Goal: Information Seeking & Learning: Learn about a topic

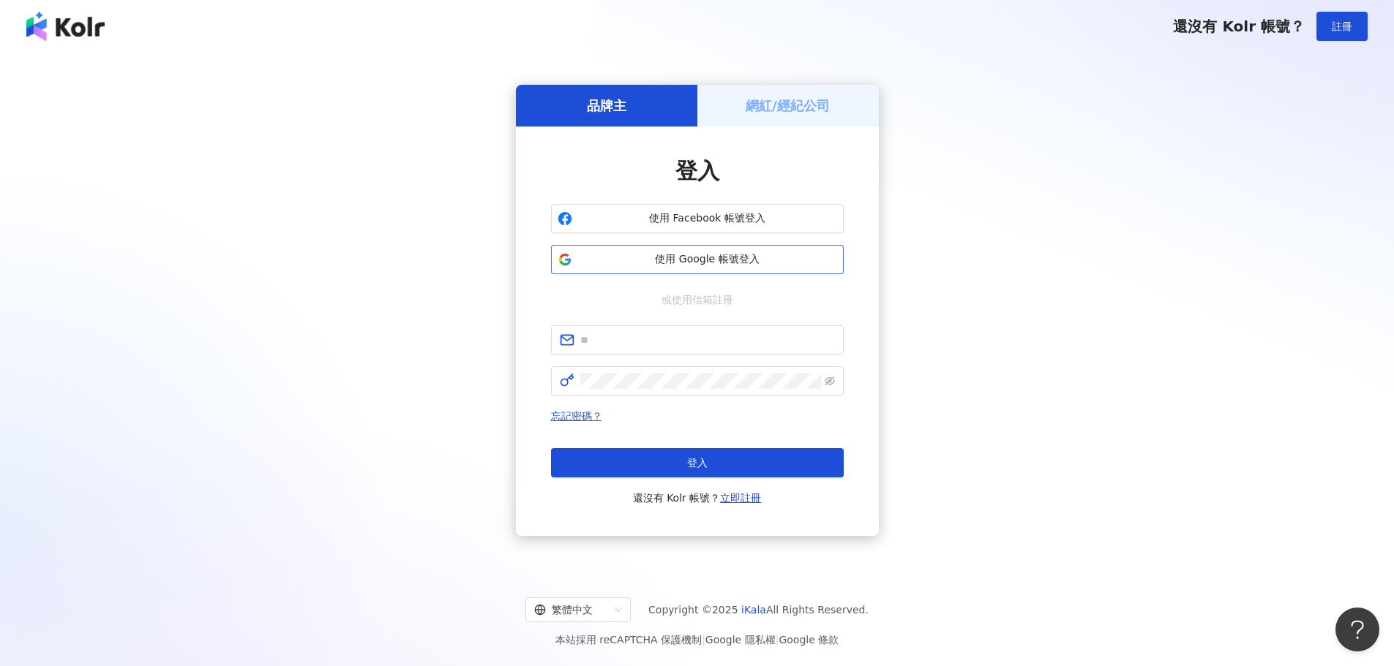
click at [698, 247] on div "使用 Facebook 帳號登入 使用 Google 帳號登入" at bounding box center [697, 239] width 293 height 70
click at [699, 254] on span "使用 Google 帳號登入" at bounding box center [707, 259] width 259 height 15
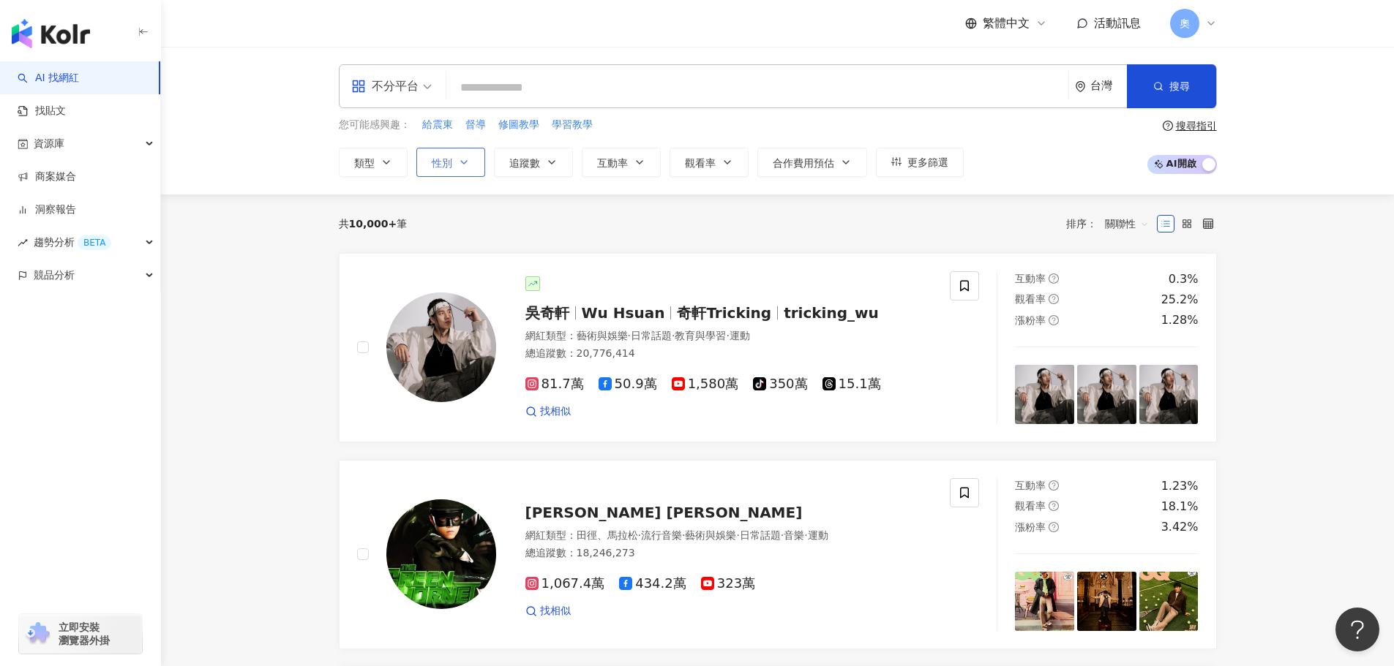
click at [454, 156] on button "性別" at bounding box center [450, 162] width 69 height 29
click at [451, 247] on span "女" at bounding box center [454, 249] width 22 height 16
click at [387, 163] on icon "button" at bounding box center [386, 162] width 6 height 3
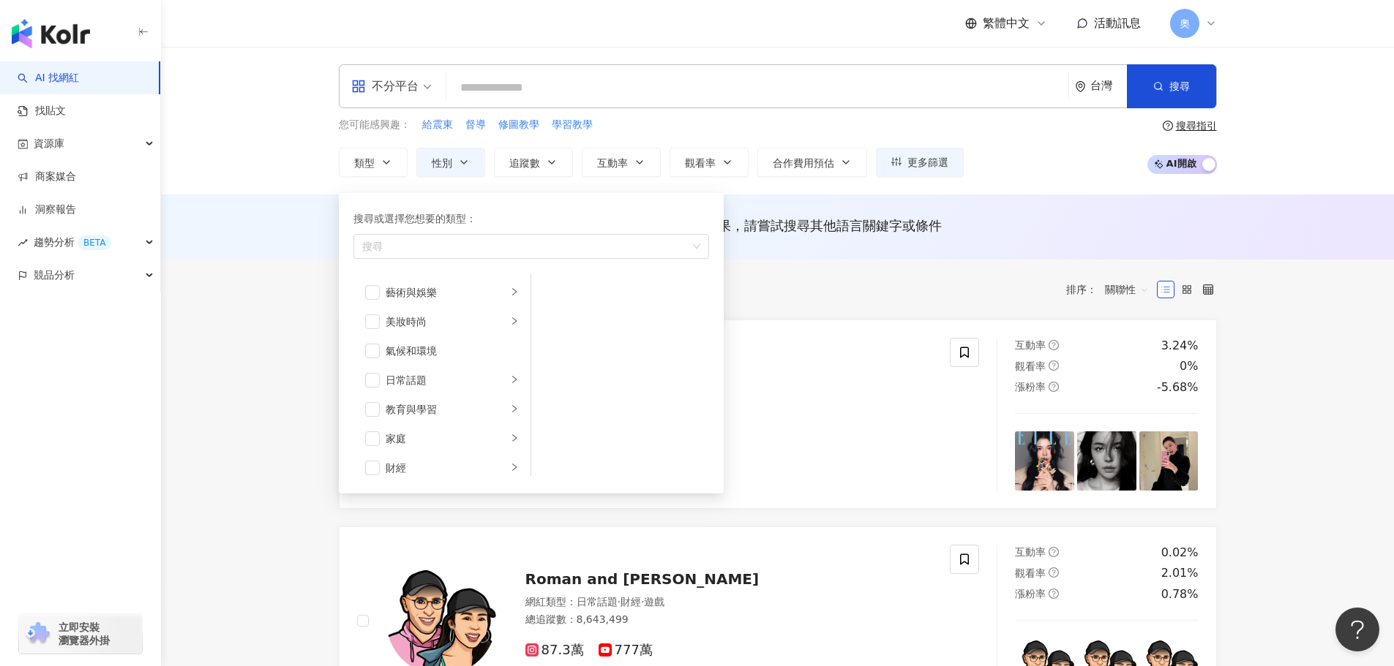
click at [486, 90] on input "search" at bounding box center [757, 88] width 610 height 28
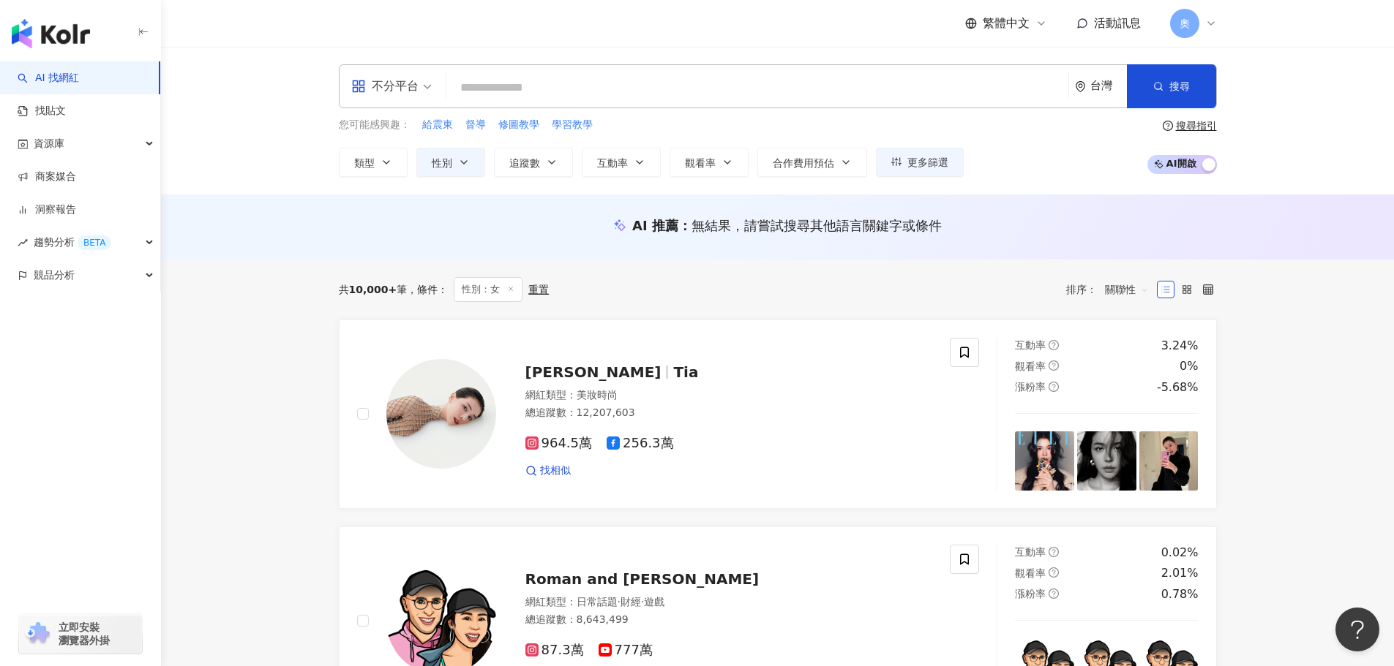
paste input "*****"
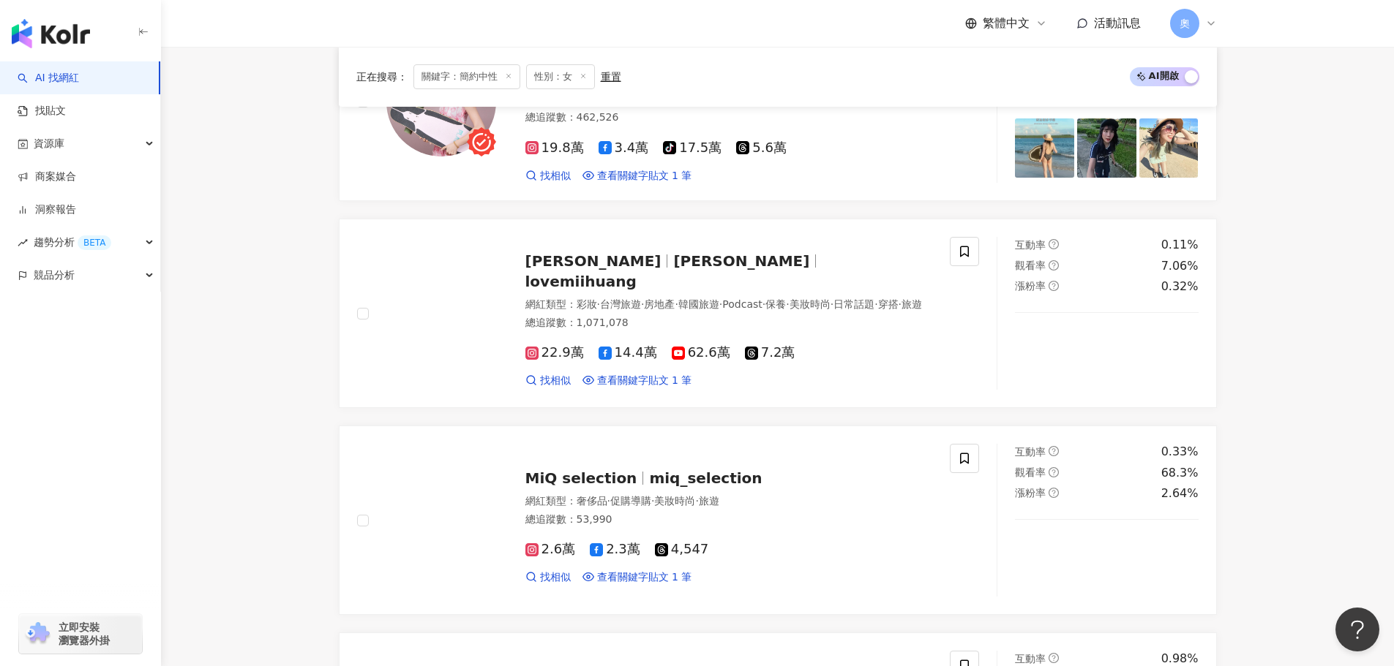
scroll to position [732, 0]
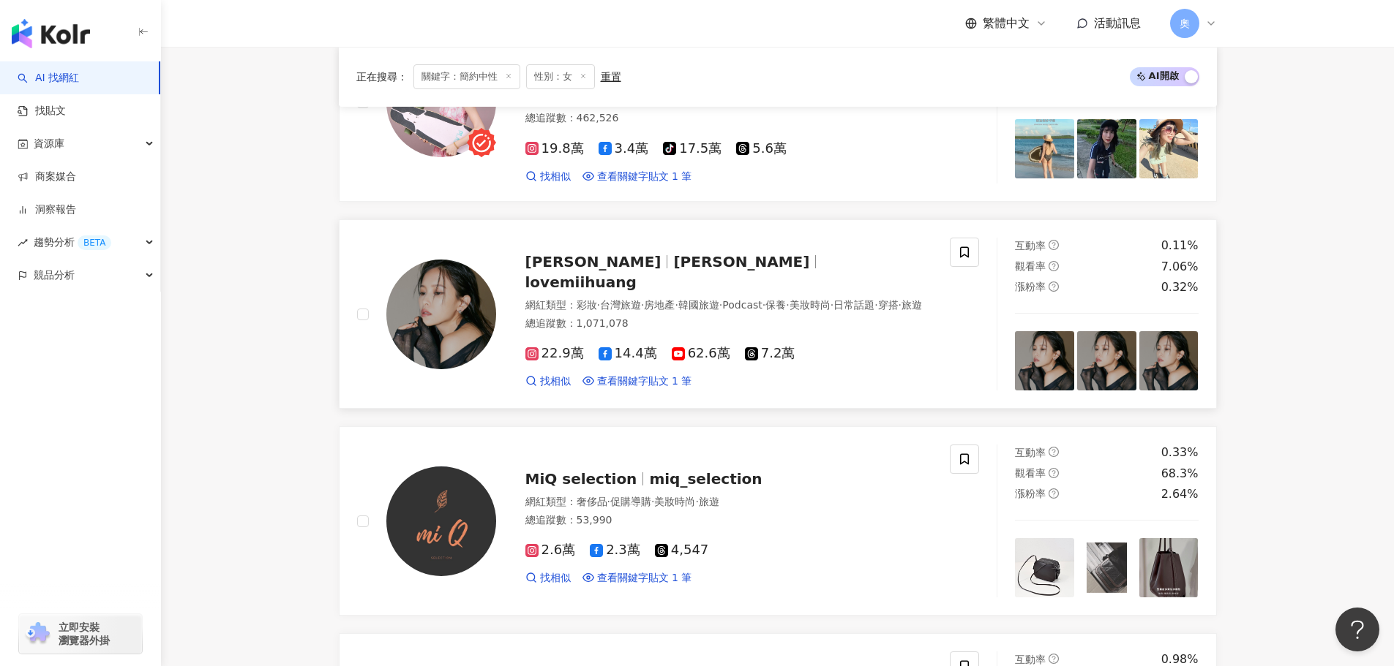
type input "****"
click at [568, 255] on span "黃小米" at bounding box center [593, 262] width 136 height 18
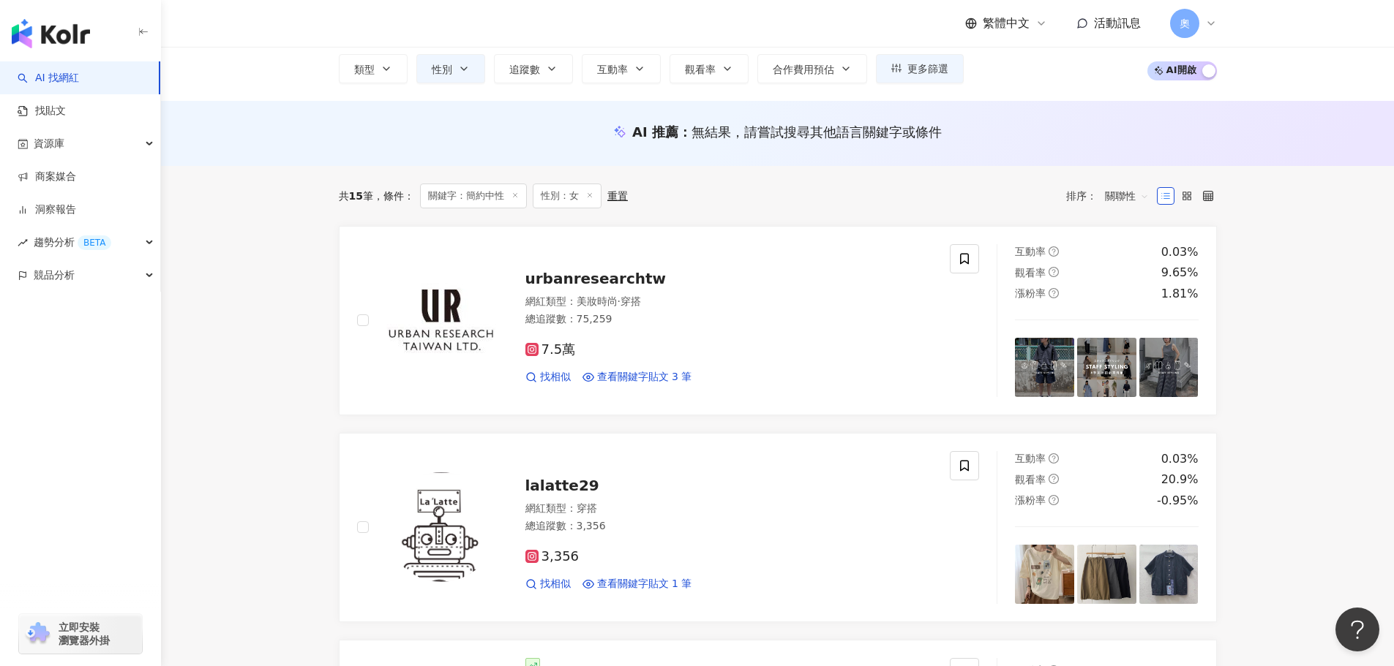
scroll to position [0, 0]
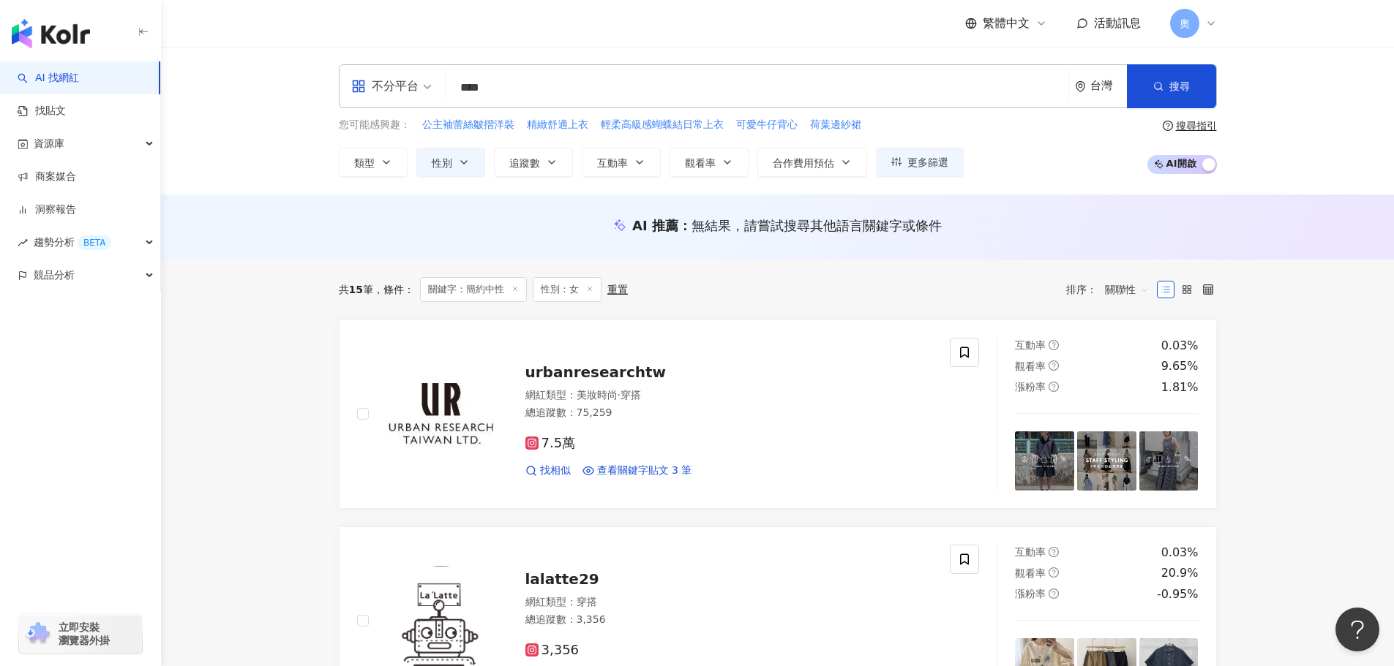
click at [517, 285] on icon at bounding box center [514, 288] width 7 height 7
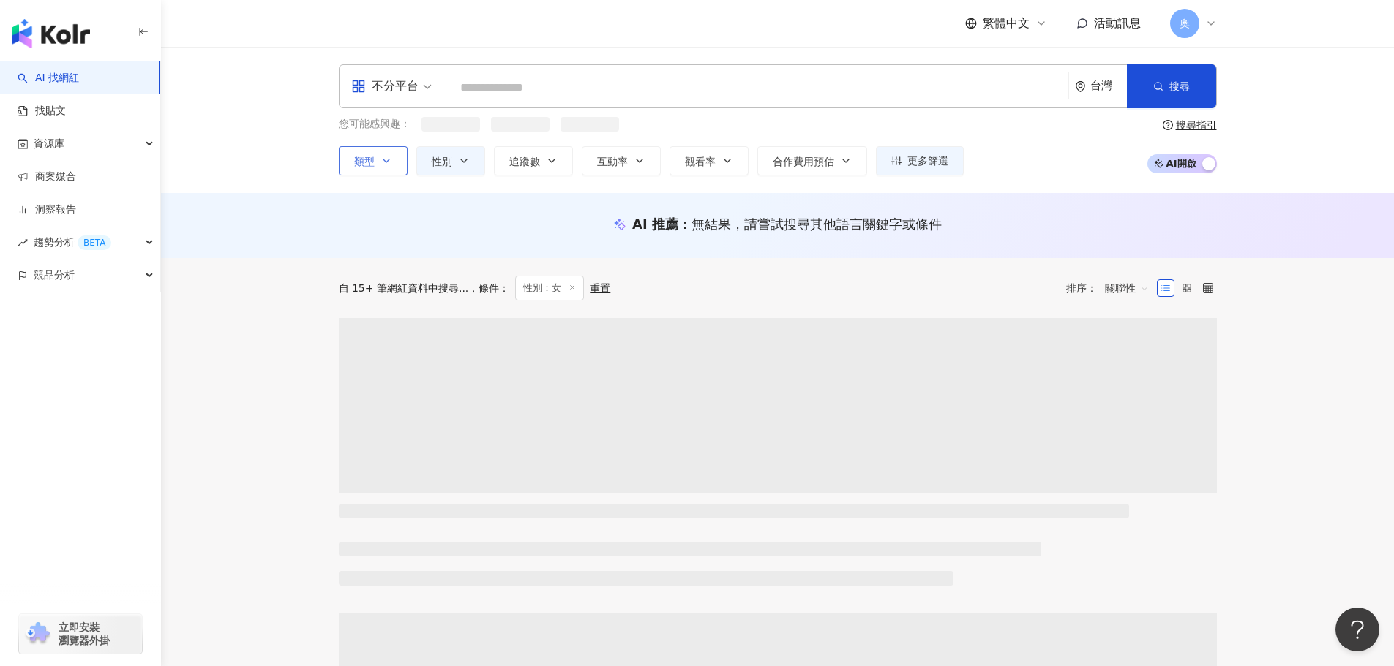
click at [373, 164] on span "類型" at bounding box center [364, 162] width 20 height 12
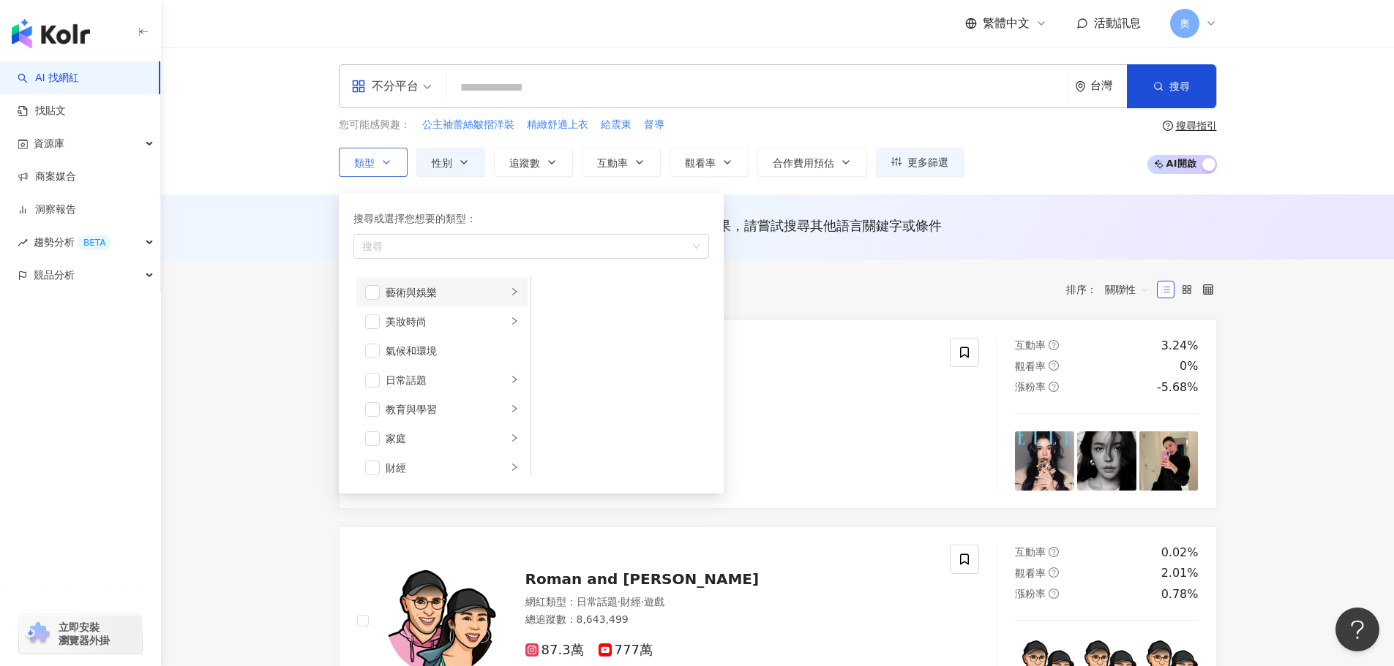
click at [398, 290] on div "藝術與娛樂" at bounding box center [446, 293] width 121 height 16
click at [609, 295] on div "室內外設計" at bounding box center [630, 293] width 134 height 16
click at [585, 328] on div "音樂" at bounding box center [630, 322] width 134 height 16
click at [590, 353] on div "繪畫" at bounding box center [630, 351] width 134 height 16
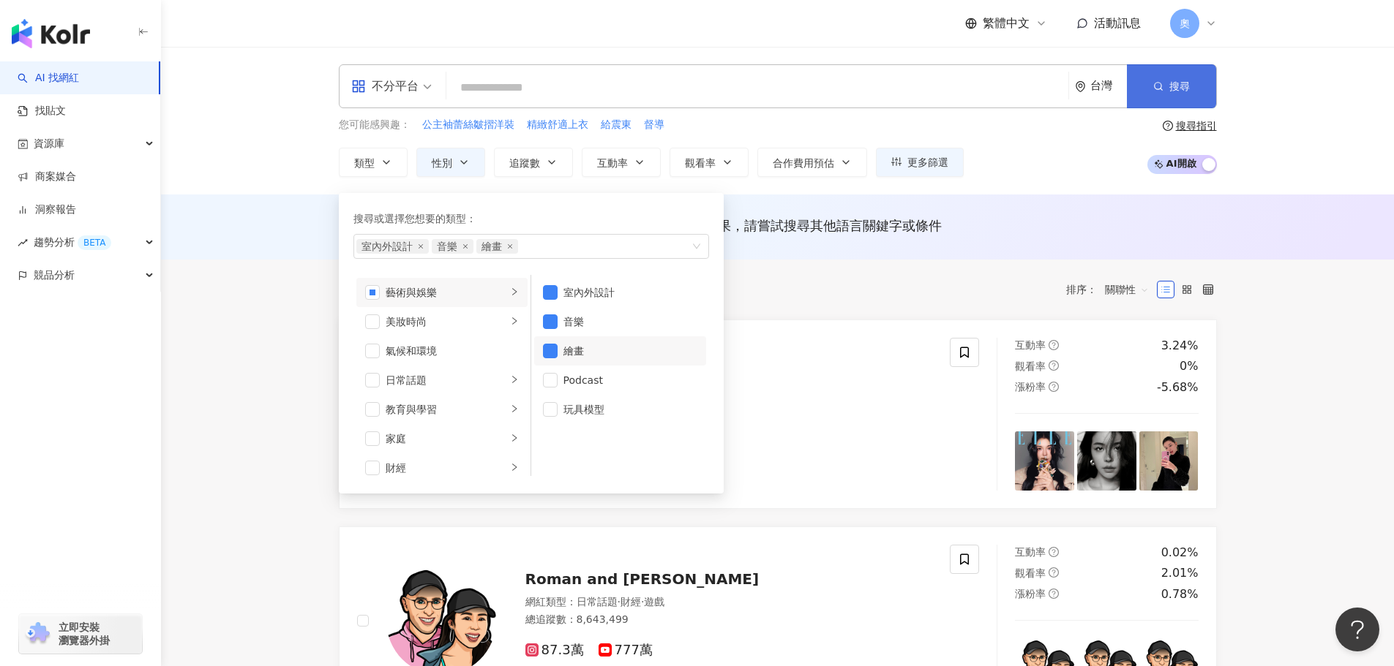
click at [1172, 84] on span "搜尋" at bounding box center [1179, 86] width 20 height 12
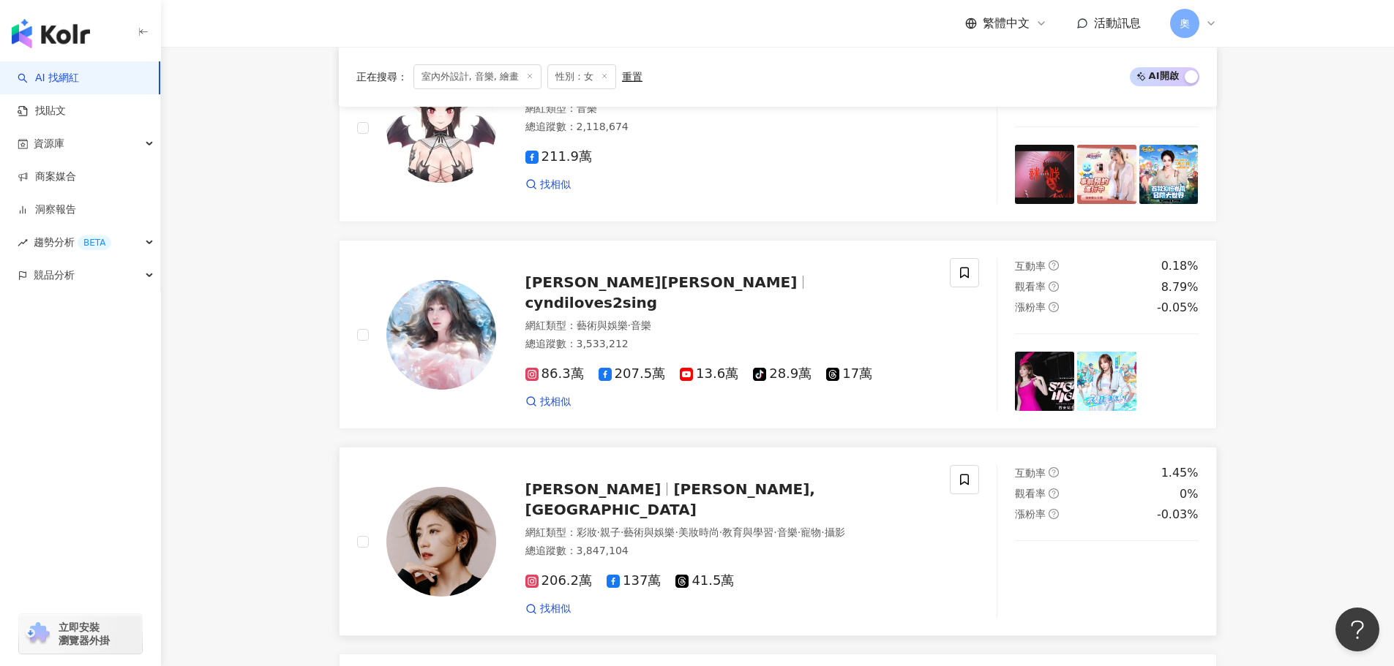
scroll to position [1861, 0]
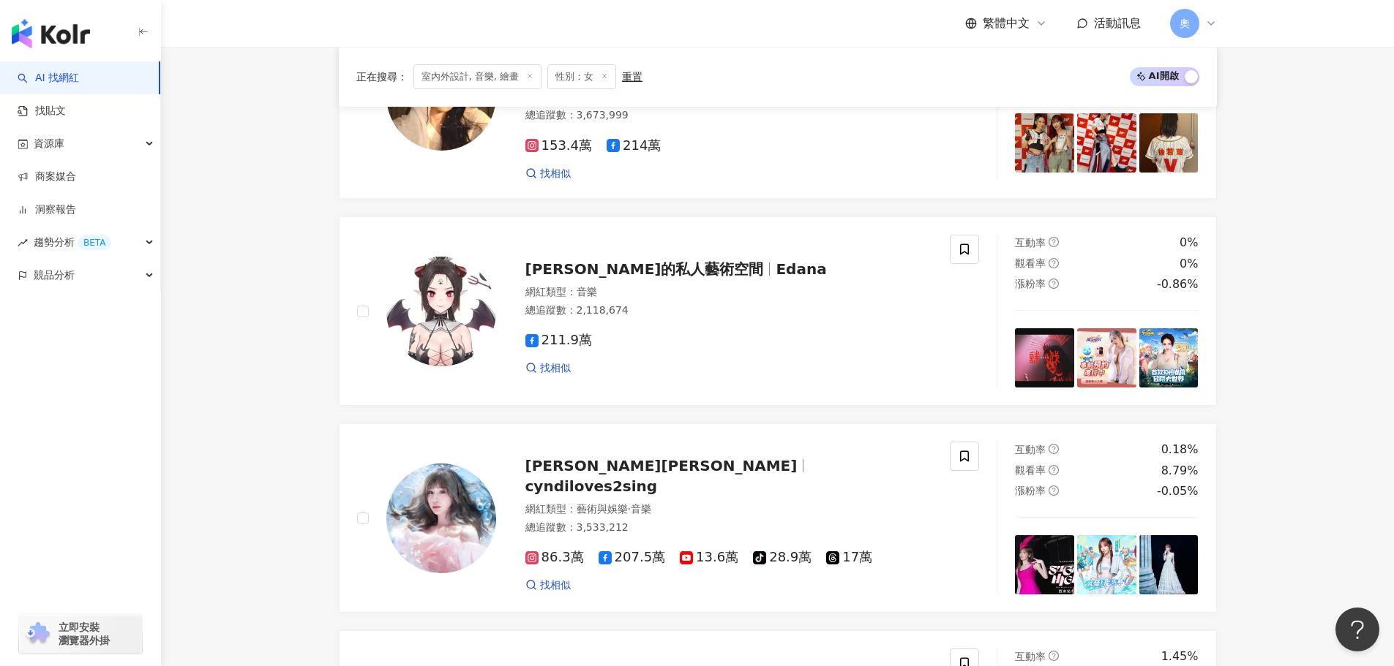
click at [526, 73] on icon at bounding box center [529, 75] width 7 height 7
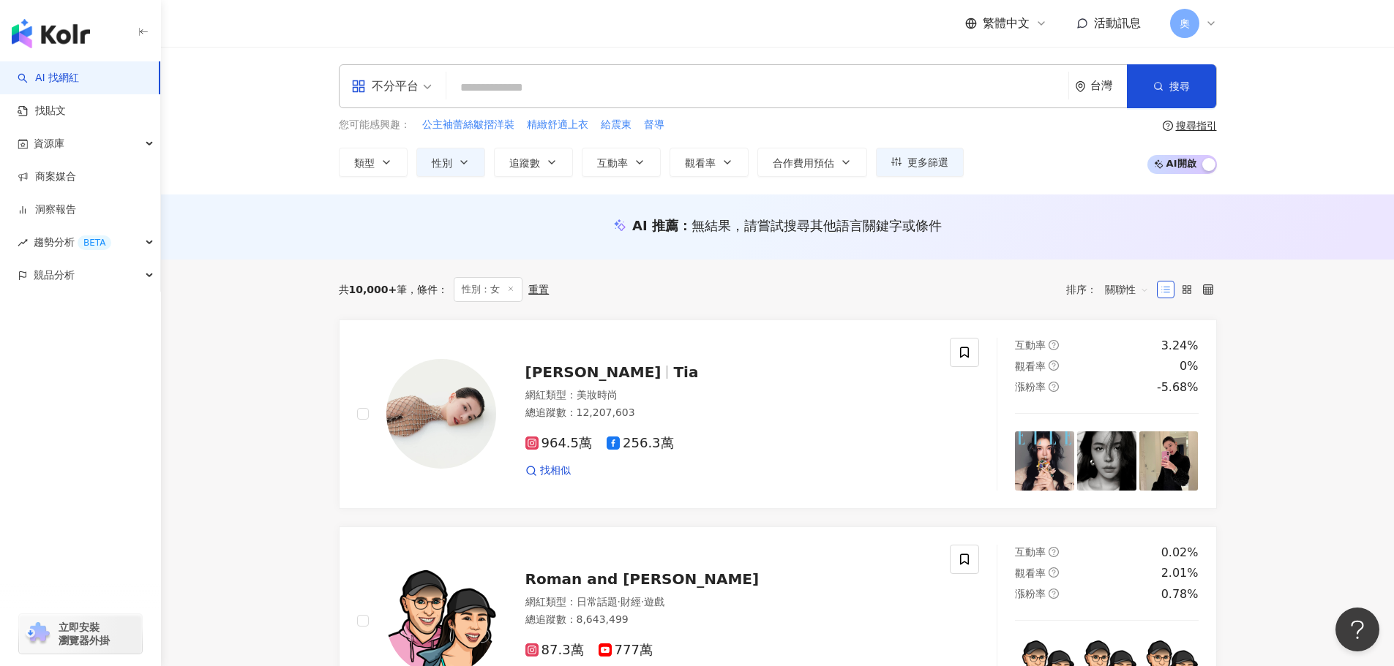
click at [723, 93] on input "search" at bounding box center [757, 88] width 610 height 28
click at [538, 84] on input "search" at bounding box center [757, 88] width 610 height 28
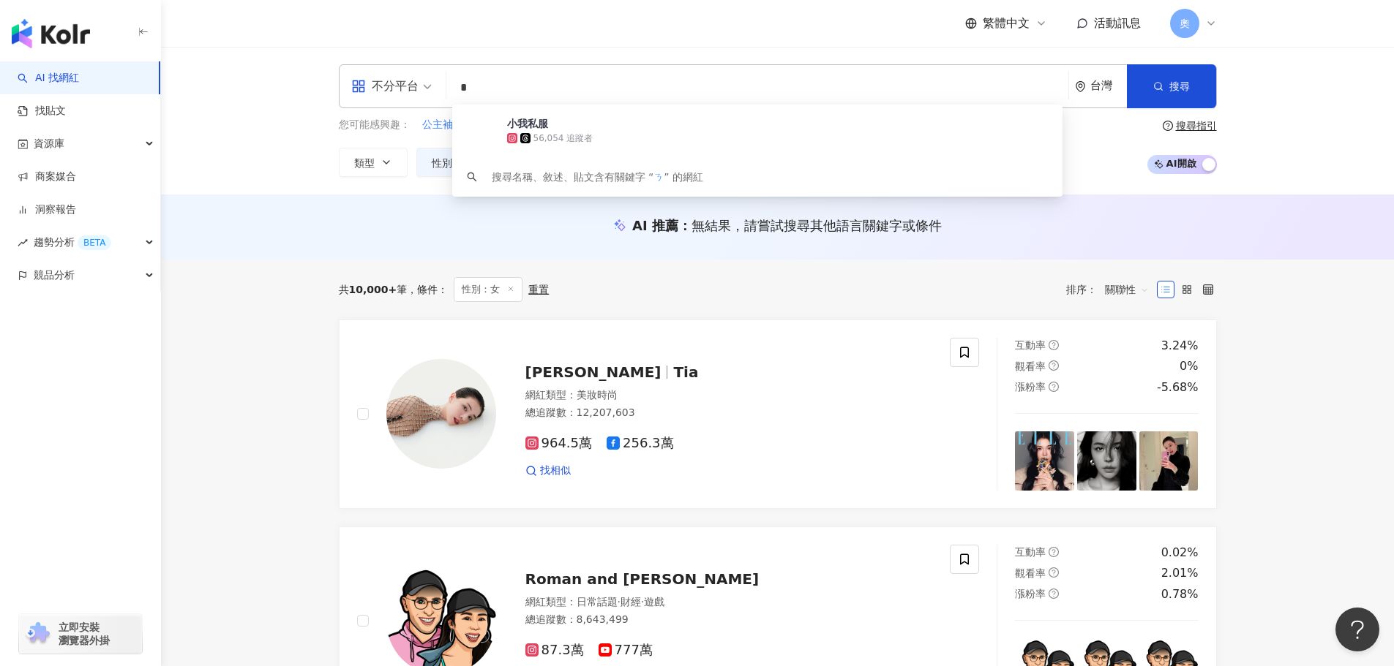
type input "*"
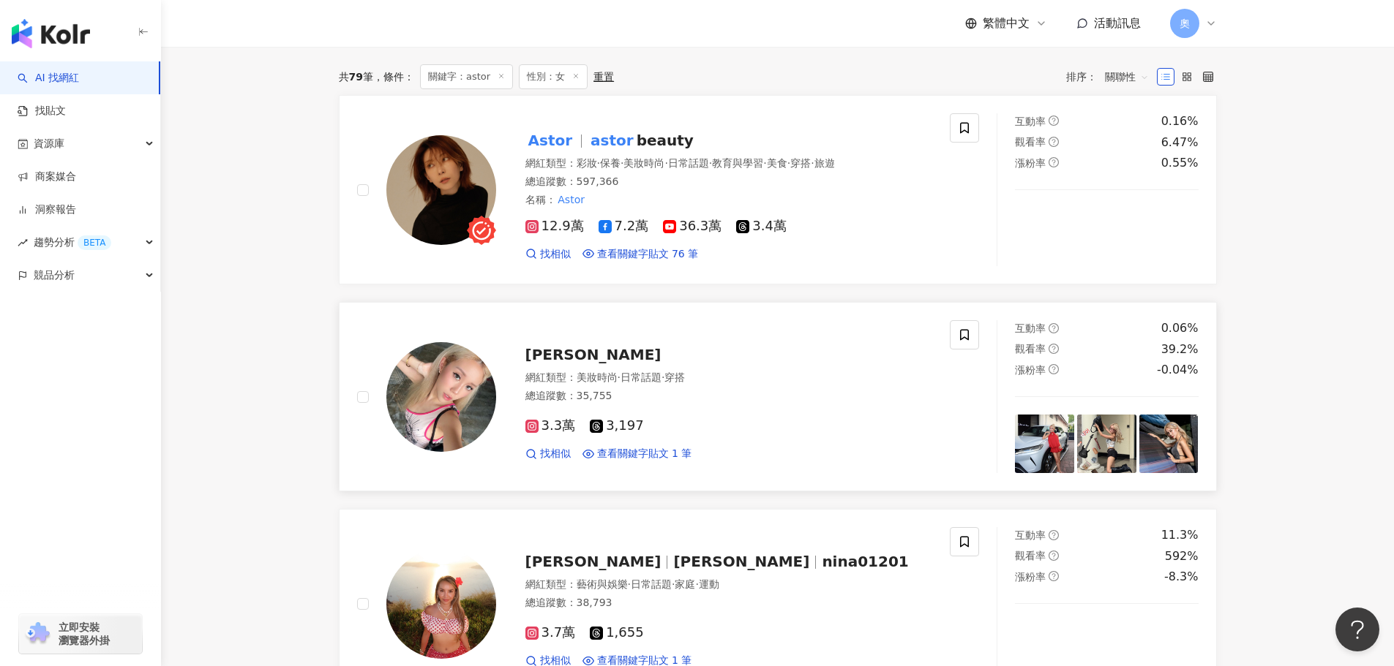
scroll to position [219, 0]
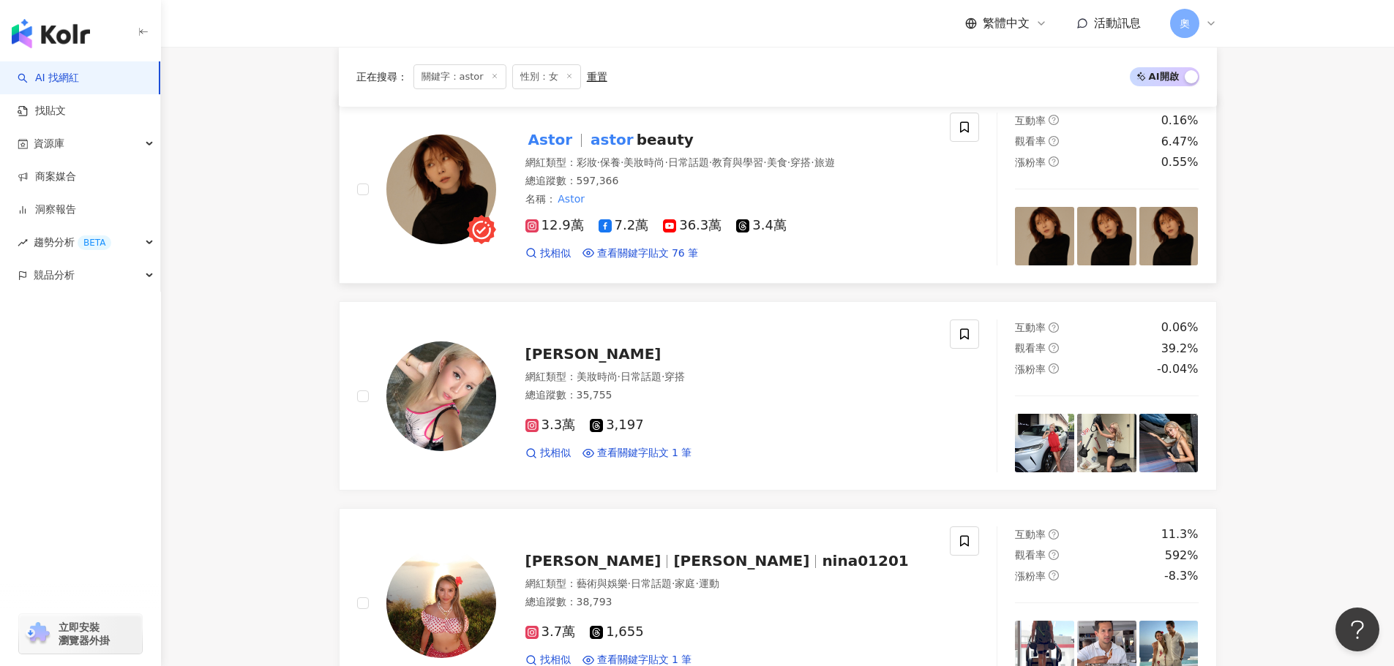
click at [452, 160] on img at bounding box center [441, 190] width 110 height 110
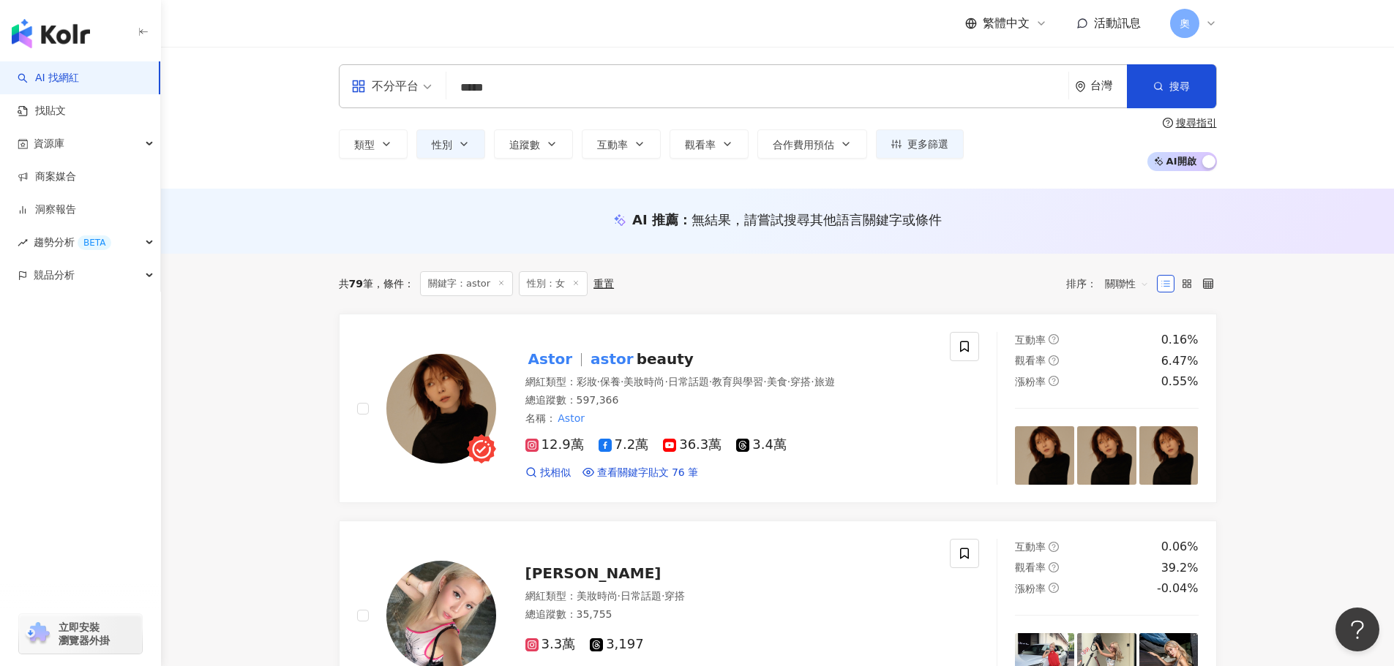
drag, startPoint x: 515, startPoint y: 84, endPoint x: 399, endPoint y: 86, distance: 116.3
click at [399, 86] on div "不分平台 ***** 台灣 搜尋 8fdf4c4d-c386-4aeb-84e6-3cb0df5a0aef Astore.pk 690,303 追蹤者 Ast…" at bounding box center [778, 86] width 878 height 44
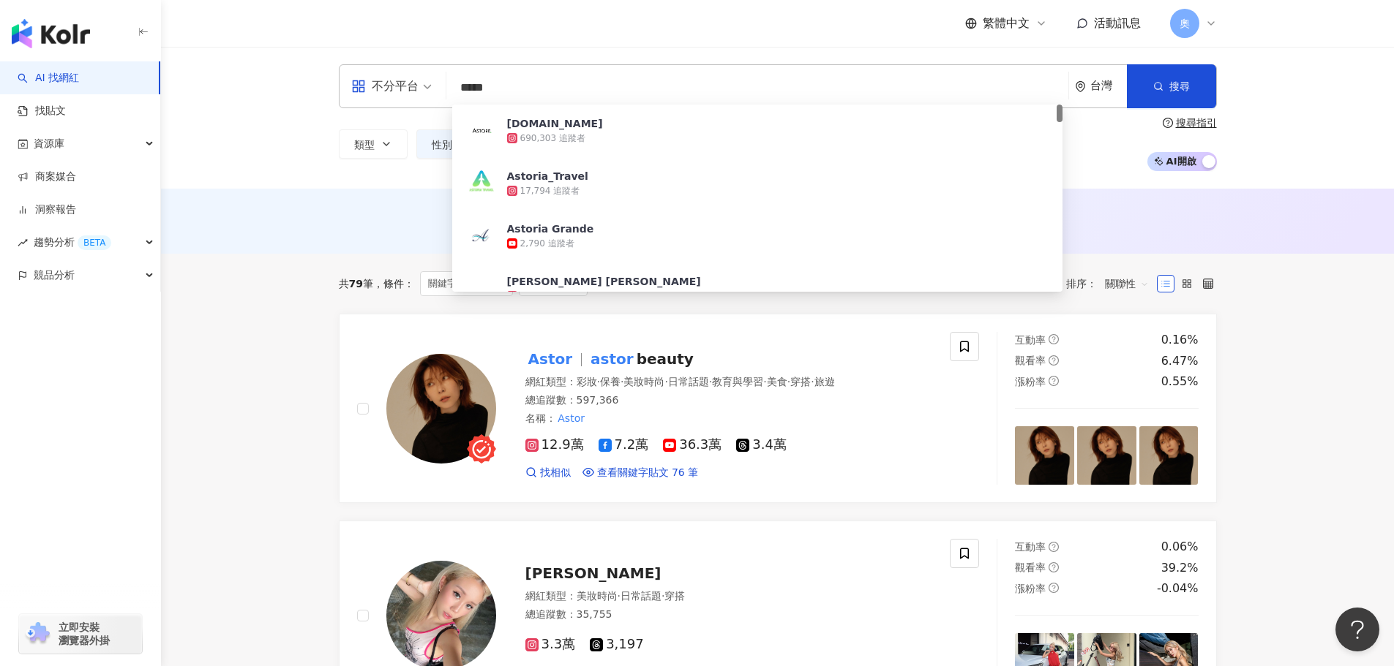
paste input "search"
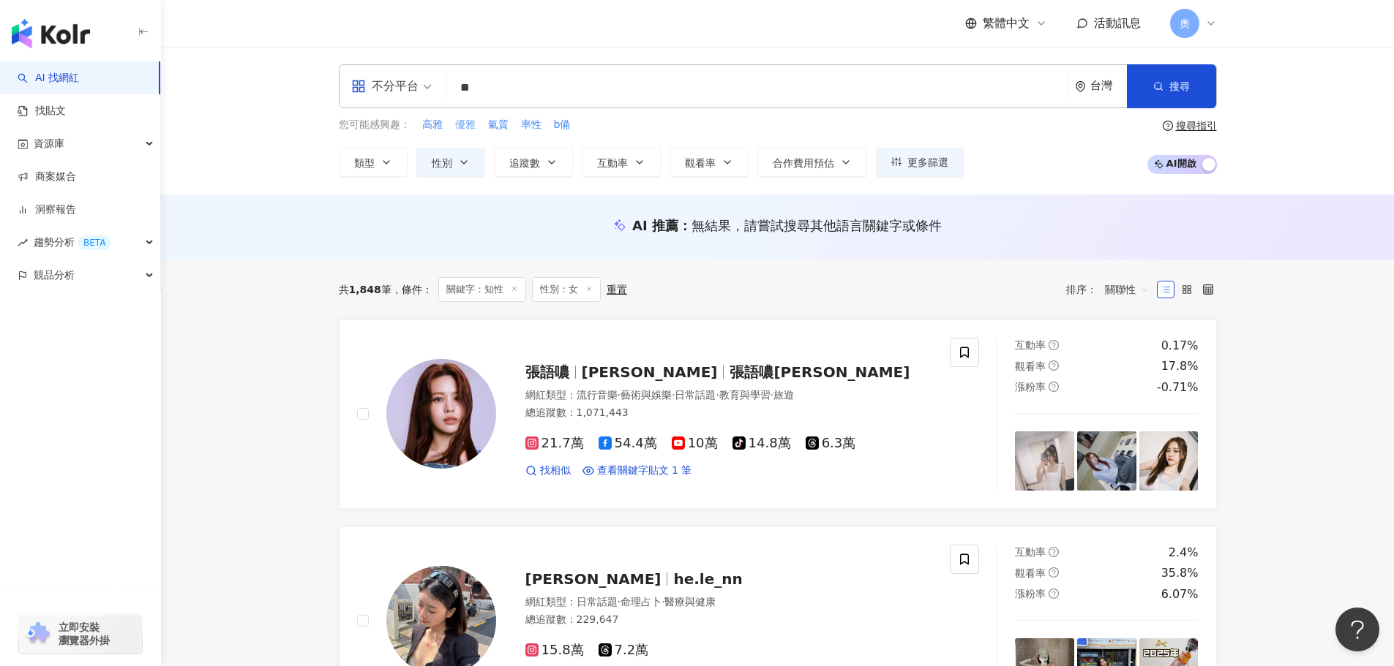
click at [467, 126] on span "優雅" at bounding box center [465, 125] width 20 height 15
type input "**"
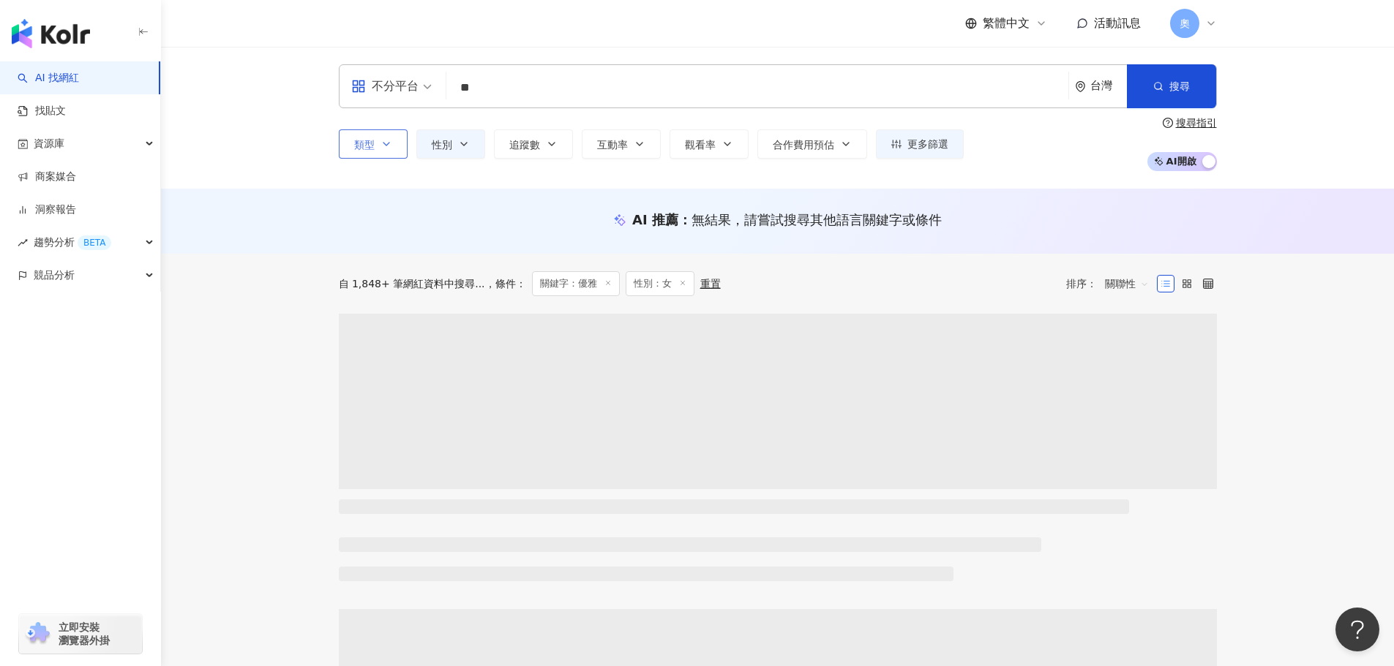
click at [377, 145] on button "類型" at bounding box center [373, 143] width 69 height 29
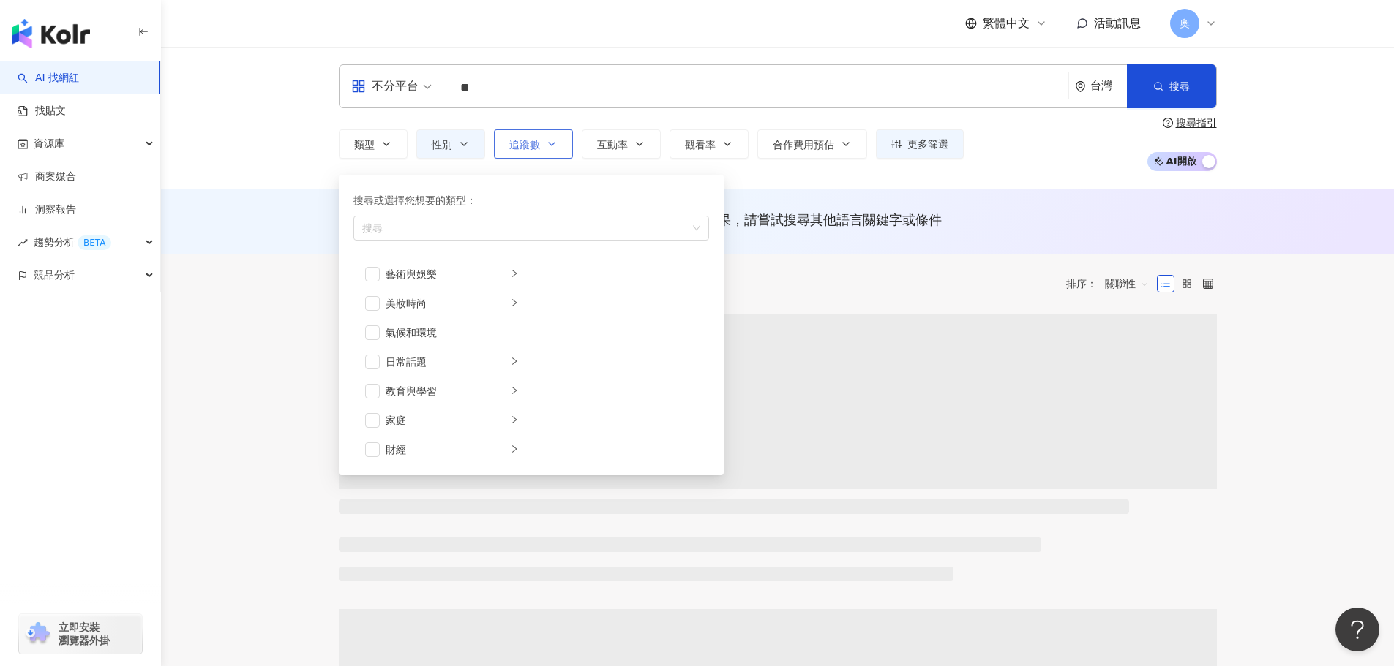
click at [547, 138] on button "追蹤數" at bounding box center [533, 143] width 79 height 29
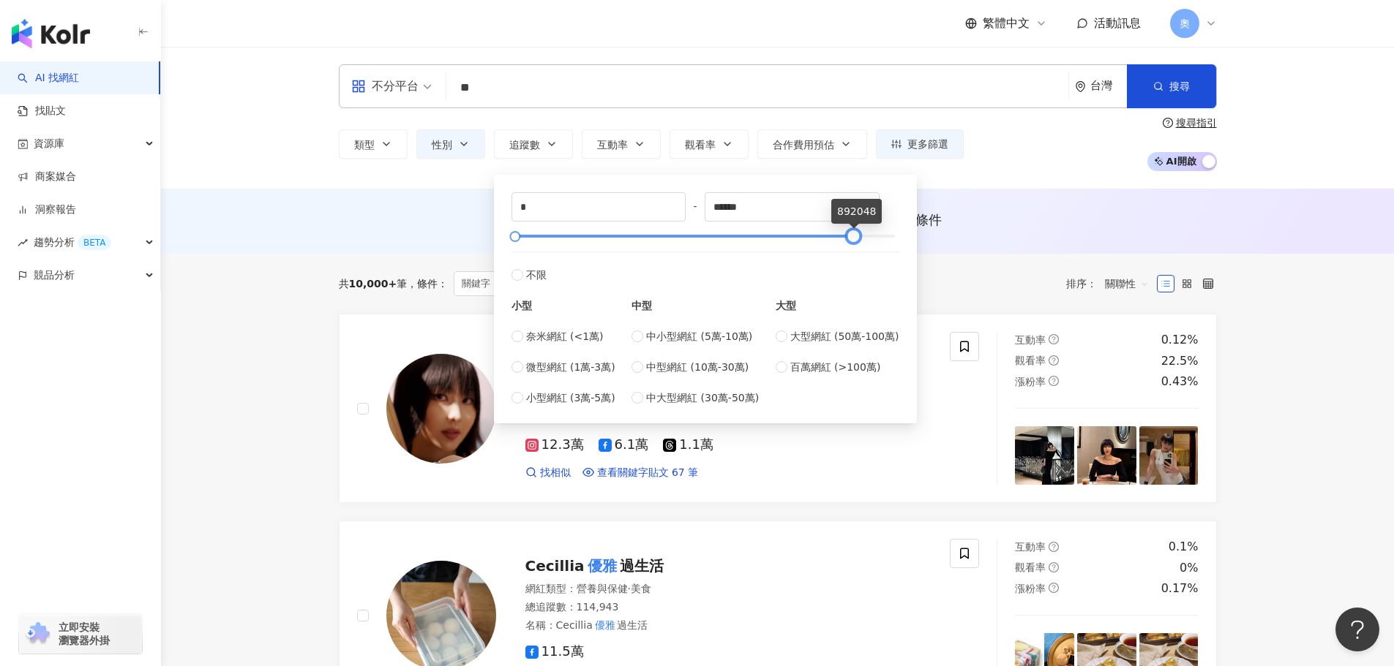
drag, startPoint x: 896, startPoint y: 236, endPoint x: 855, endPoint y: 242, distance: 41.4
click at [855, 241] on div at bounding box center [853, 237] width 8 height 8
drag, startPoint x: 759, startPoint y: 209, endPoint x: 670, endPoint y: 211, distance: 88.5
click at [670, 211] on div "* - ****** 不限 小型 奈米網紅 (<1萬) 微型網紅 (1萬-3萬) 小型網紅 (3萬-5萬) 中型 中小型網紅 (5萬-10萬) 中型網紅 (1…" at bounding box center [705, 299] width 388 height 214
type input "******"
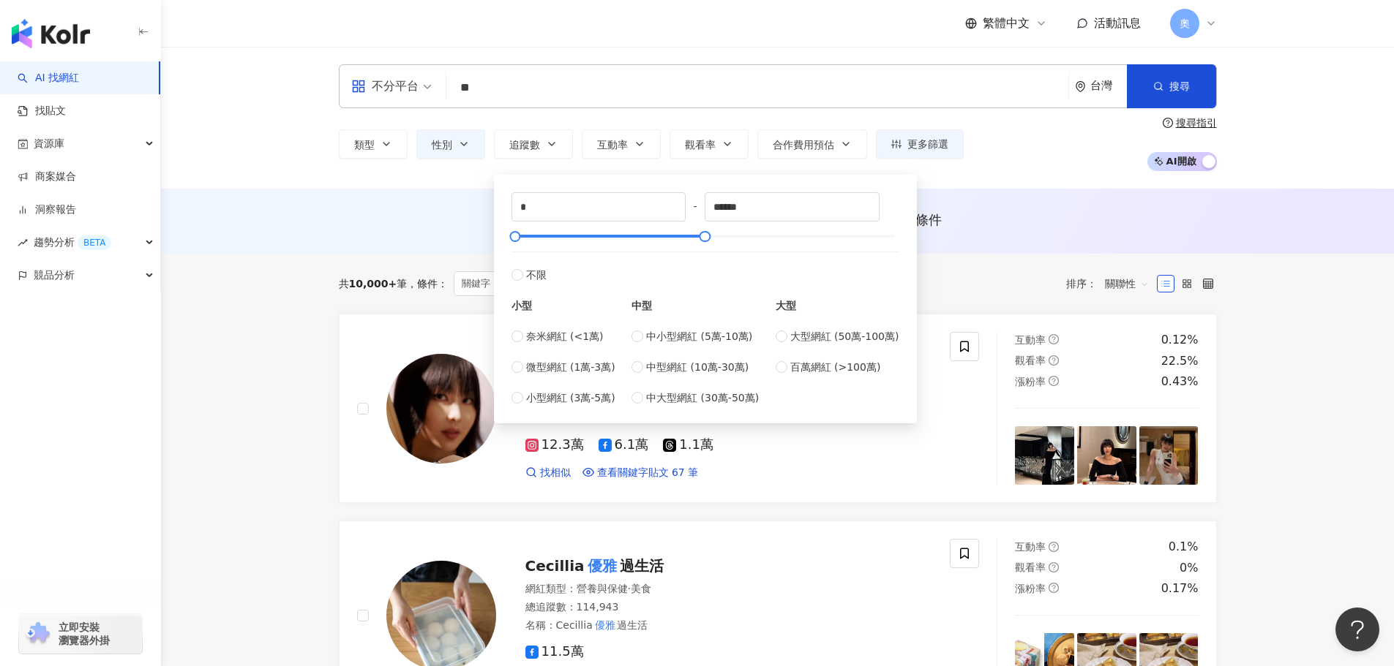
click at [1012, 223] on div "AI 推薦 ： 無結果，請嘗試搜尋其他語言關鍵字或條件" at bounding box center [778, 220] width 878 height 18
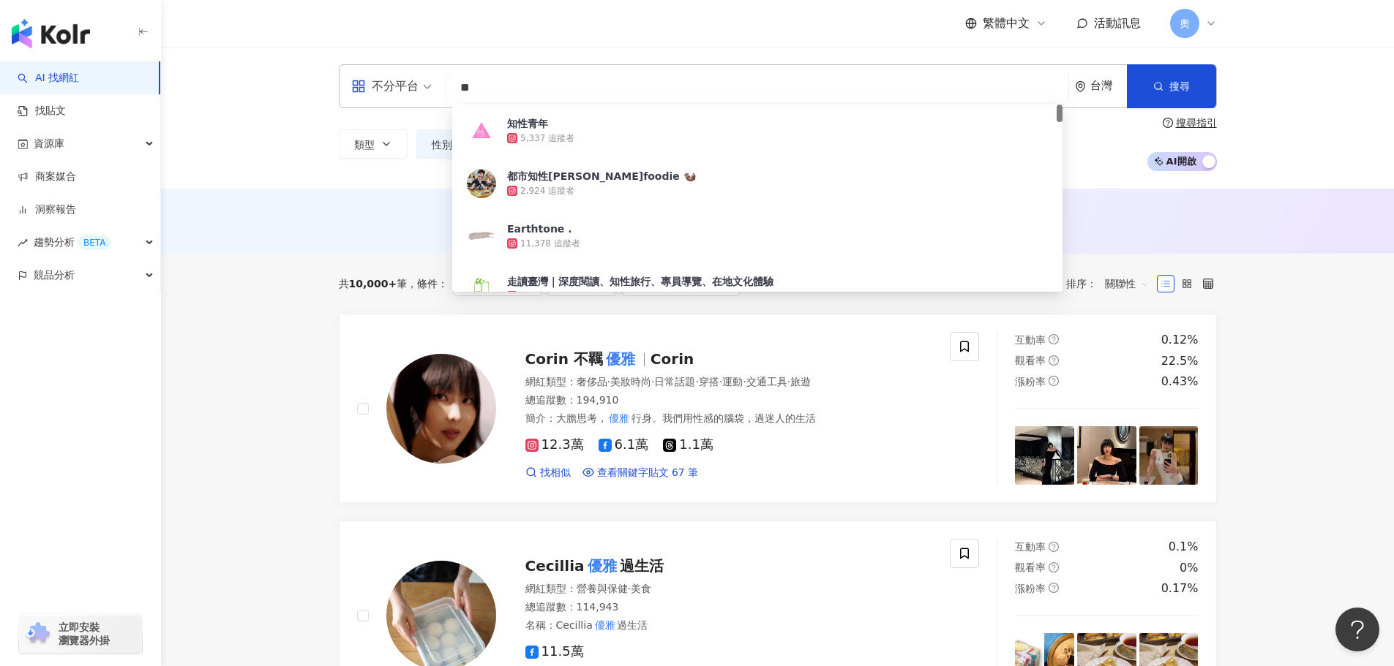
drag, startPoint x: 533, startPoint y: 81, endPoint x: 413, endPoint y: 86, distance: 120.1
click at [413, 86] on div "不分平台 ** 台灣 搜尋 79b9e4b1-df17-41d6-84c5-8ea6bc74e474 知性青年 5,337 追蹤者 都市知性文青foodie …" at bounding box center [778, 86] width 878 height 44
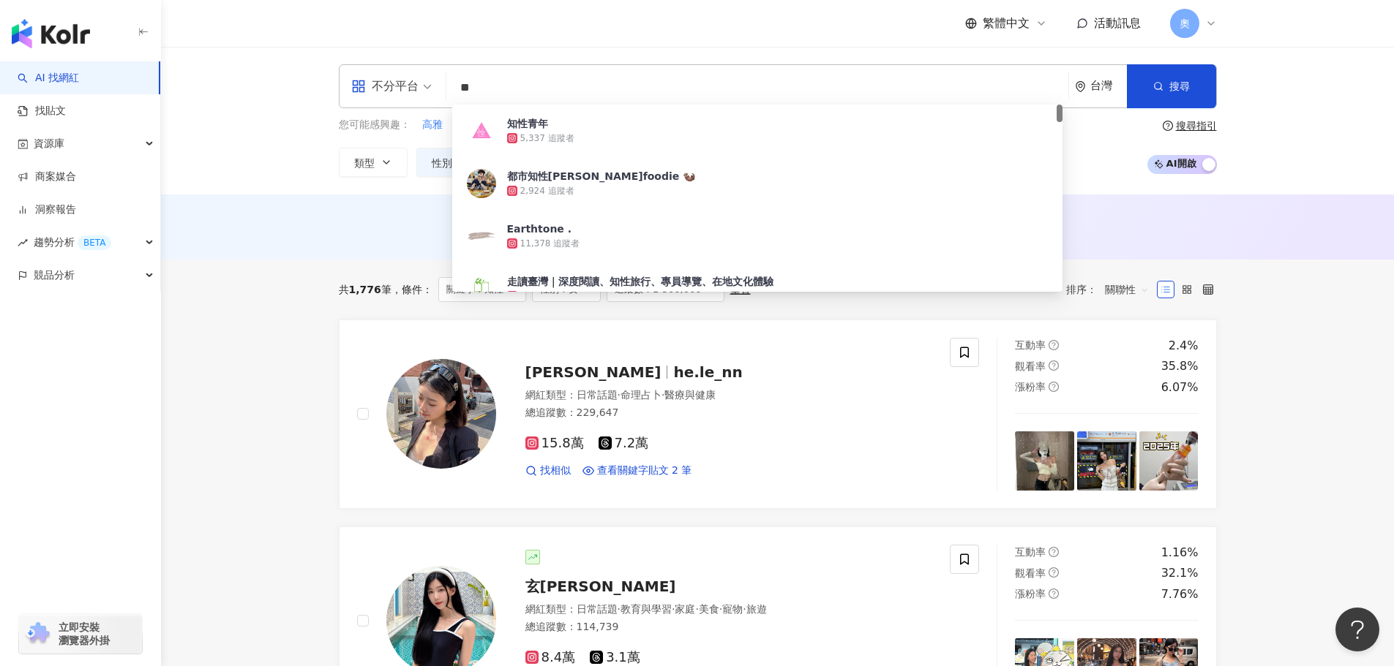
drag, startPoint x: 526, startPoint y: 80, endPoint x: 192, endPoint y: 85, distance: 333.6
click at [195, 87] on div "不分平台 ** 台灣 搜尋 79b9e4b1-df17-41d6-84c5-8ea6bc74e474 知性青年 5,337 追蹤者 都市知性文青foodie …" at bounding box center [777, 121] width 1233 height 148
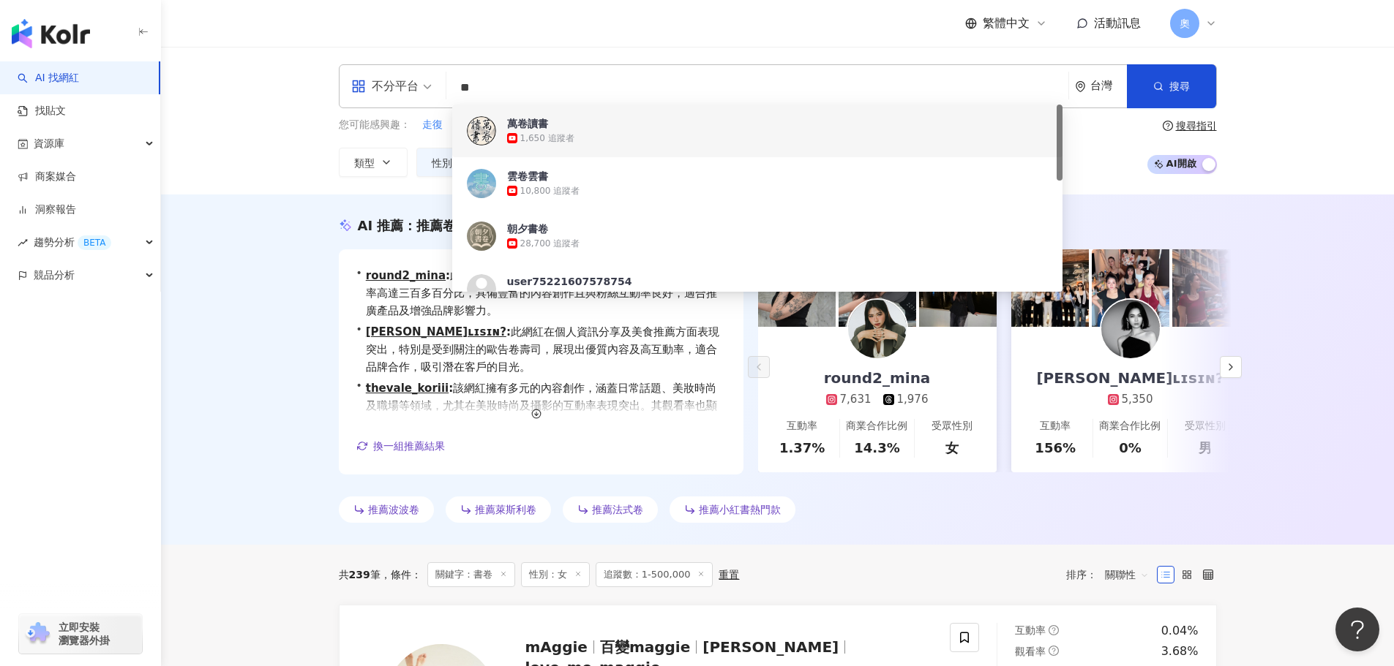
scroll to position [1, 0]
drag, startPoint x: 532, startPoint y: 96, endPoint x: 348, endPoint y: 94, distance: 183.6
click at [348, 94] on div "不分平台 ** 台灣 搜尋 https://www.youtube.com/channel/UCHO8FCHNSKcABIlj3q4YUgA https://…" at bounding box center [778, 86] width 878 height 44
paste input "search"
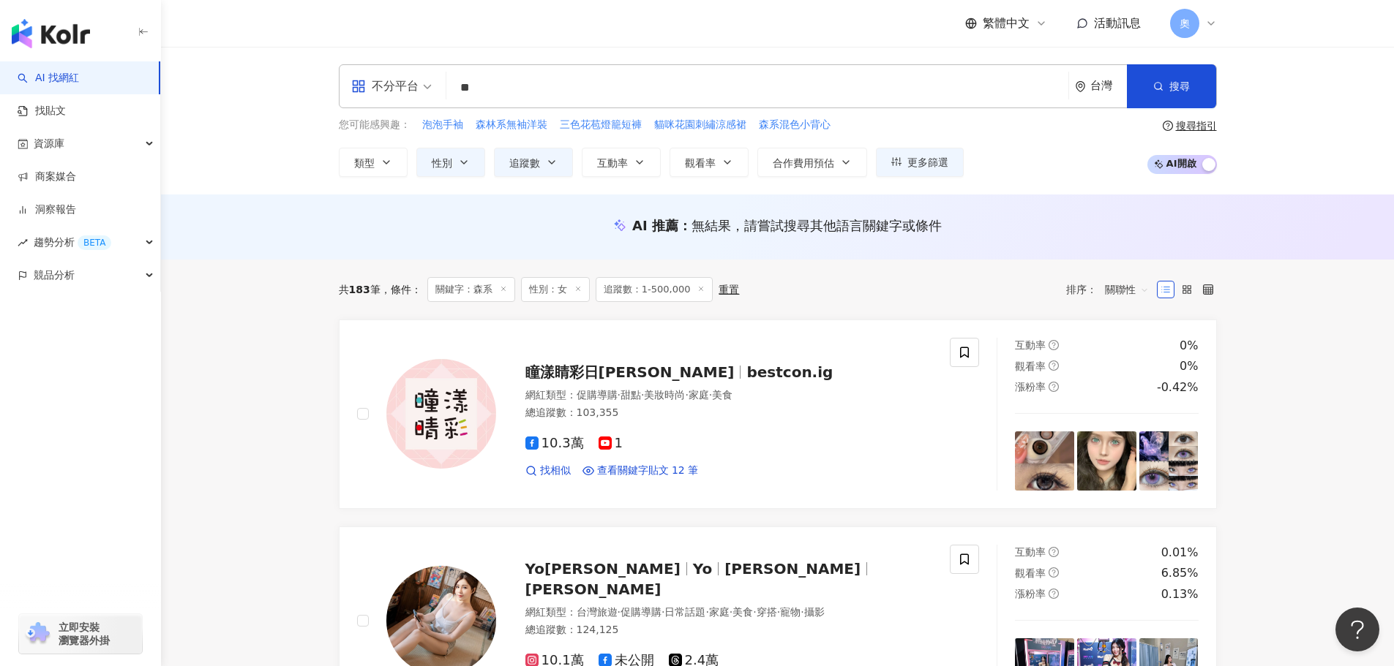
drag, startPoint x: 541, startPoint y: 82, endPoint x: 416, endPoint y: 75, distance: 124.6
click at [416, 75] on div "不分平台 森系 ** 台灣 搜尋 loading 搜尋名稱、敘述、貼文含有關鍵字 “ 森系 ” 的網紅" at bounding box center [778, 86] width 878 height 44
type input "**"
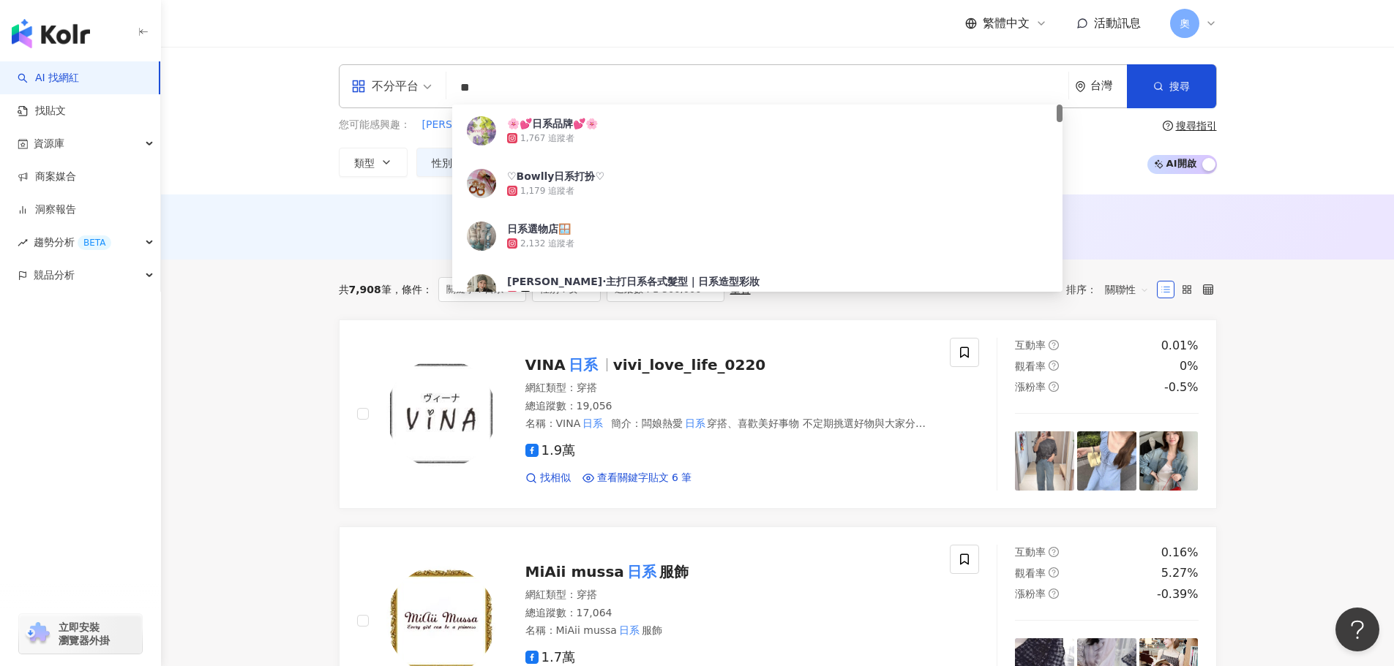
drag, startPoint x: 566, startPoint y: 93, endPoint x: 351, endPoint y: 49, distance: 219.5
click at [351, 49] on div "不分平台 ** 台灣 搜尋 1b3ffb23-3764-43d5-a3db-7a038531fe0b 🌸💕日系品牌💕🌸 1,767 追蹤者 ♡Bowlly日系…" at bounding box center [777, 121] width 1233 height 148
type input "******"
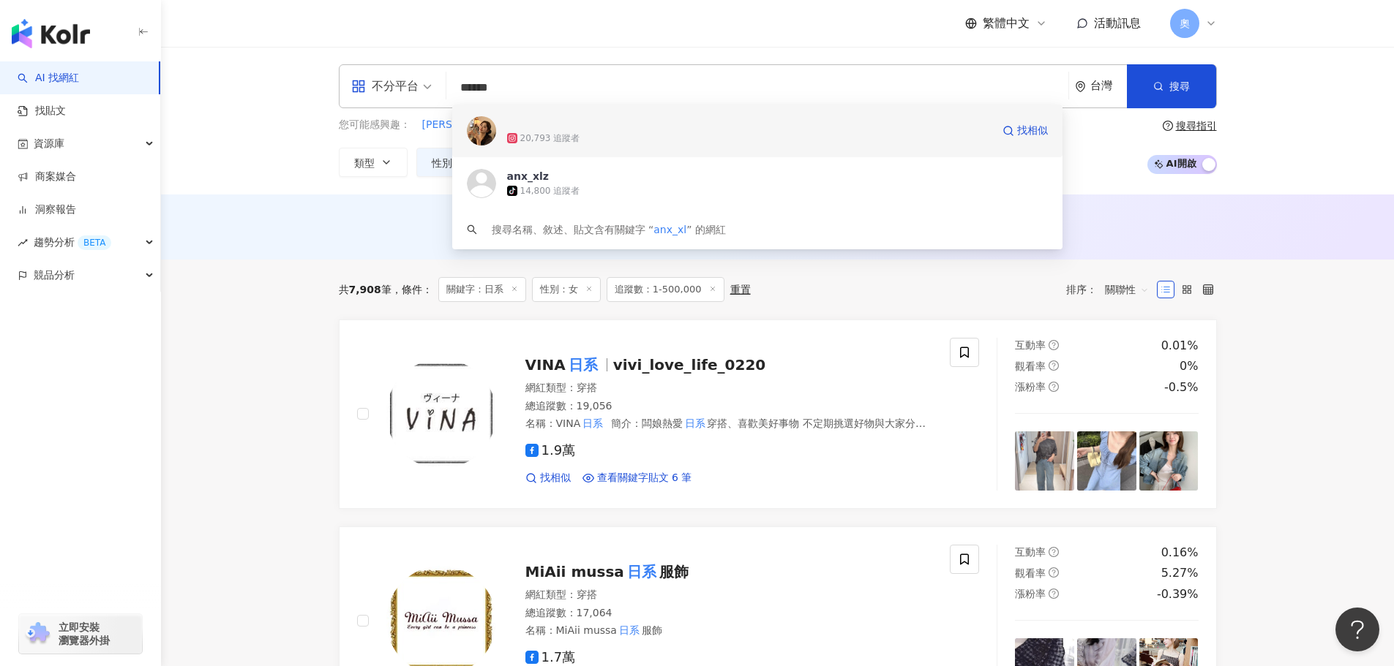
click at [512, 138] on icon at bounding box center [512, 139] width 2 height 2
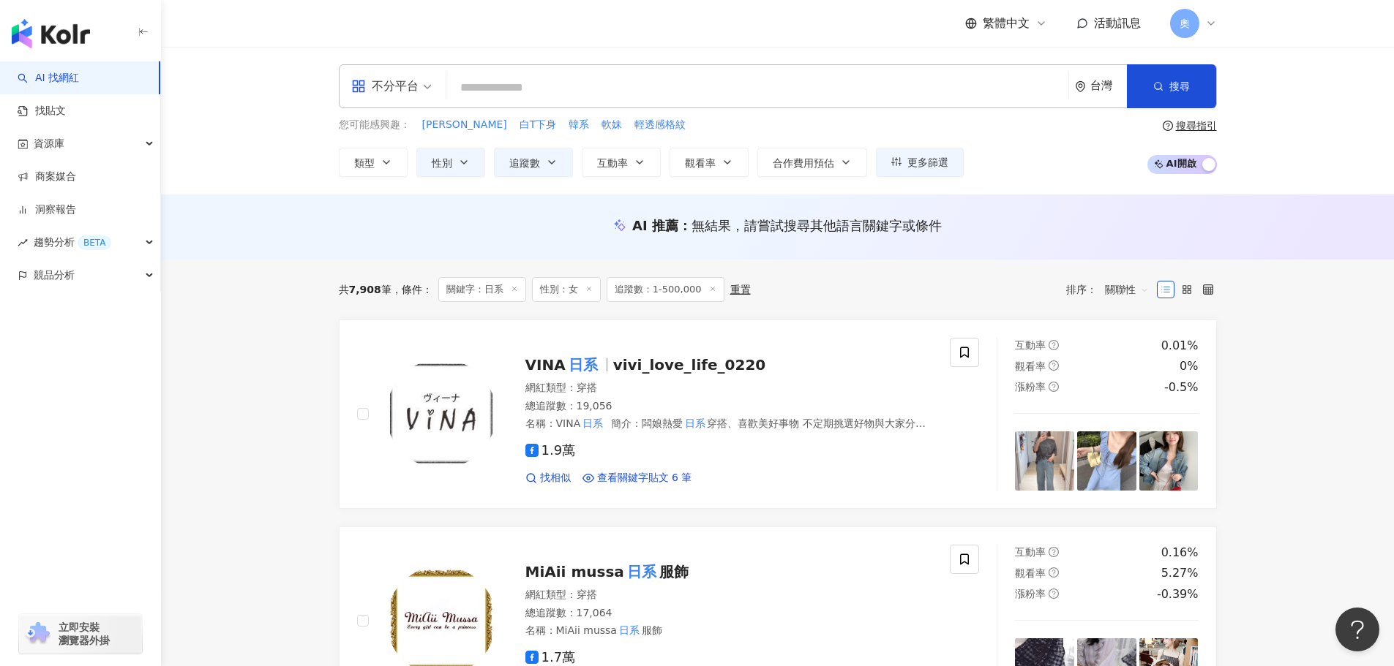
click at [549, 75] on input "search" at bounding box center [757, 88] width 610 height 28
paste input "**"
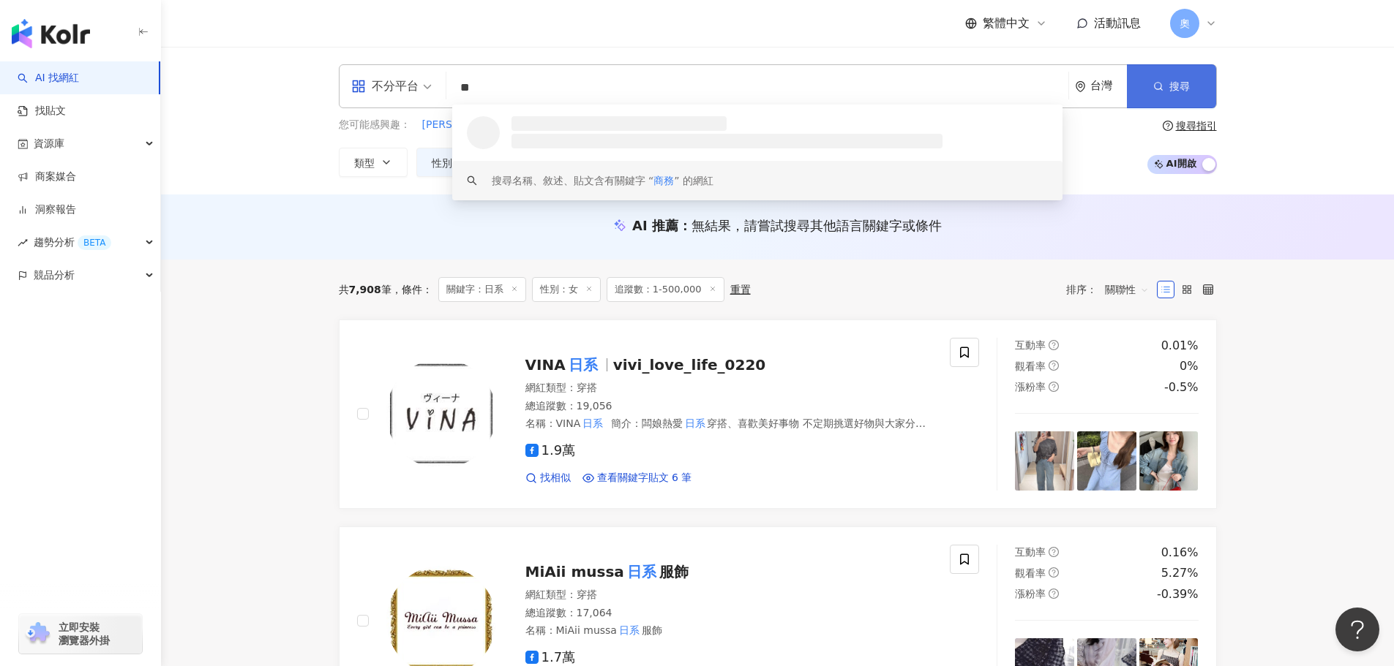
type input "**"
click at [1162, 90] on line "button" at bounding box center [1160, 90] width 2 height 2
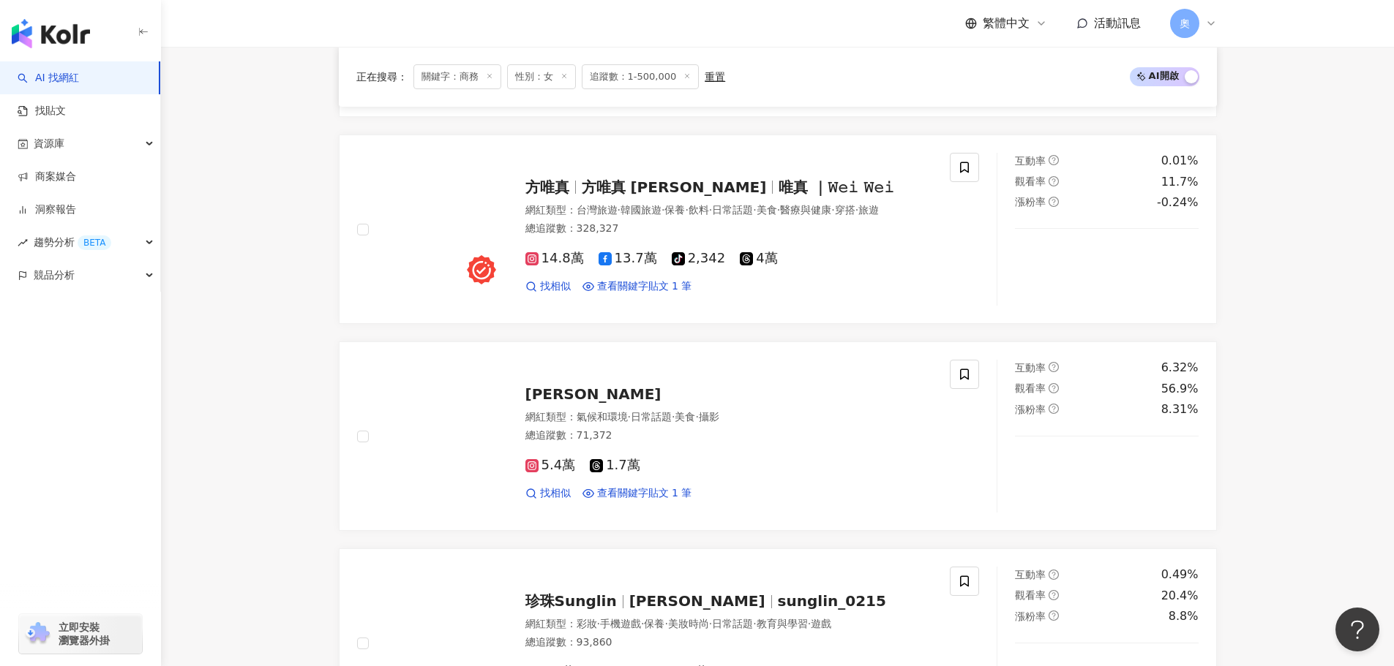
scroll to position [2130, 0]
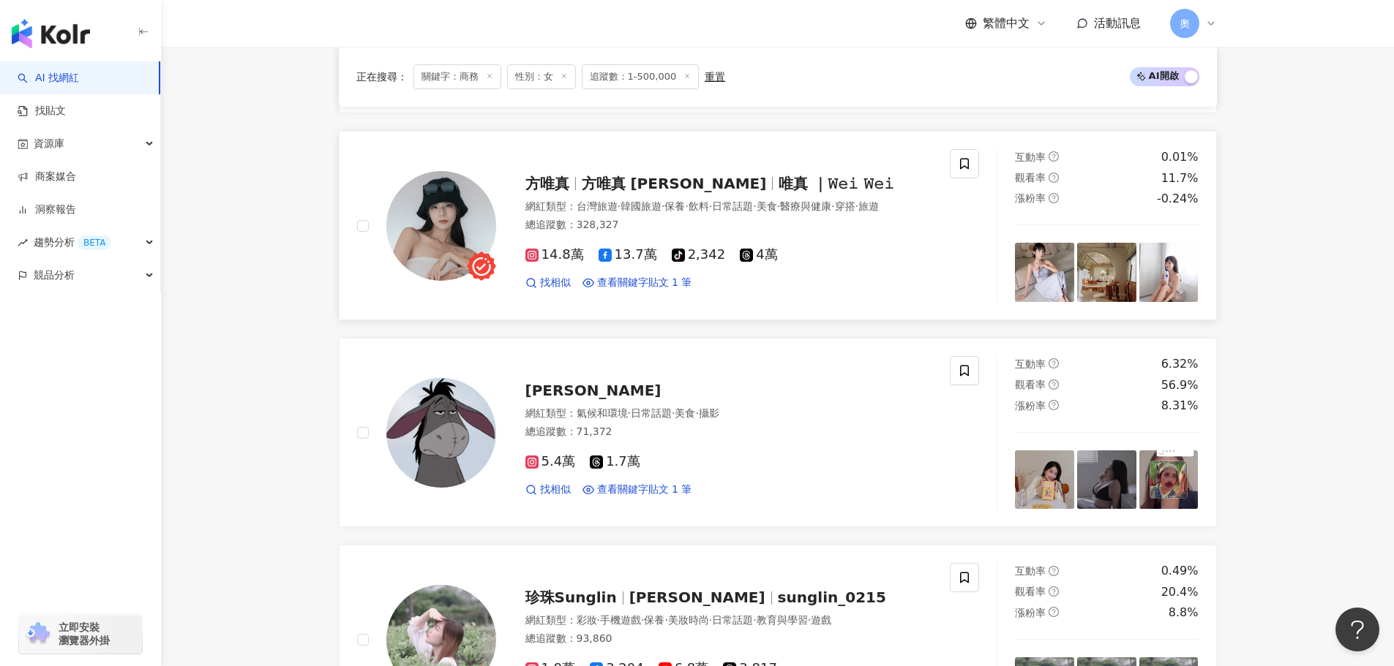
click at [661, 175] on span "方唯真 Chubby" at bounding box center [674, 184] width 185 height 18
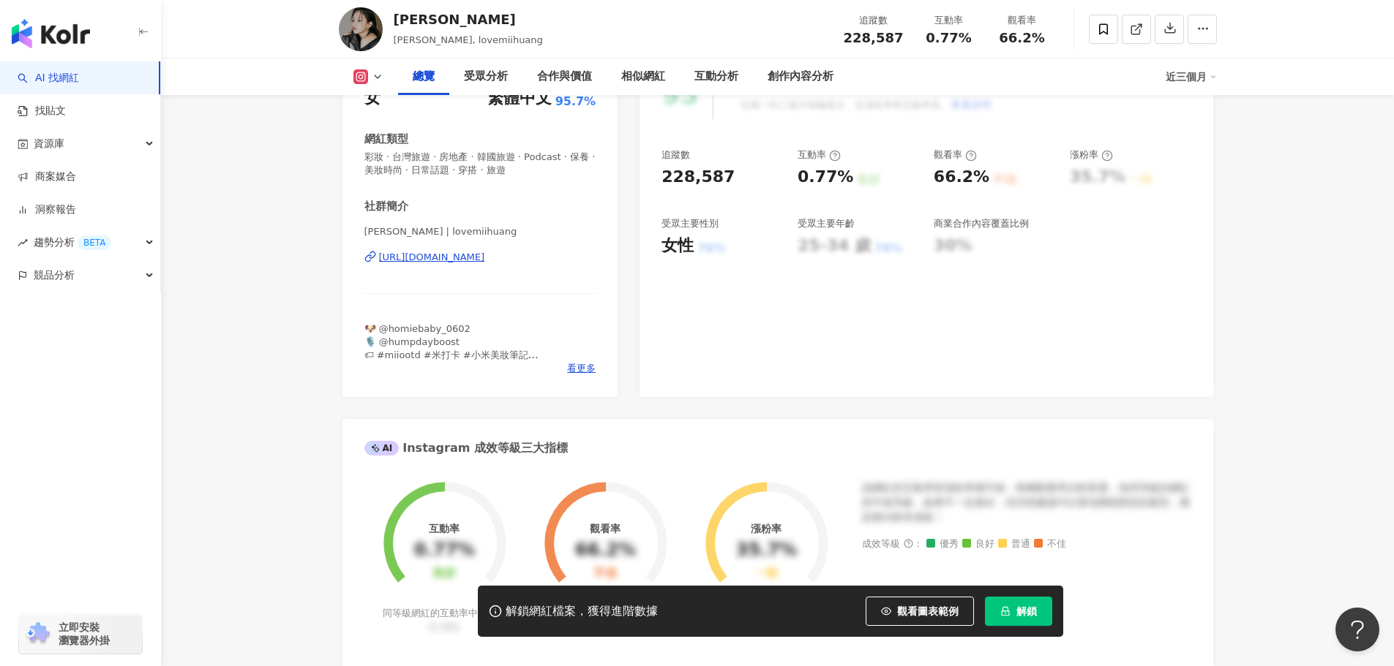
scroll to position [73, 0]
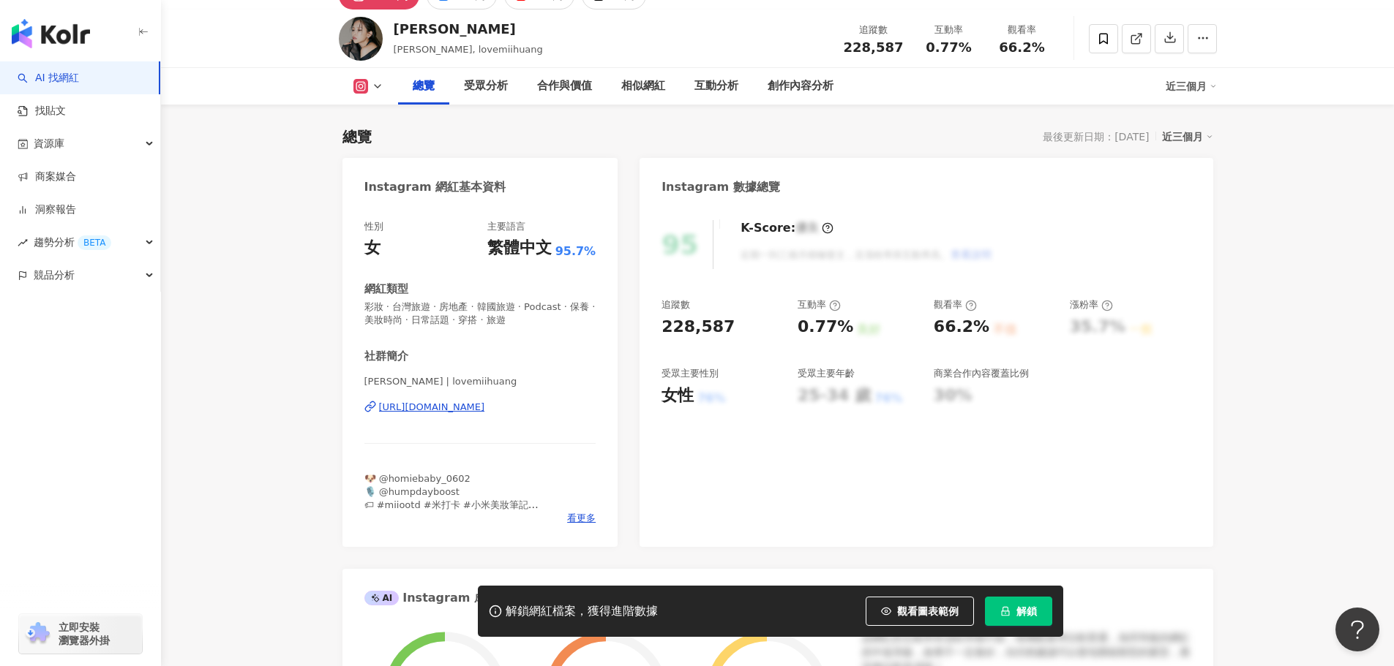
click at [485, 408] on div "https://www.instagram.com/lovemiihuang/" at bounding box center [432, 407] width 106 height 13
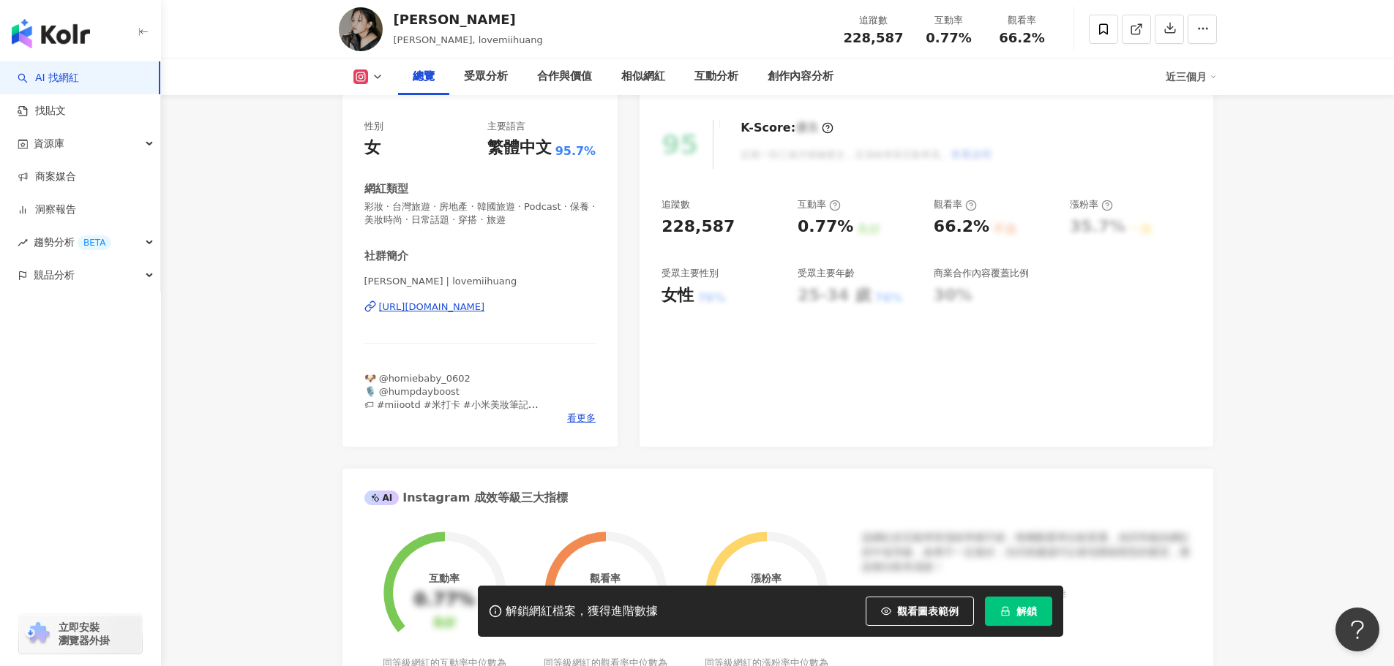
scroll to position [366, 0]
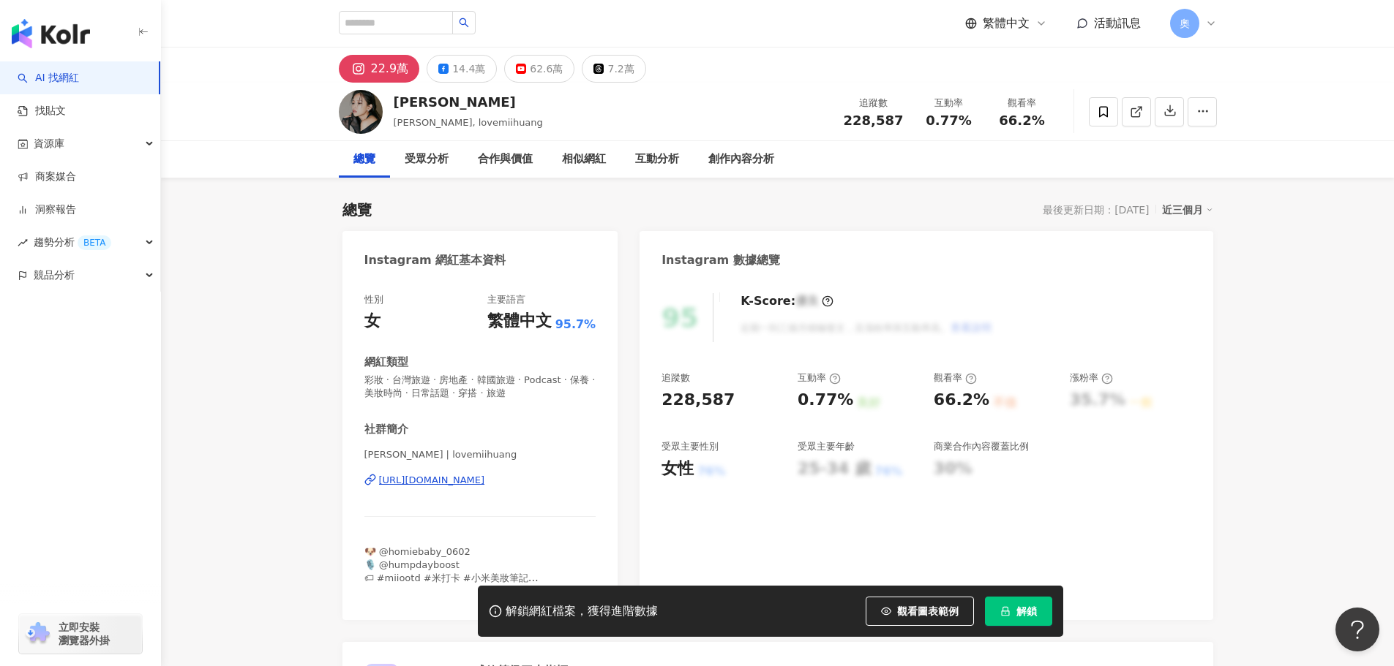
scroll to position [219, 0]
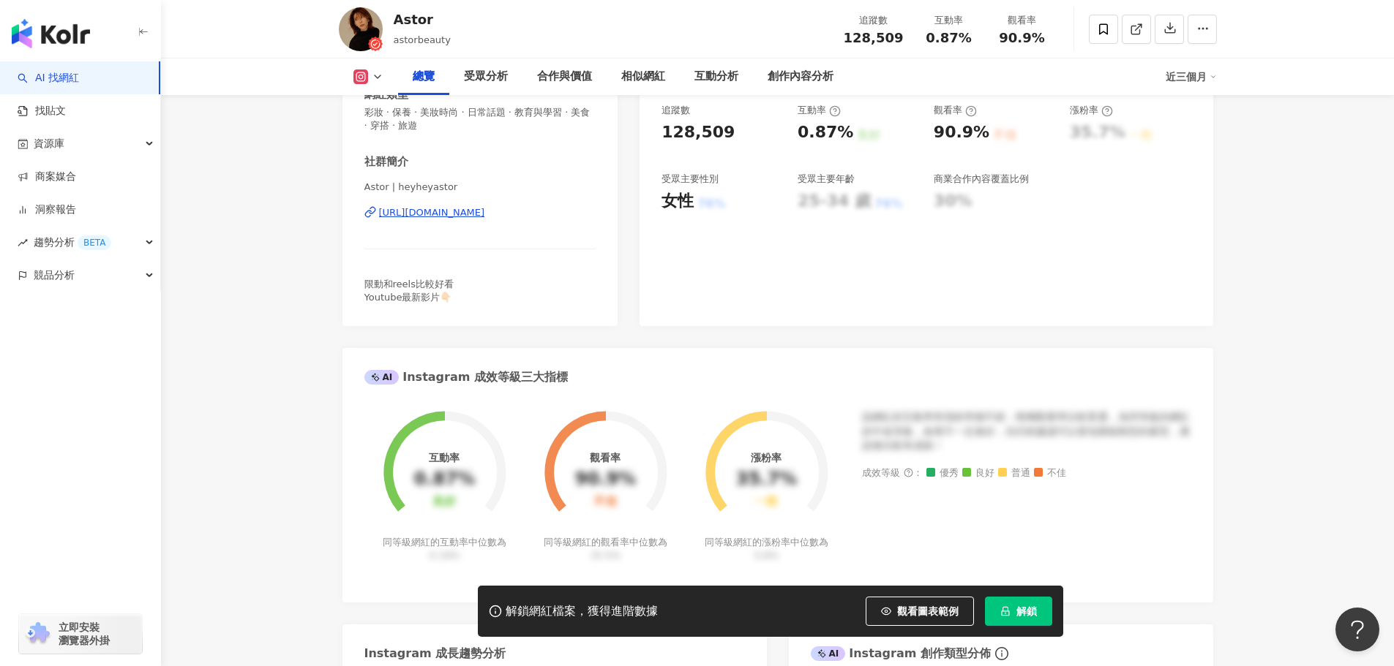
scroll to position [219, 0]
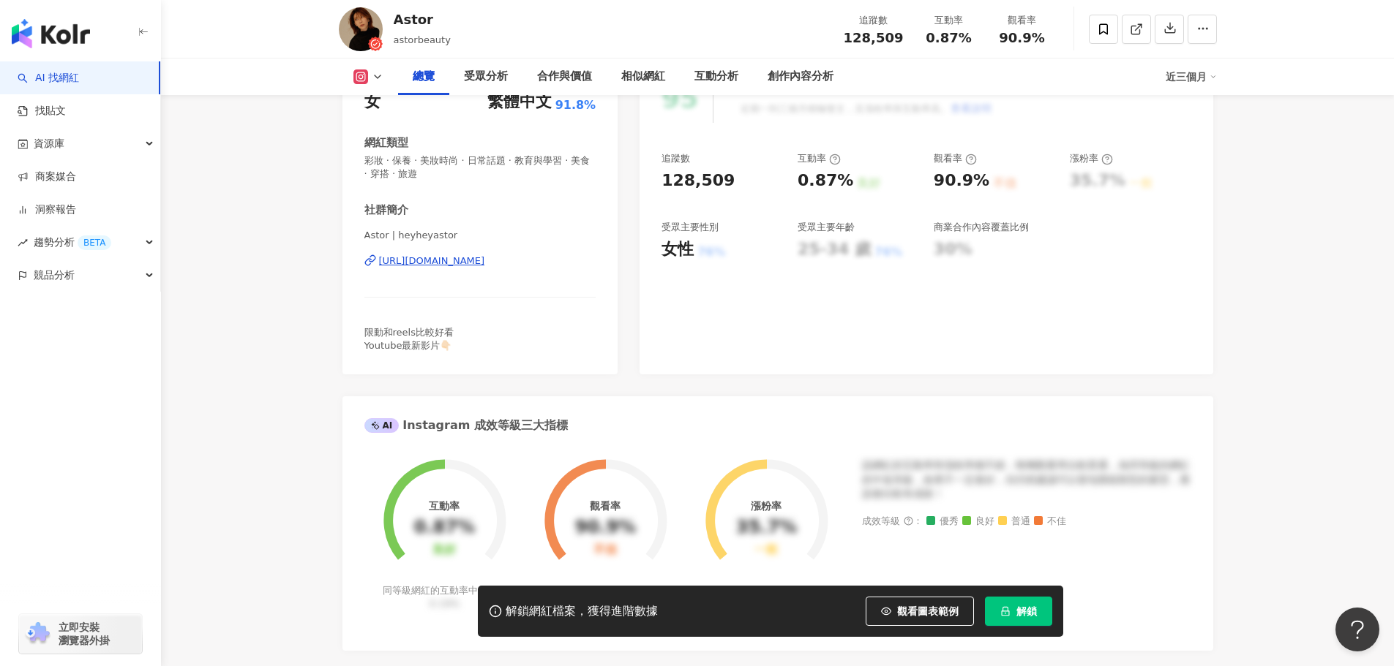
click at [475, 258] on div "[URL][DOMAIN_NAME]" at bounding box center [432, 261] width 106 height 13
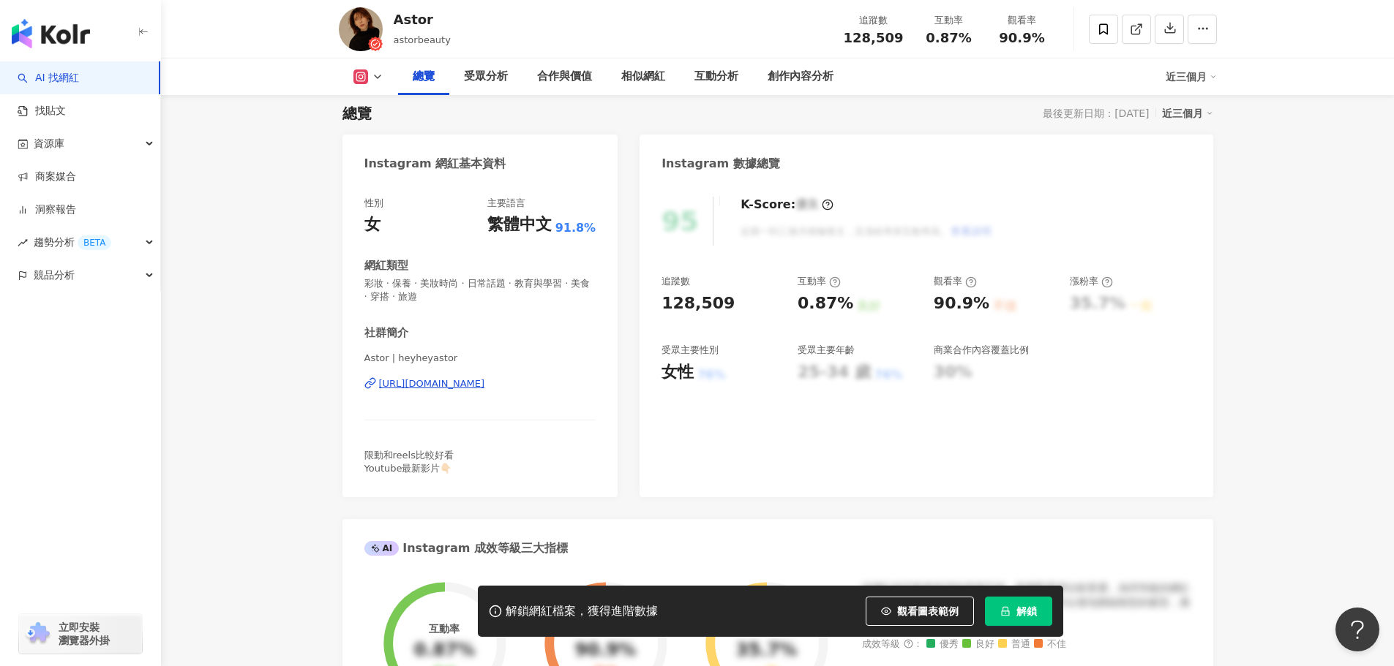
scroll to position [0, 0]
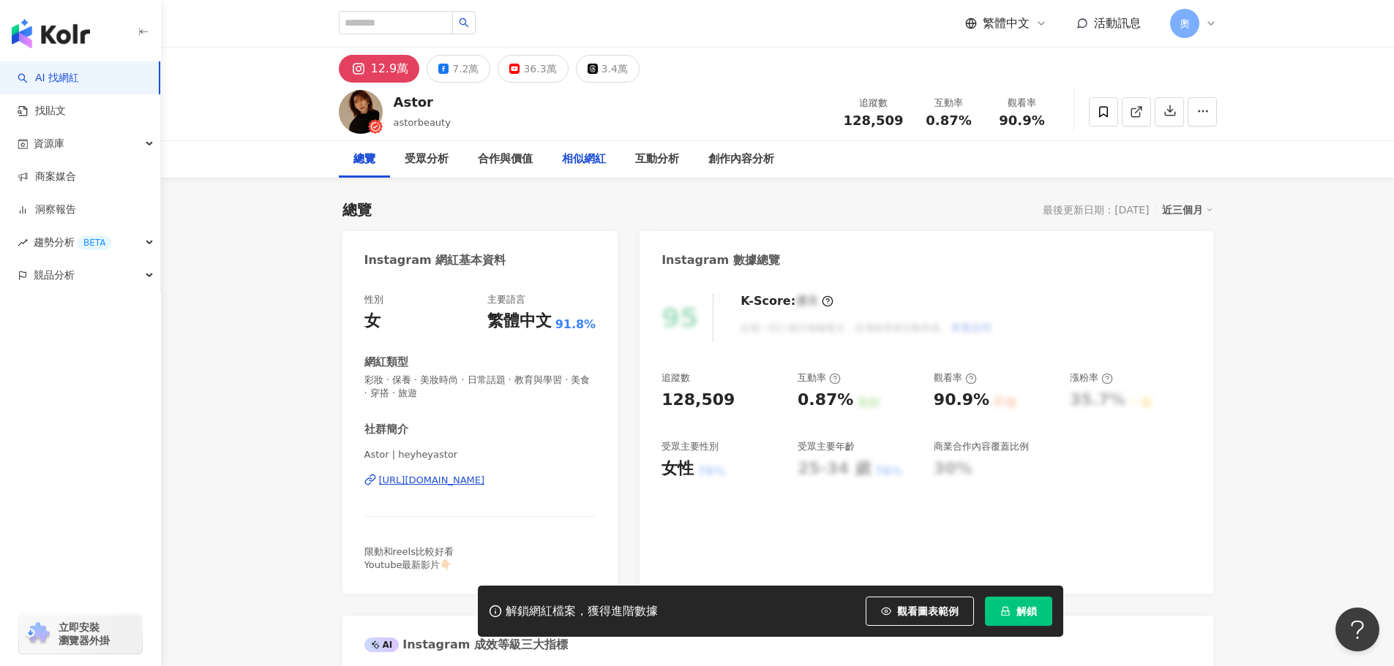
click at [575, 165] on div "相似網紅" at bounding box center [584, 160] width 44 height 18
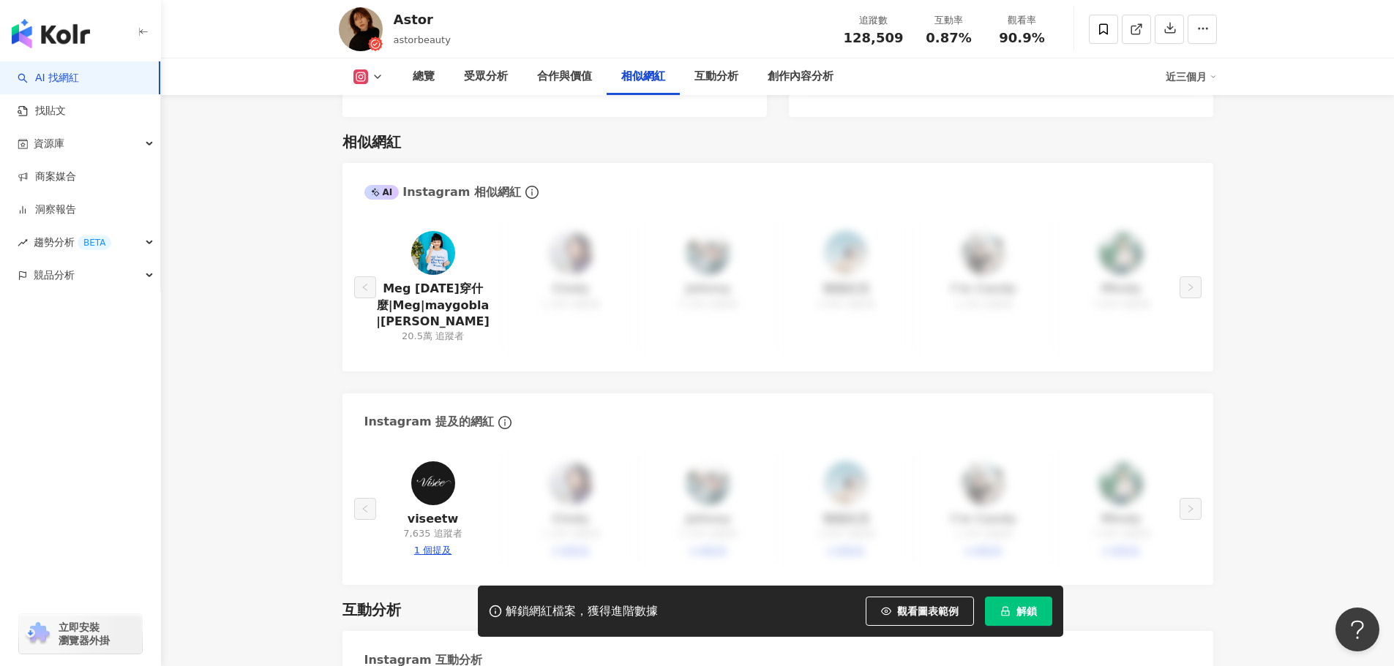
click at [436, 232] on img at bounding box center [433, 253] width 44 height 44
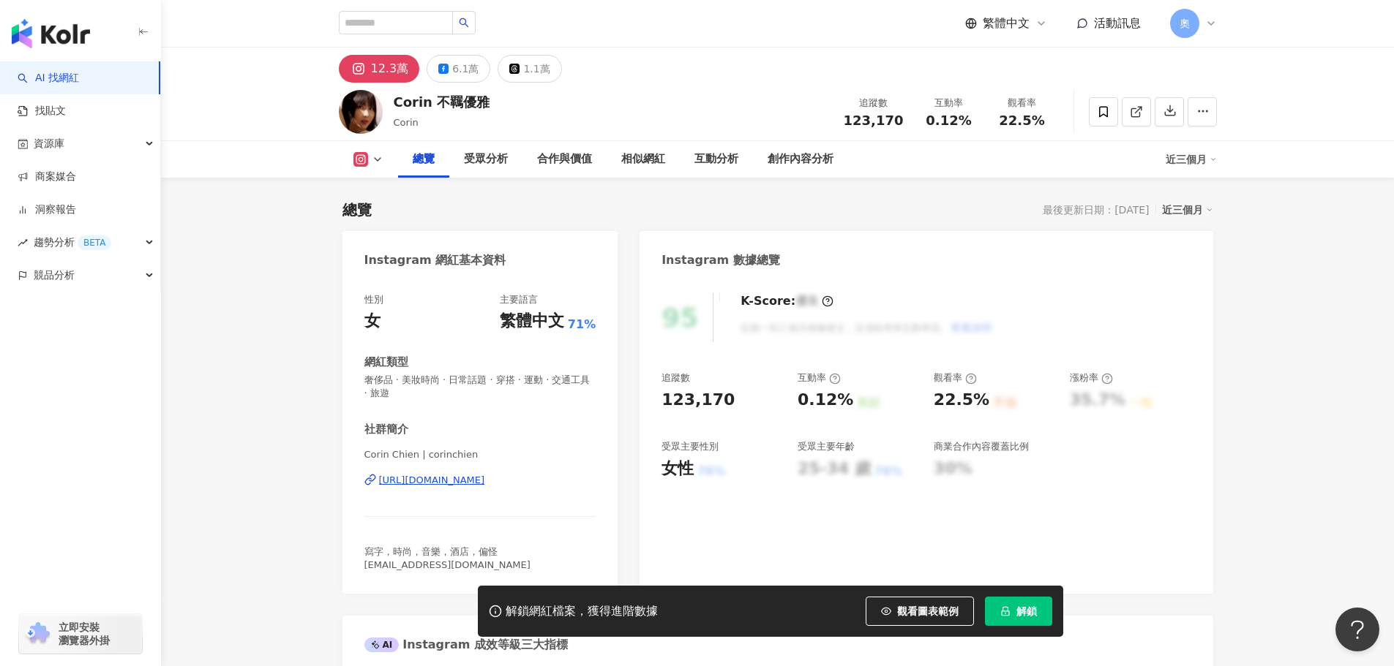
scroll to position [293, 0]
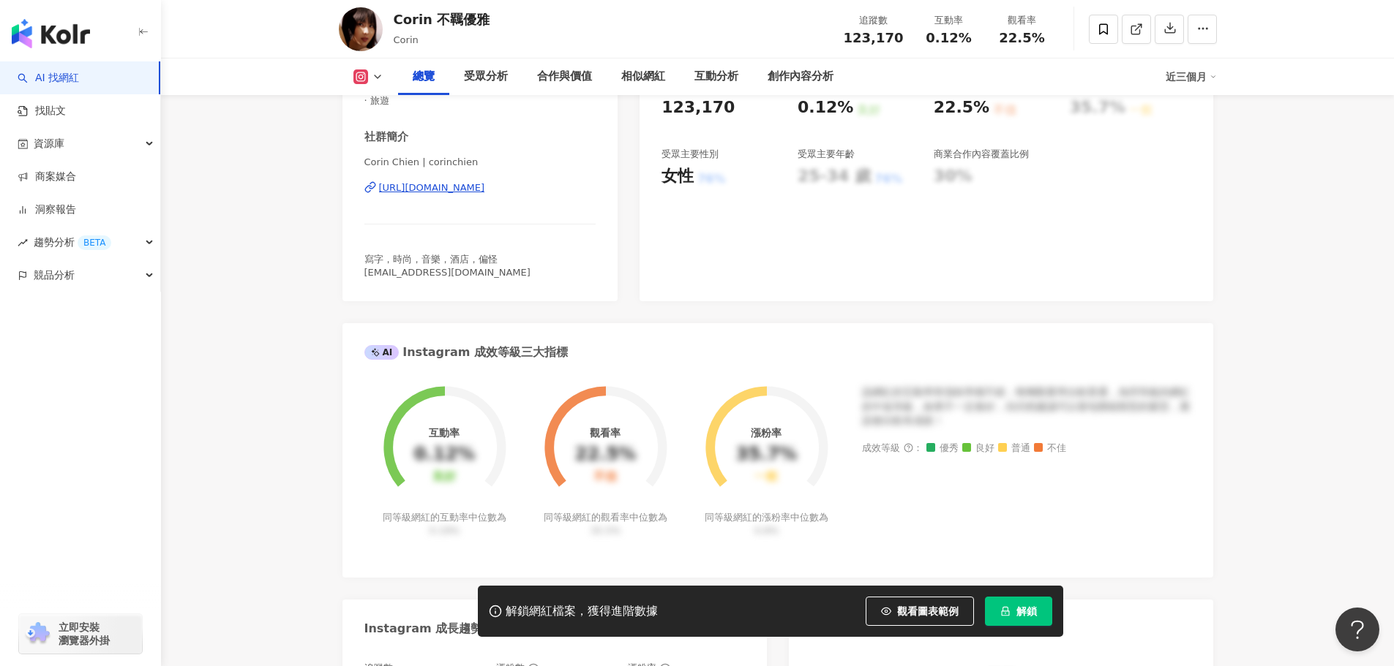
click at [467, 187] on div "https://www.instagram.com/corinchien/" at bounding box center [432, 187] width 106 height 13
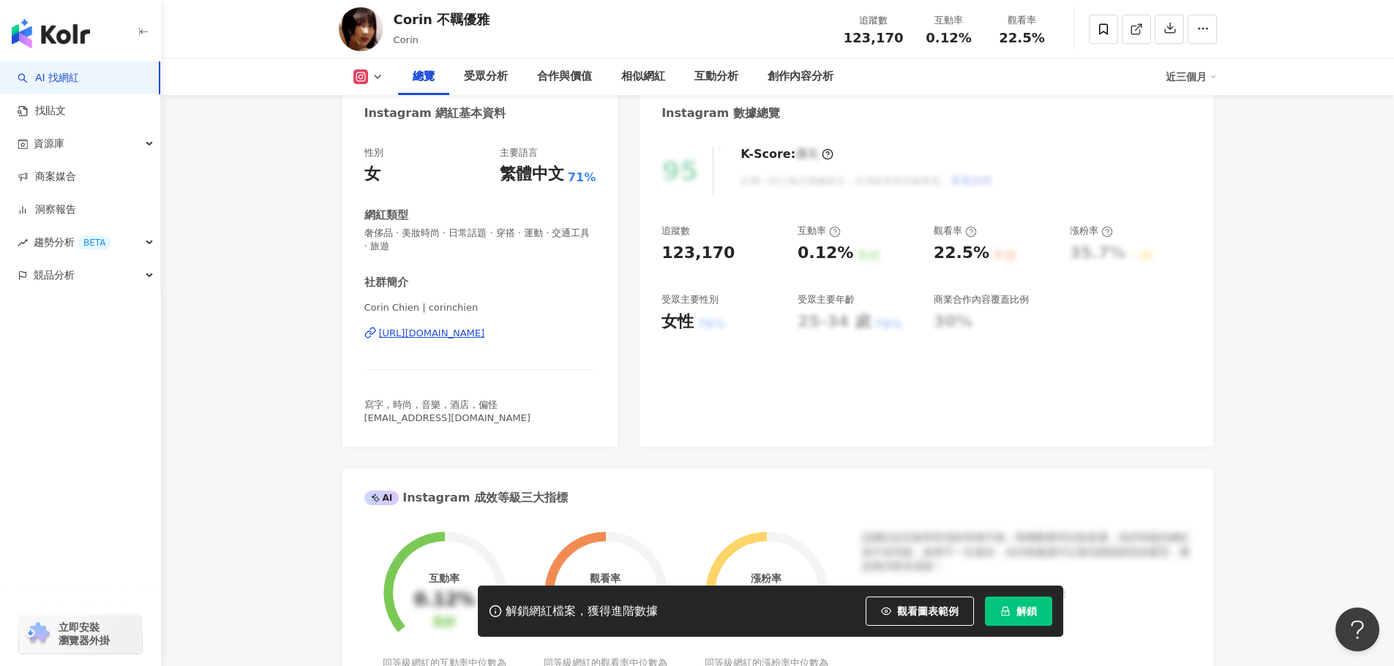
scroll to position [146, 0]
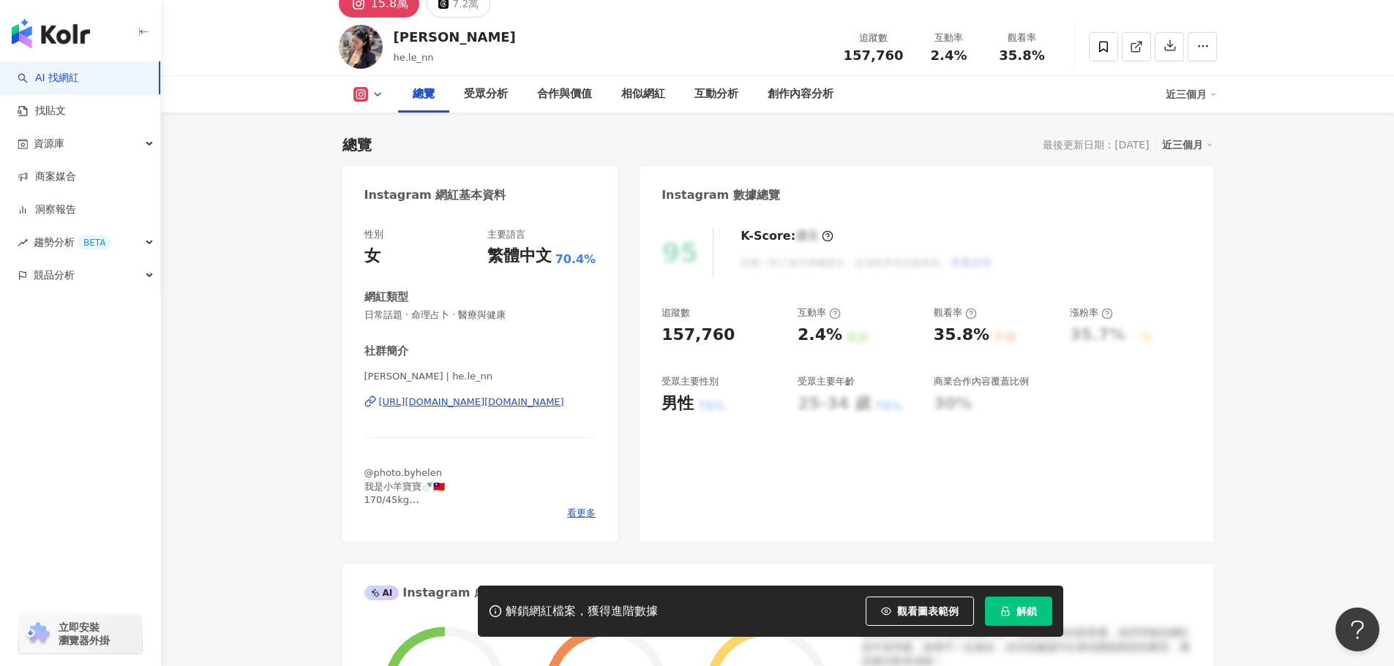
scroll to position [146, 0]
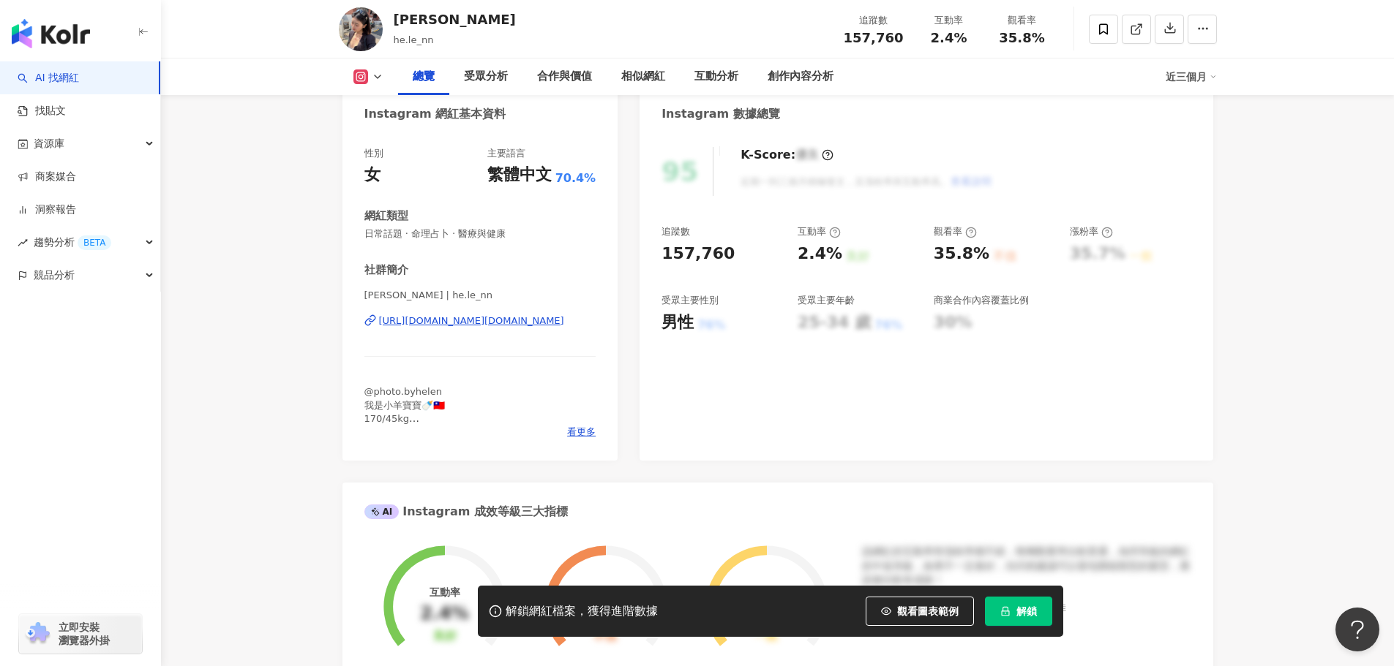
click at [448, 324] on div "https://www.instagram.com/he.le_nn/" at bounding box center [471, 321] width 185 height 13
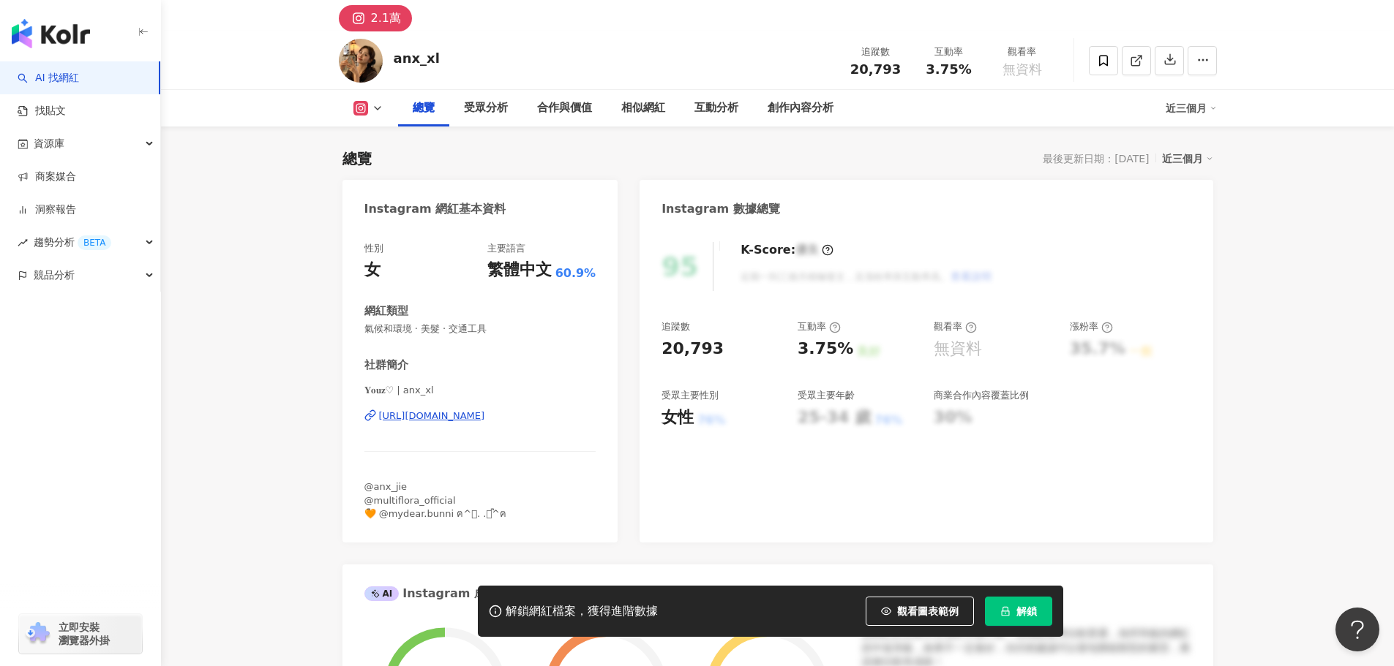
scroll to position [146, 0]
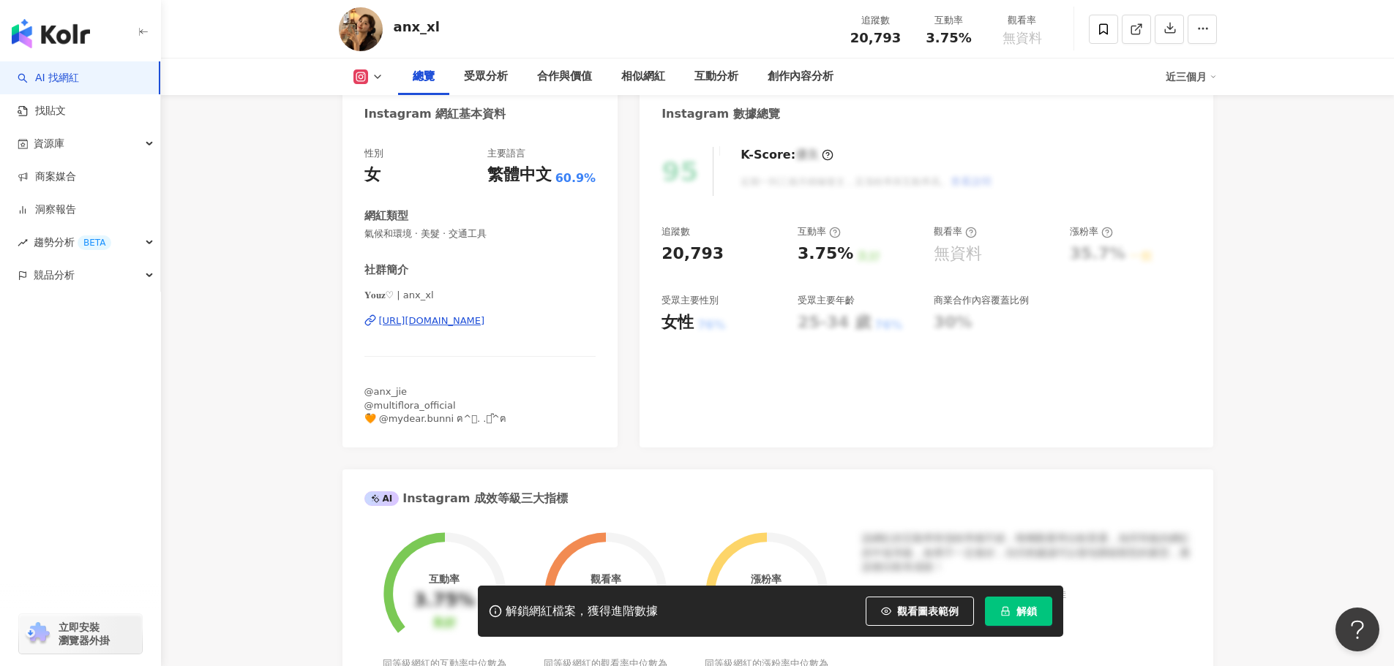
click at [485, 317] on div "https://www.instagram.com/anx_xl/" at bounding box center [432, 321] width 106 height 13
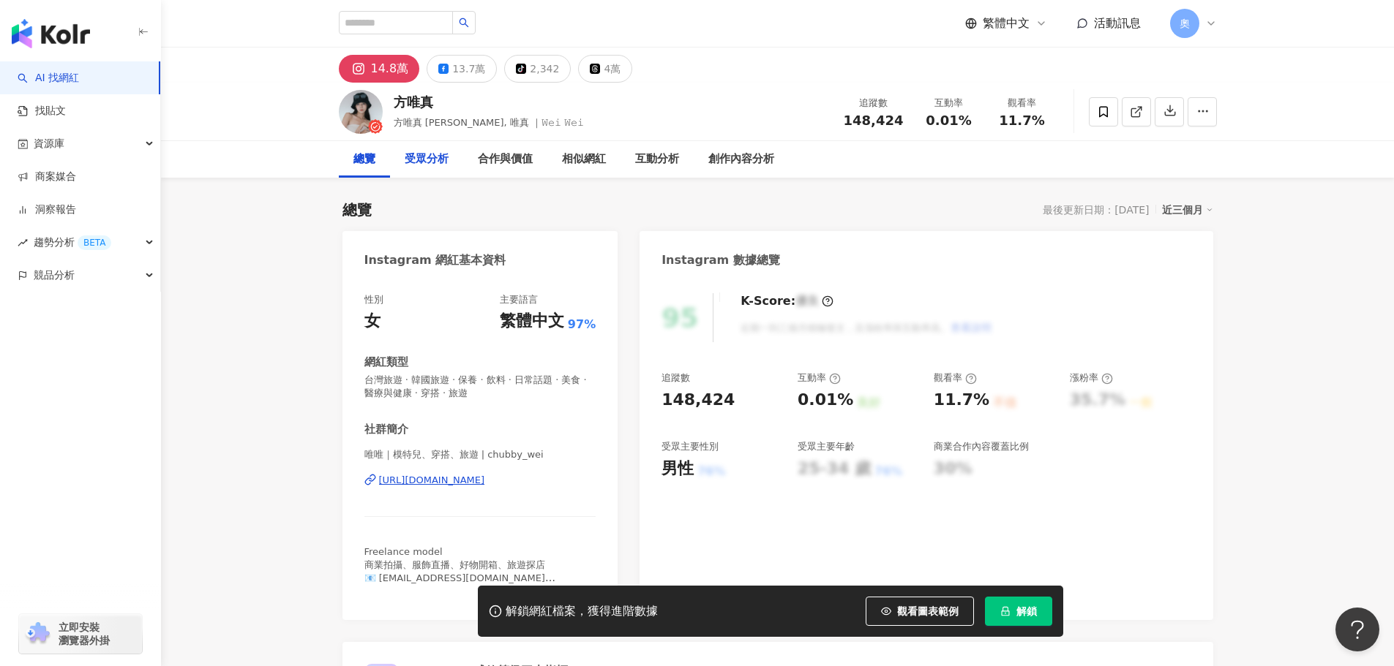
click at [448, 159] on div "受眾分析" at bounding box center [427, 160] width 44 height 18
click at [356, 165] on div "總覽" at bounding box center [364, 160] width 22 height 18
click at [435, 481] on div "https://www.instagram.com/chubby_wei/" at bounding box center [432, 480] width 106 height 13
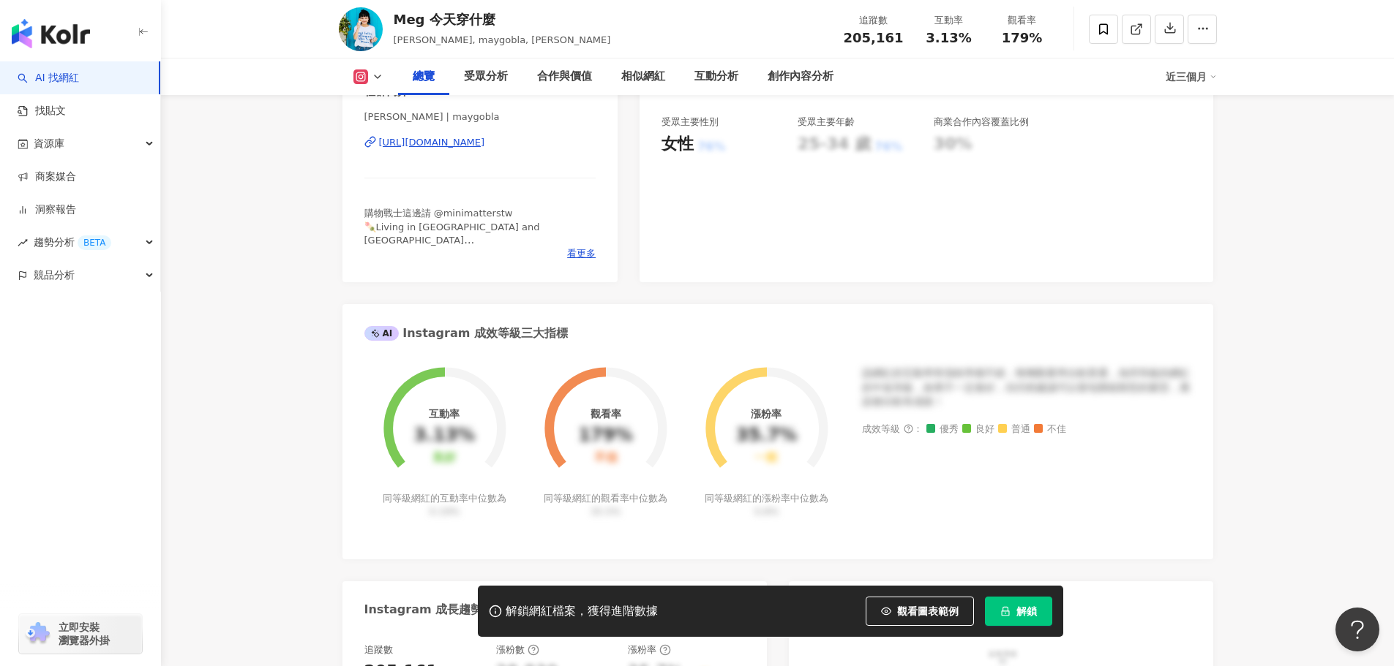
scroll to position [219, 0]
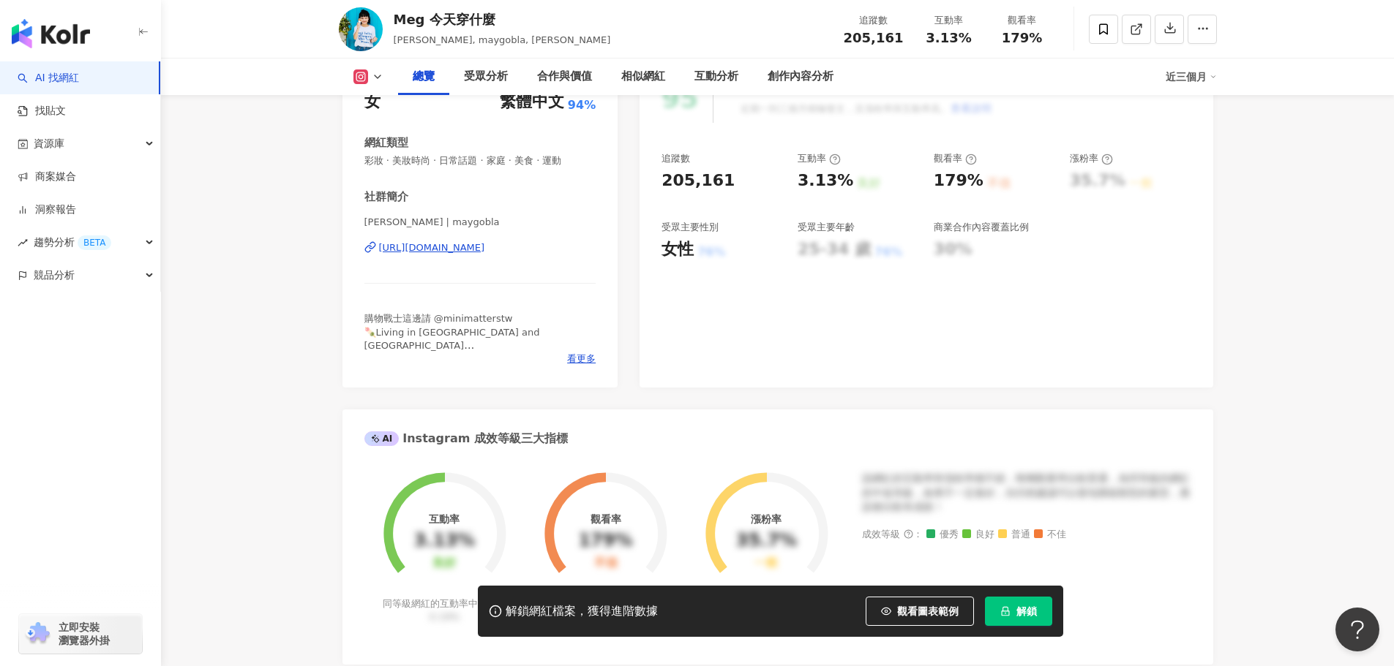
click at [478, 250] on div "[URL][DOMAIN_NAME]" at bounding box center [432, 247] width 106 height 13
click at [79, 75] on link "AI 找網紅" at bounding box center [48, 78] width 61 height 15
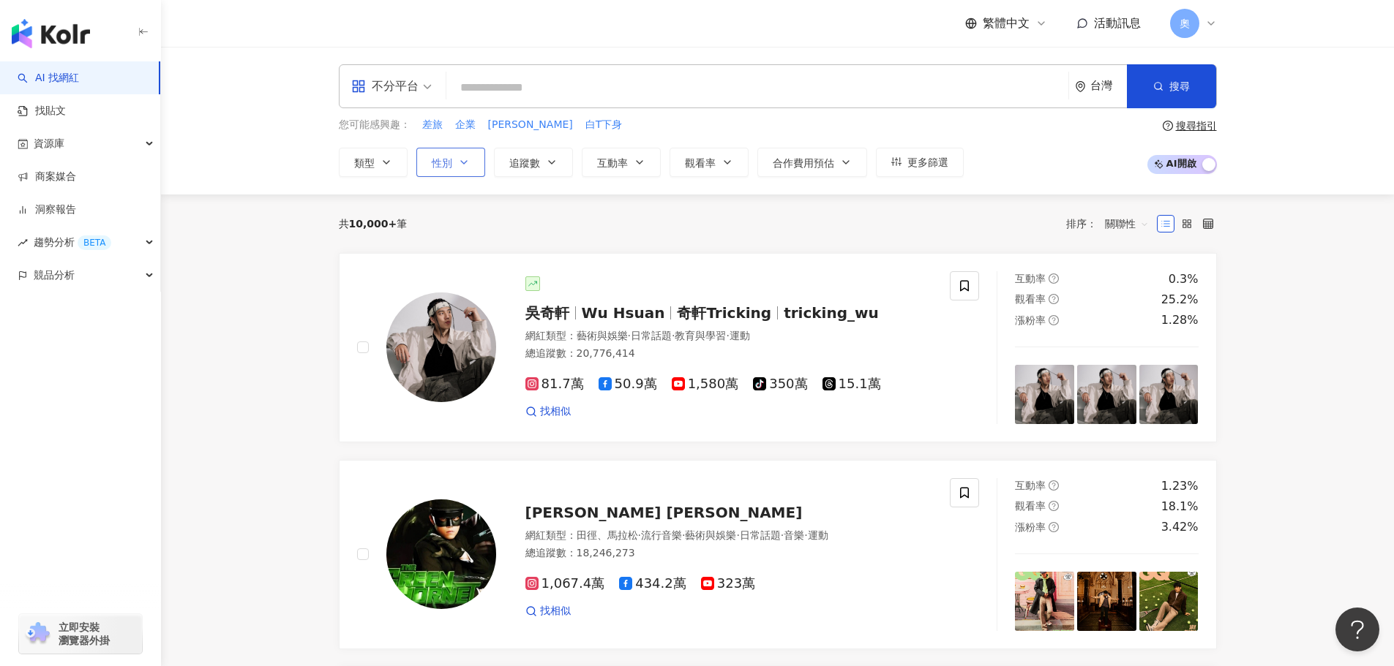
click at [420, 163] on button "性別" at bounding box center [450, 162] width 69 height 29
click at [454, 252] on span "女" at bounding box center [454, 249] width 22 height 16
click at [519, 166] on span "追蹤數" at bounding box center [524, 163] width 31 height 12
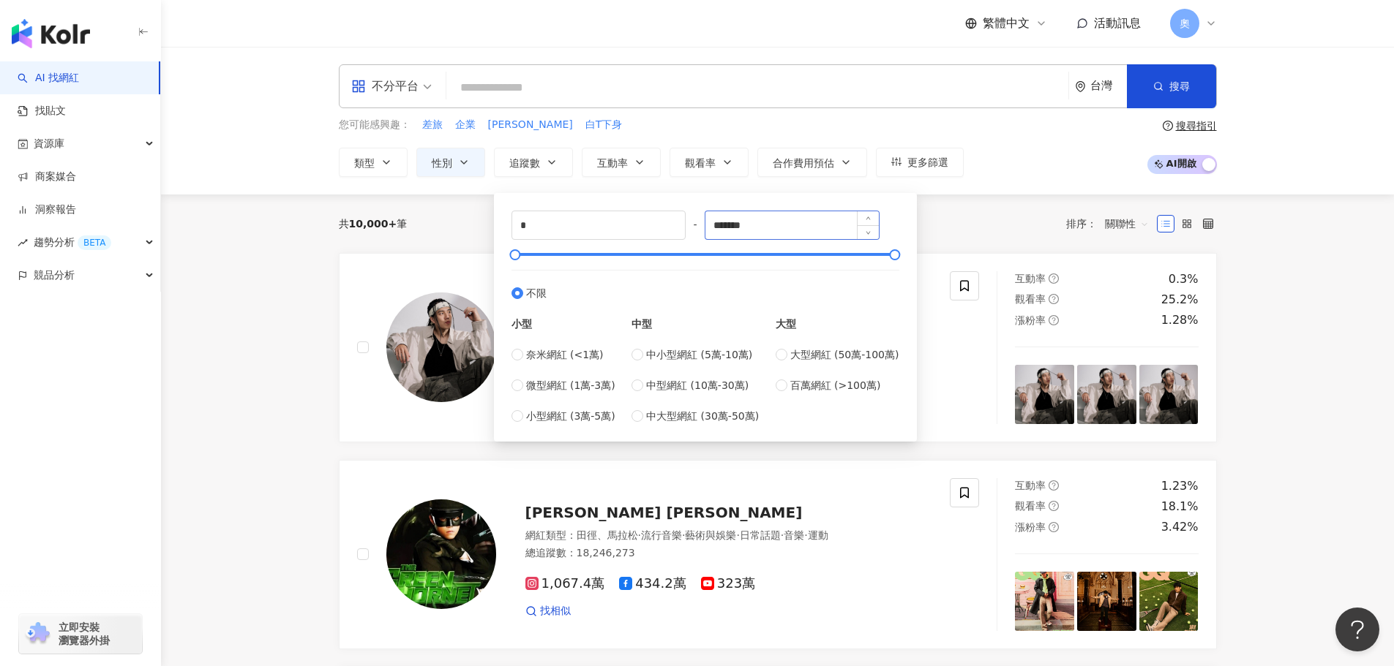
drag, startPoint x: 807, startPoint y: 210, endPoint x: 807, endPoint y: 220, distance: 10.2
click at [808, 210] on div "* - ******* 不限 小型 奈米網紅 (<1萬) 微型網紅 (1萬-3萬) 小型網紅 (3萬-5萬) 中型 中小型網紅 (5萬-10萬) 中型網紅 (…" at bounding box center [705, 317] width 405 height 231
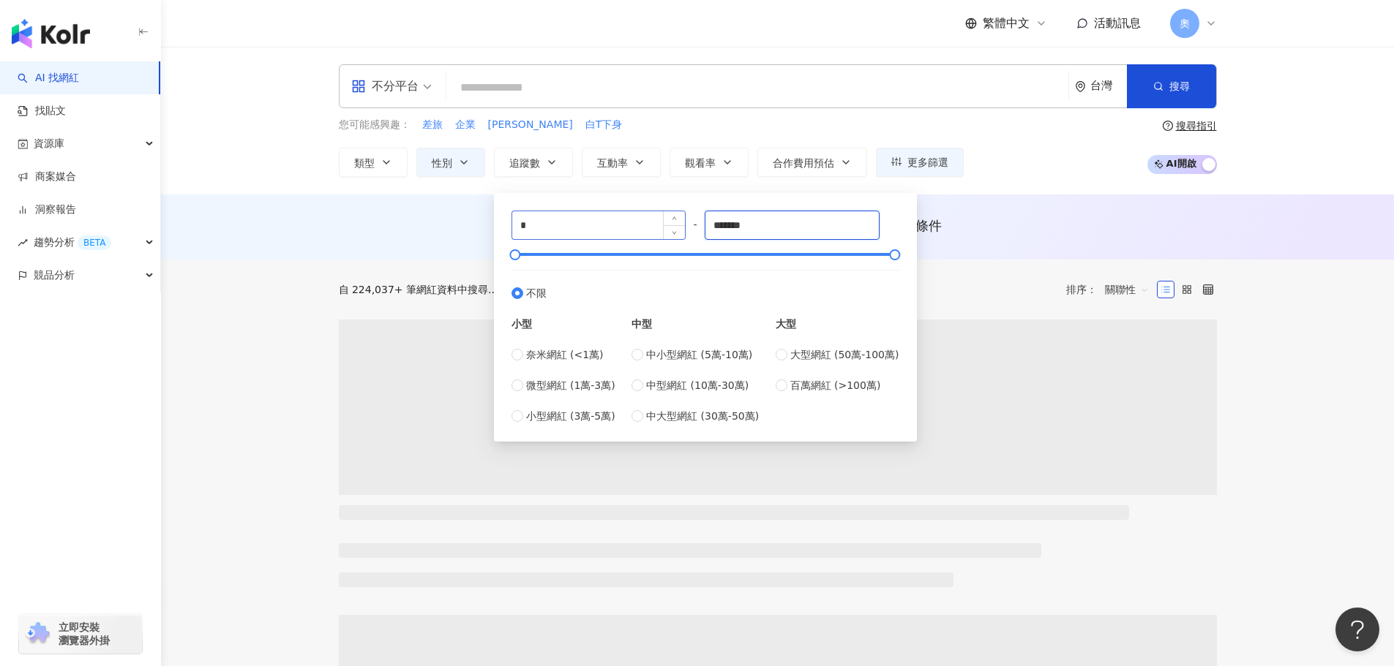
drag, startPoint x: 807, startPoint y: 220, endPoint x: 599, endPoint y: 233, distance: 208.2
click at [600, 233] on div "* - ******* 不限 小型 奈米網紅 (<1萬) 微型網紅 (1萬-3萬) 小型網紅 (3萬-5萬) 中型 中小型網紅 (5萬-10萬) 中型網紅 (…" at bounding box center [705, 318] width 388 height 214
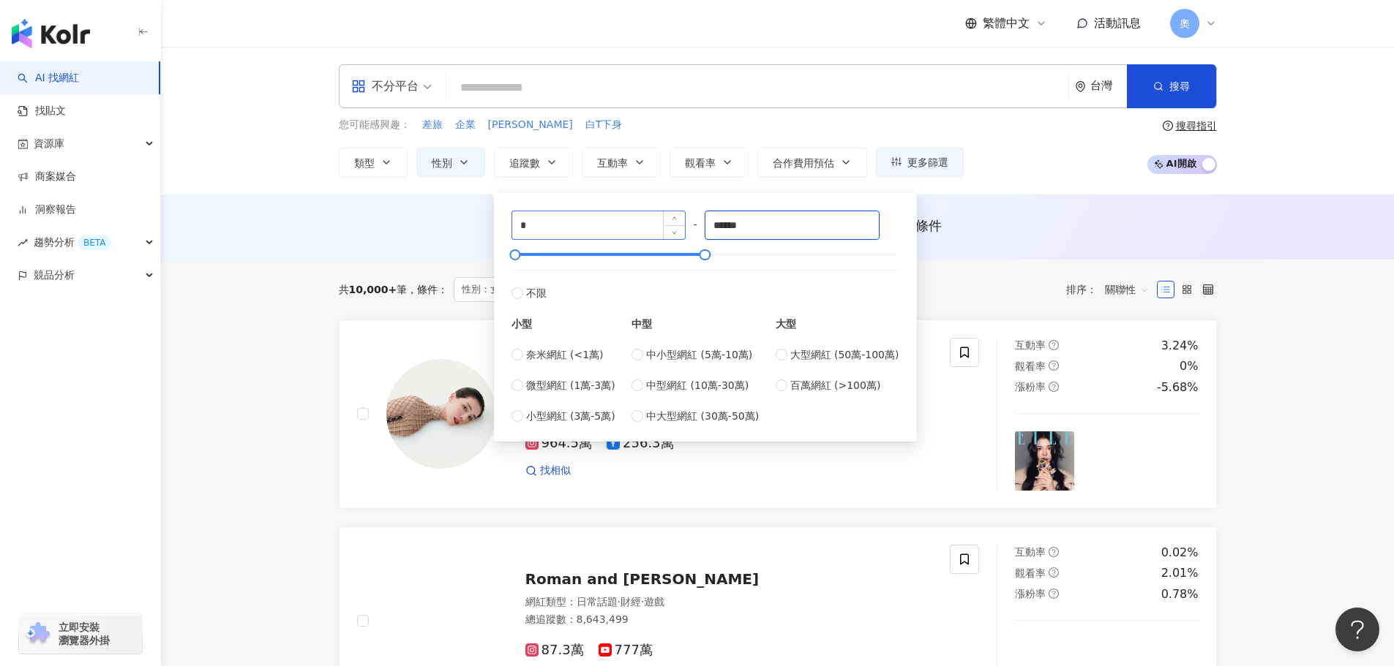
type input "******"
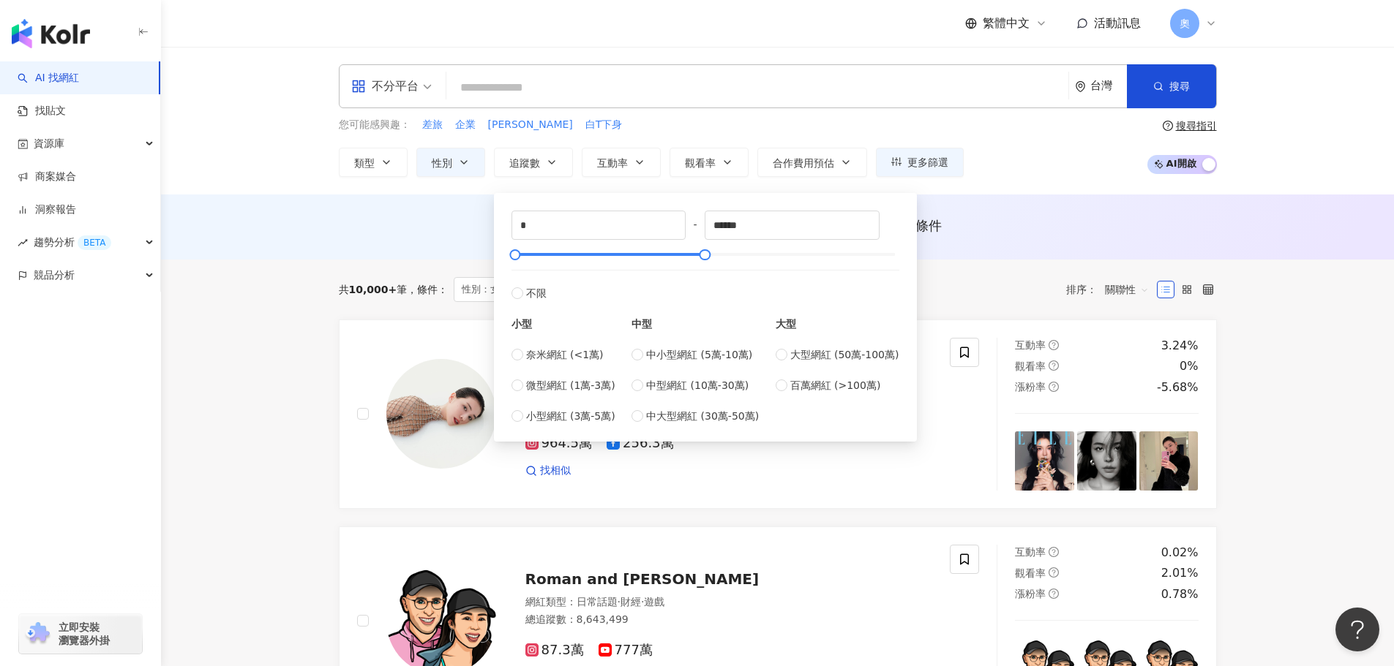
click at [396, 261] on div "共 10,000+ 筆 條件 ： 性別：女 重置 排序： 關聯性" at bounding box center [778, 290] width 878 height 60
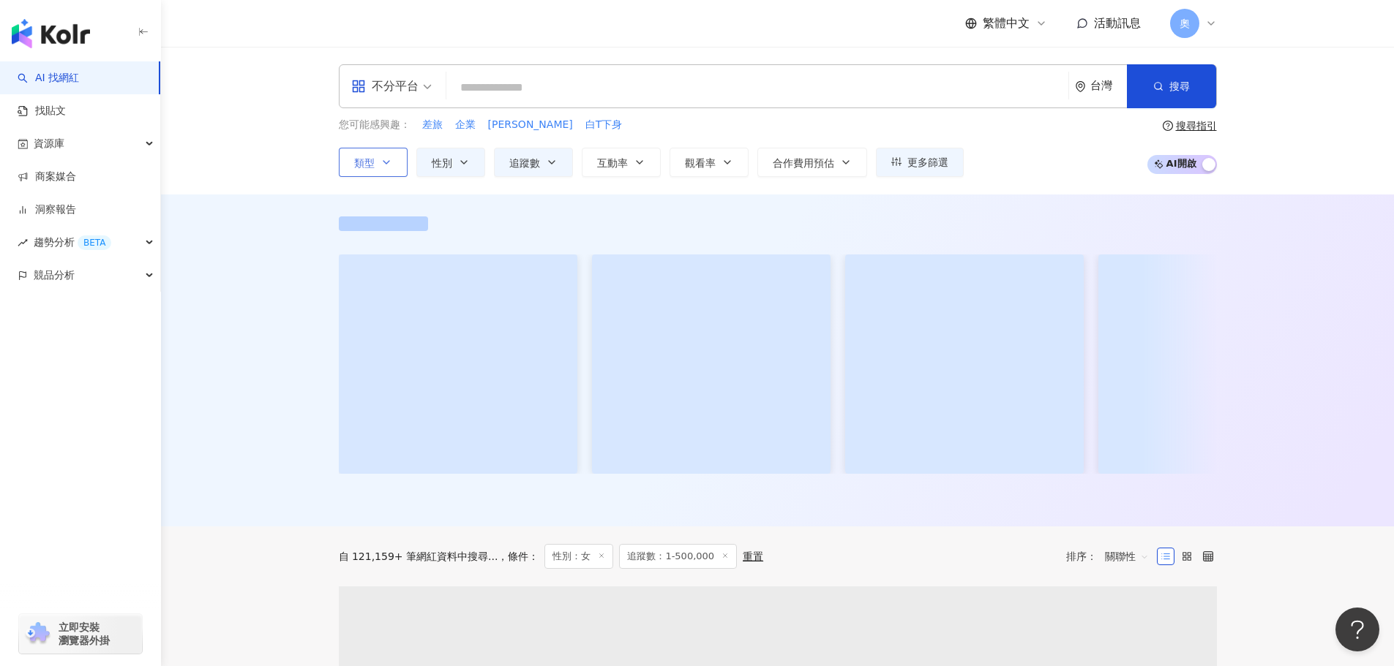
click at [365, 165] on span "類型" at bounding box center [364, 163] width 20 height 12
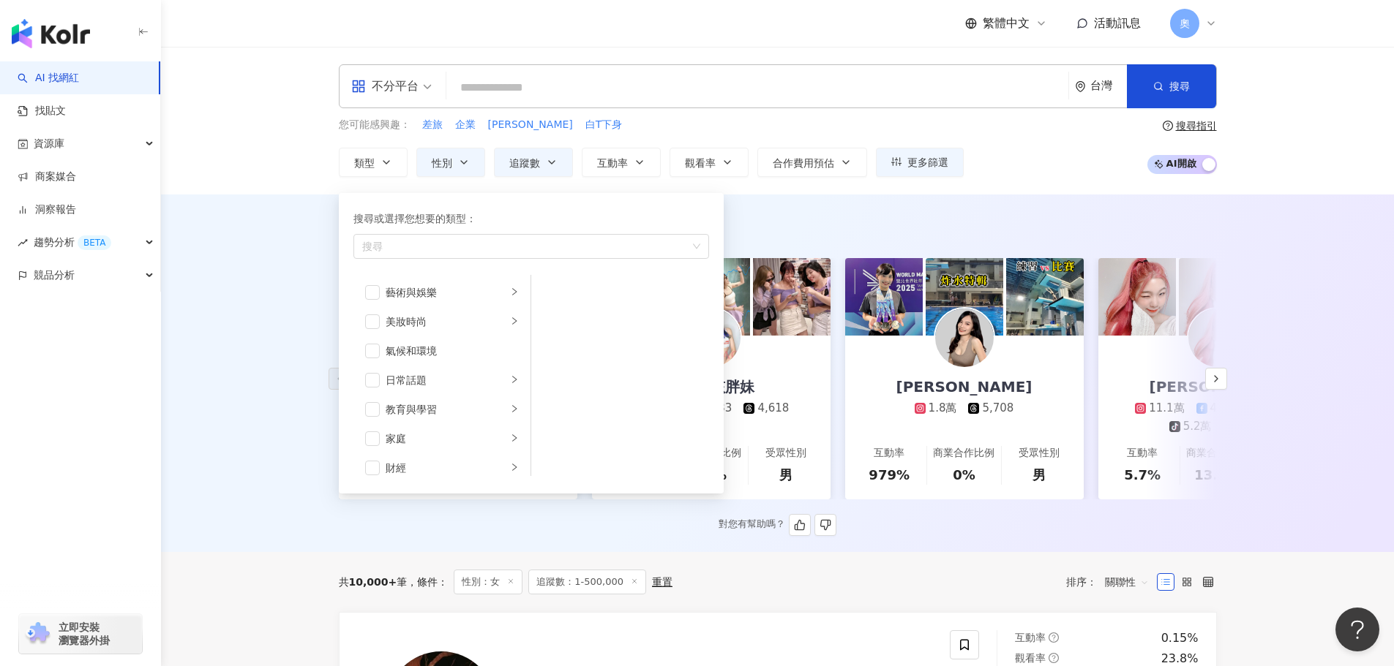
click at [1229, 239] on div "AI 推薦 ： 精選優質網紅 嘿！有一個 17.9萬 互動率 9.59% 商業合作比例 49.4% 受眾性別 女 你的女孩胖妹 3.5萬 3,733 4,61…" at bounding box center [777, 377] width 936 height 320
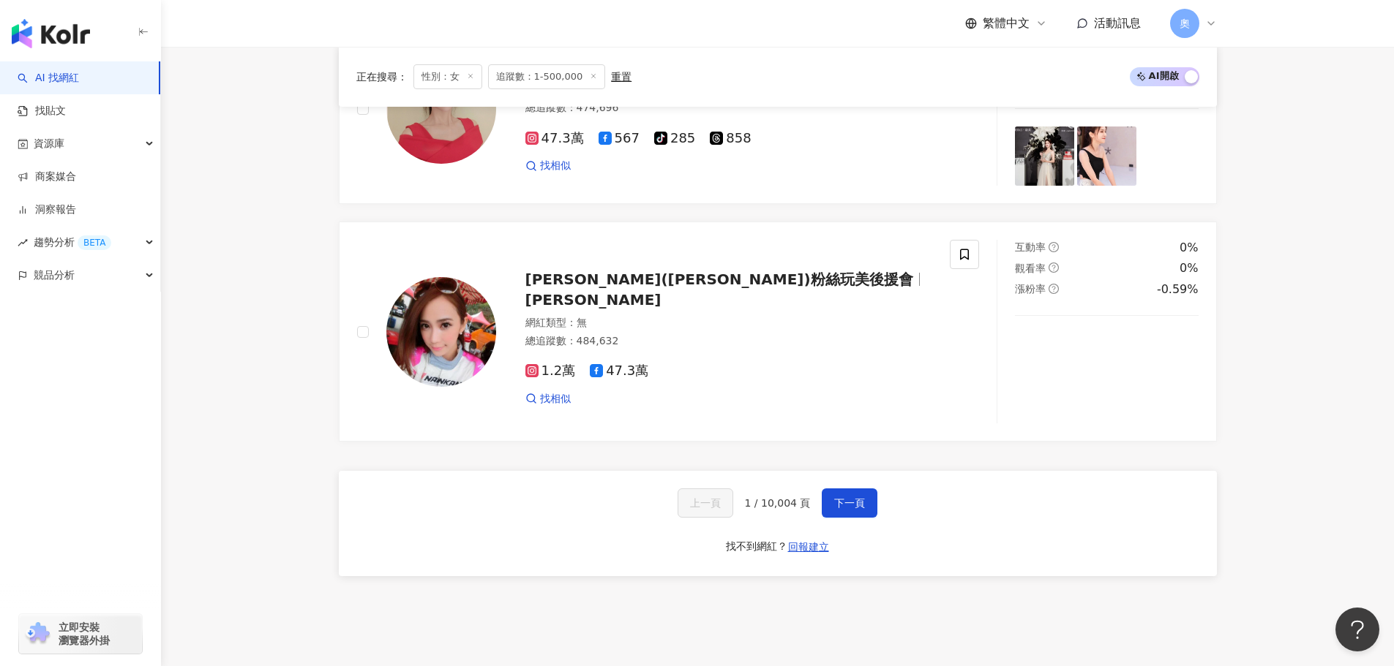
scroll to position [2853, 0]
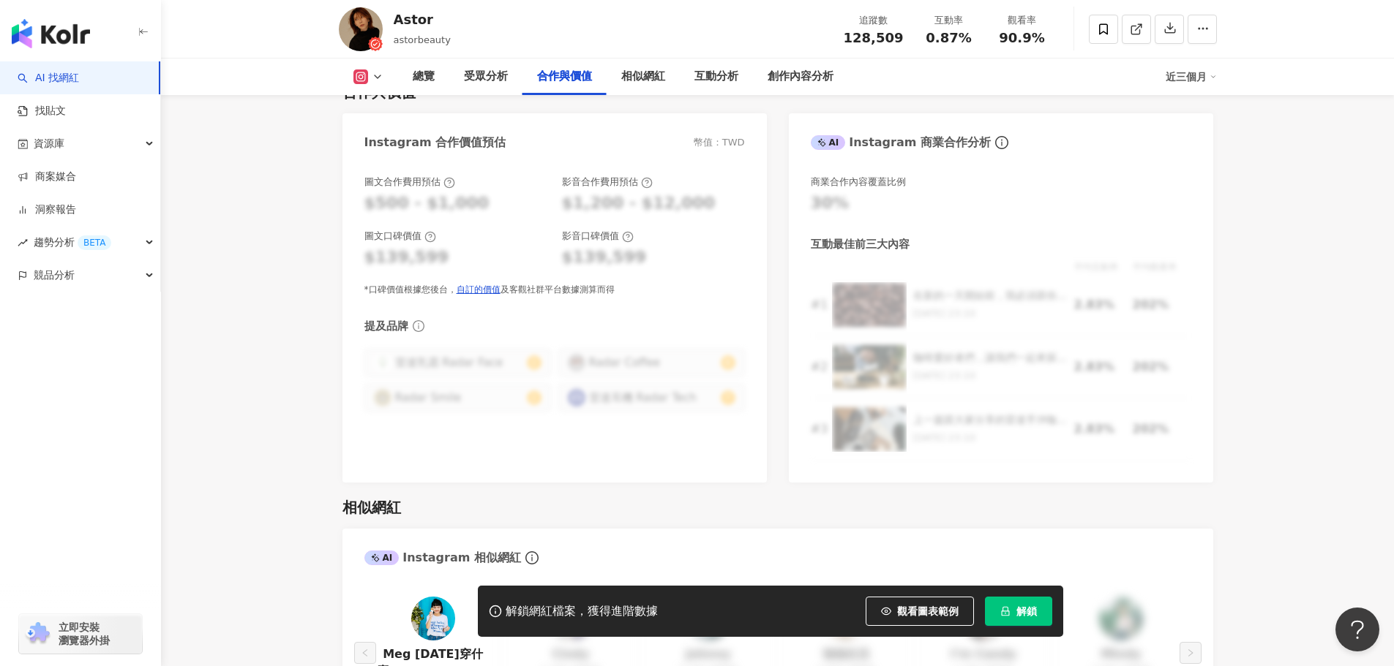
click at [64, 71] on link "AI 找網紅" at bounding box center [48, 78] width 61 height 15
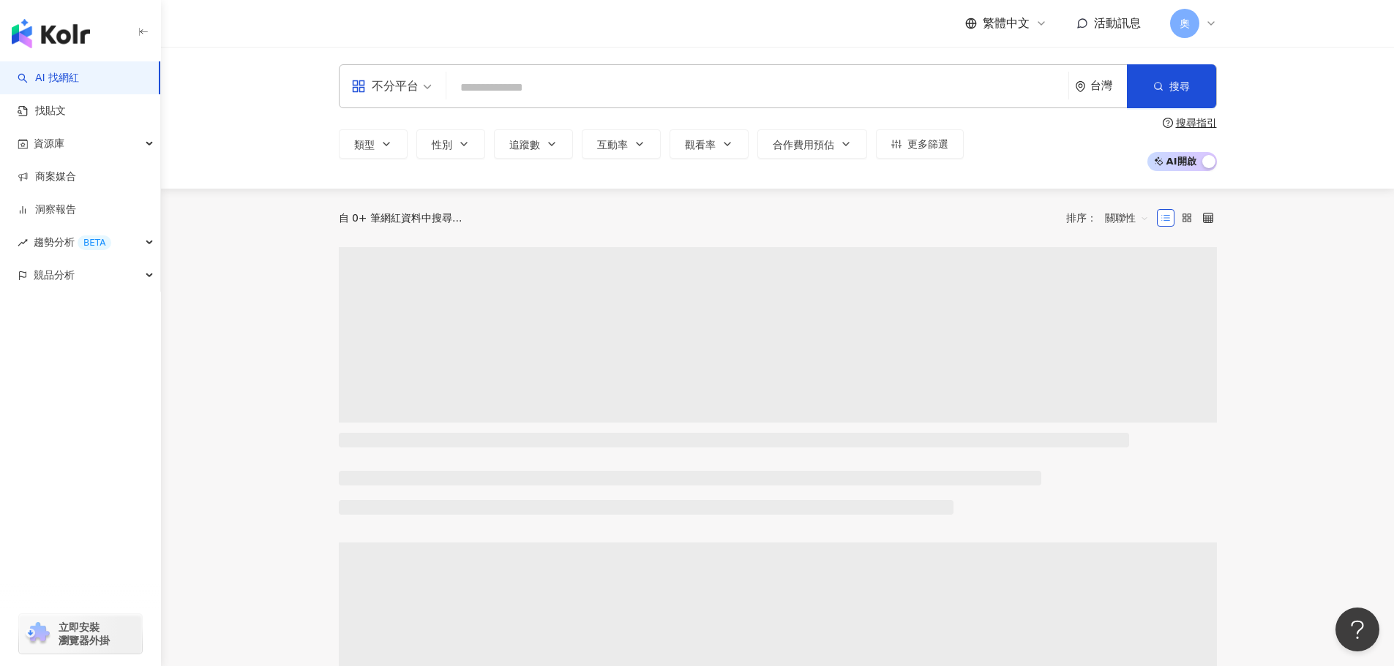
click at [484, 86] on input "search" at bounding box center [757, 88] width 610 height 28
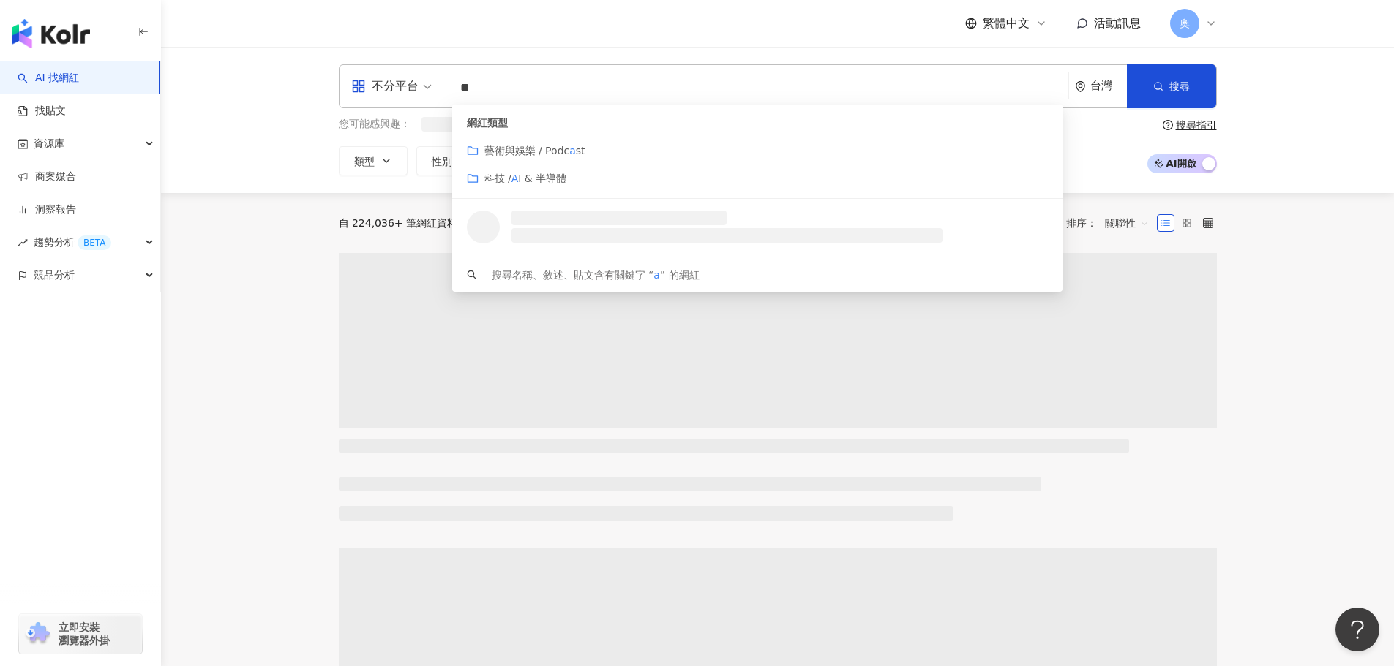
type input "*"
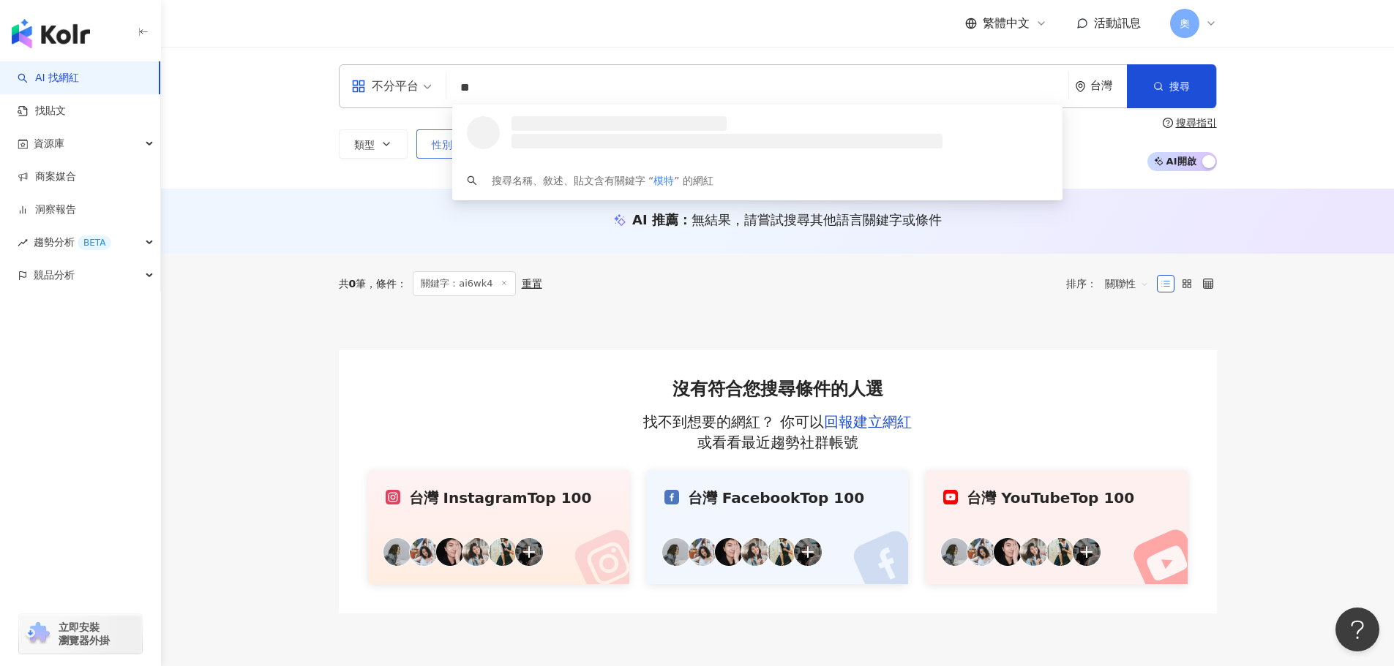
type input "**"
click at [429, 151] on button "性別" at bounding box center [450, 143] width 69 height 29
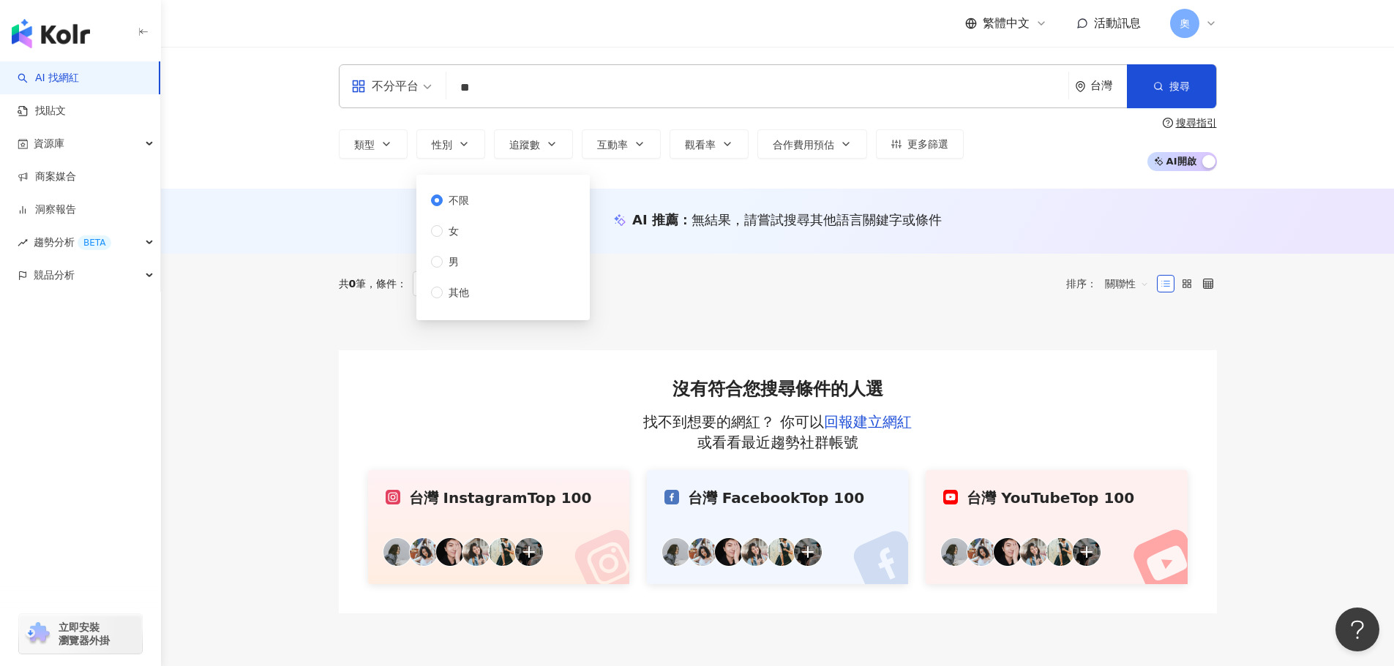
click at [475, 230] on div "不限 女 男 其他" at bounding box center [456, 246] width 50 height 108
click at [524, 150] on span "追蹤數" at bounding box center [524, 145] width 31 height 12
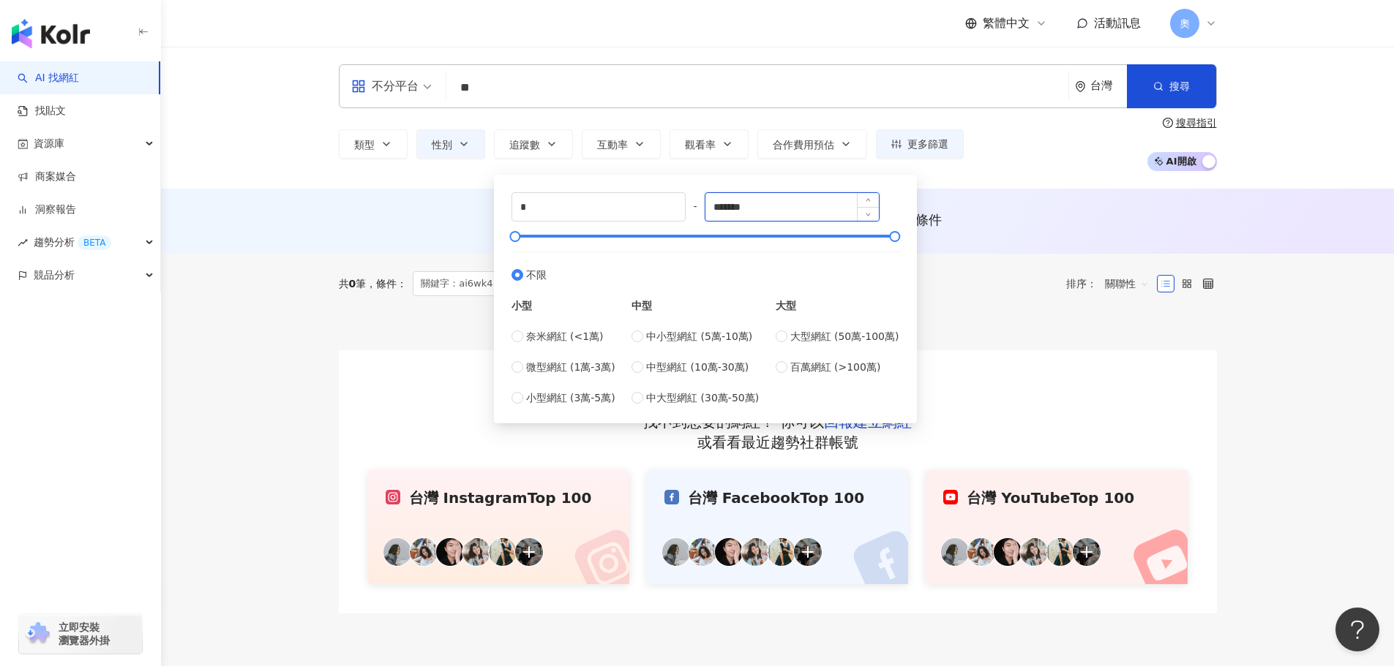
click at [771, 206] on input "*******" at bounding box center [791, 207] width 173 height 28
drag, startPoint x: 771, startPoint y: 206, endPoint x: 646, endPoint y: 216, distance: 125.5
click at [646, 216] on div "* - ******* 不限 小型 奈米網紅 (<1萬) 微型網紅 (1萬-3萬) 小型網紅 (3萬-5萬) 中型 中小型網紅 (5萬-10萬) 中型網紅 (…" at bounding box center [705, 299] width 388 height 214
type input "******"
click at [380, 219] on div "AI 推薦 ： 無結果，請嘗試搜尋其他語言關鍵字或條件" at bounding box center [778, 220] width 878 height 18
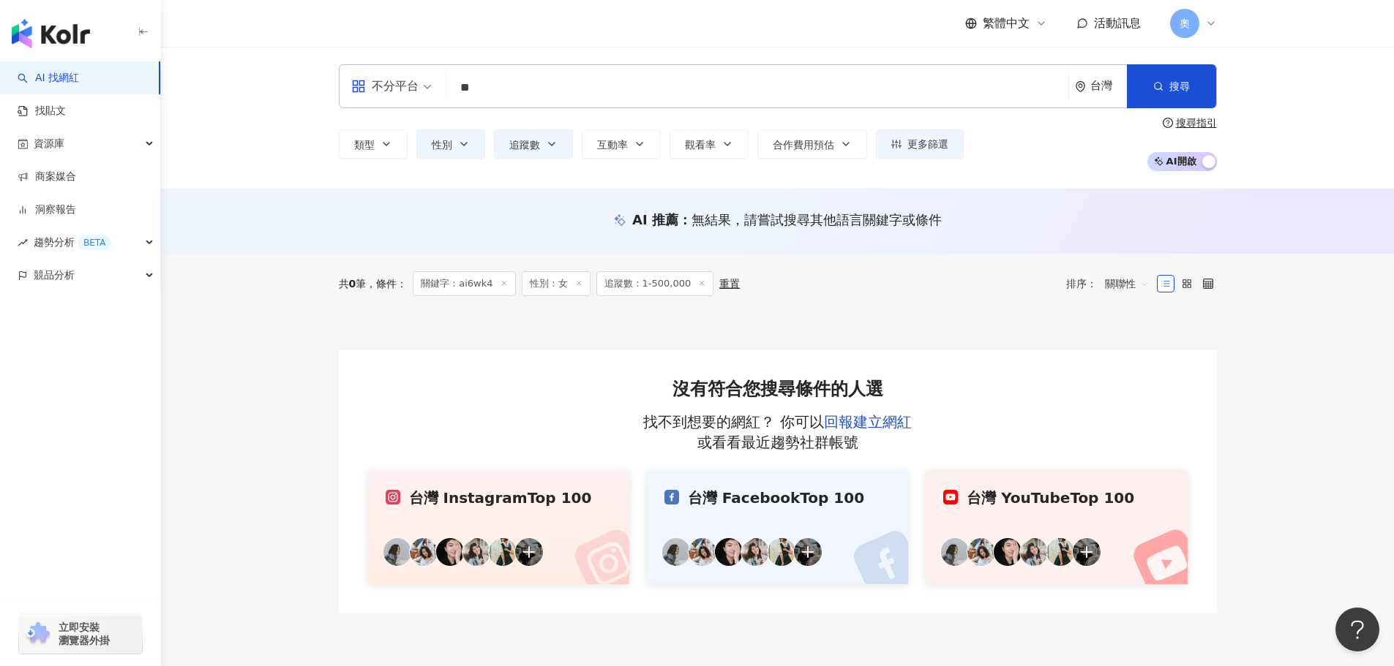
click at [401, 89] on div "不分平台" at bounding box center [384, 86] width 67 height 23
click at [413, 159] on div "Instagram" at bounding box center [396, 154] width 83 height 18
click at [1180, 95] on button "搜尋" at bounding box center [1171, 86] width 89 height 44
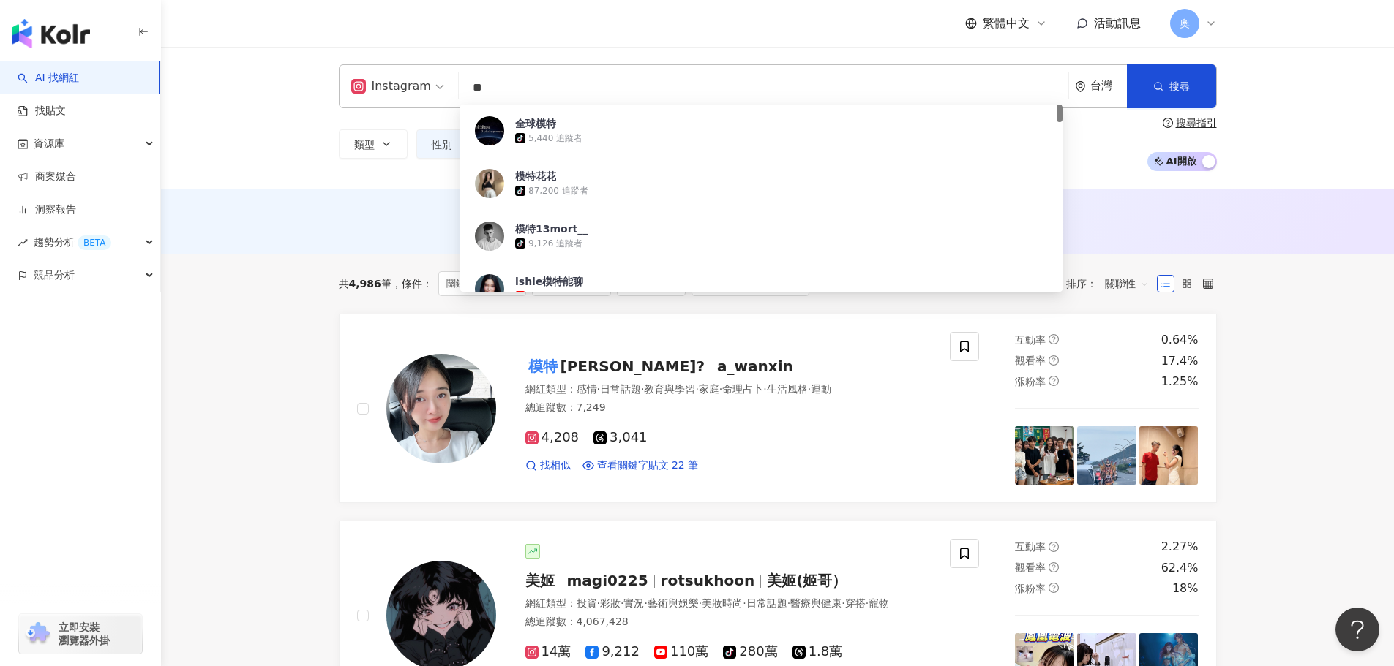
drag, startPoint x: 497, startPoint y: 85, endPoint x: 390, endPoint y: 92, distance: 107.1
click at [388, 94] on div "Instagram ** 台灣 搜尋 bd1fd630-5f46-47a0-9781-452815ab56fb 全球模特 tiktok-icon 5,440 …" at bounding box center [778, 86] width 878 height 44
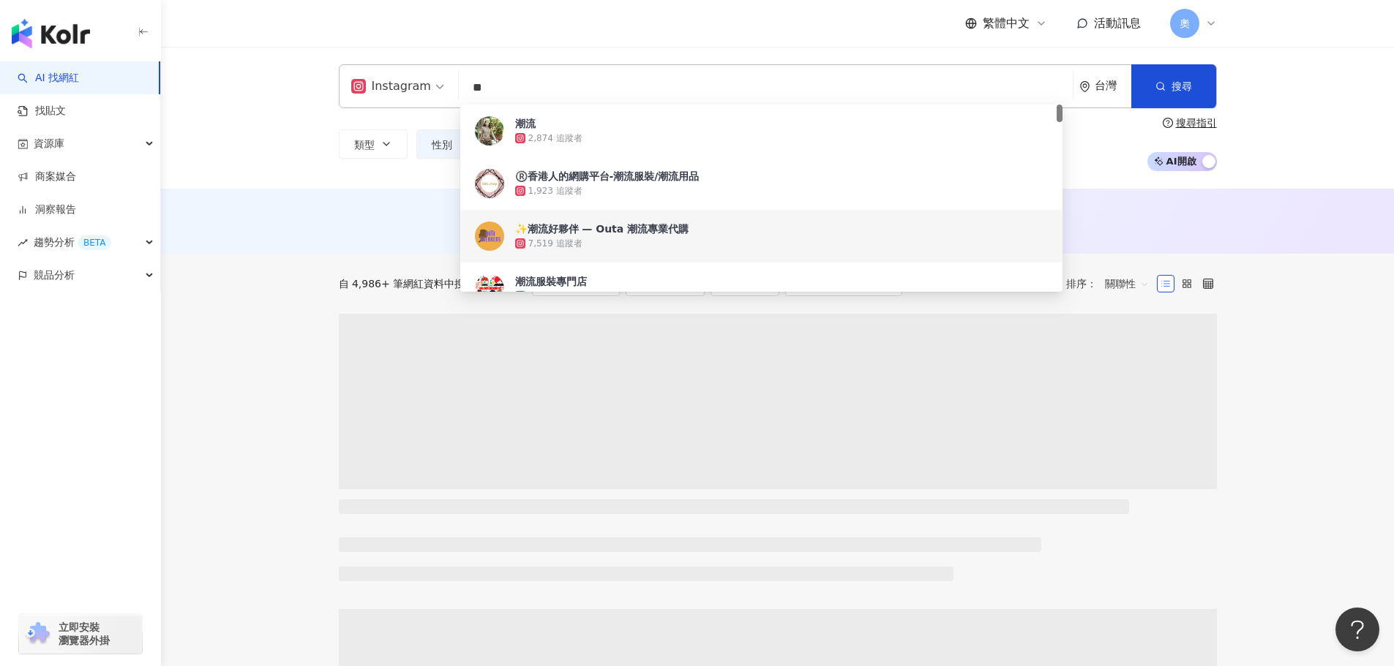
type input "**"
click at [1271, 225] on div "AI 推薦 ： 無結果，請嘗試搜尋其他語言關鍵字或條件" at bounding box center [777, 221] width 1233 height 65
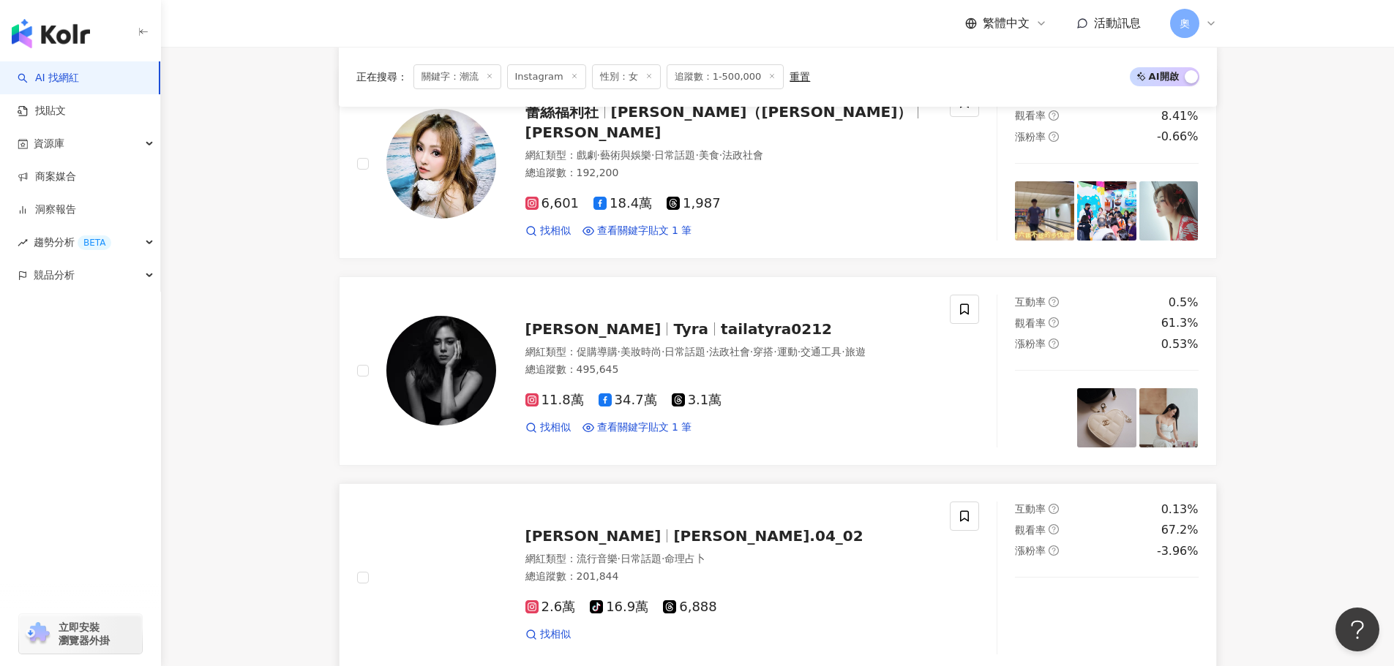
scroll to position [1097, 0]
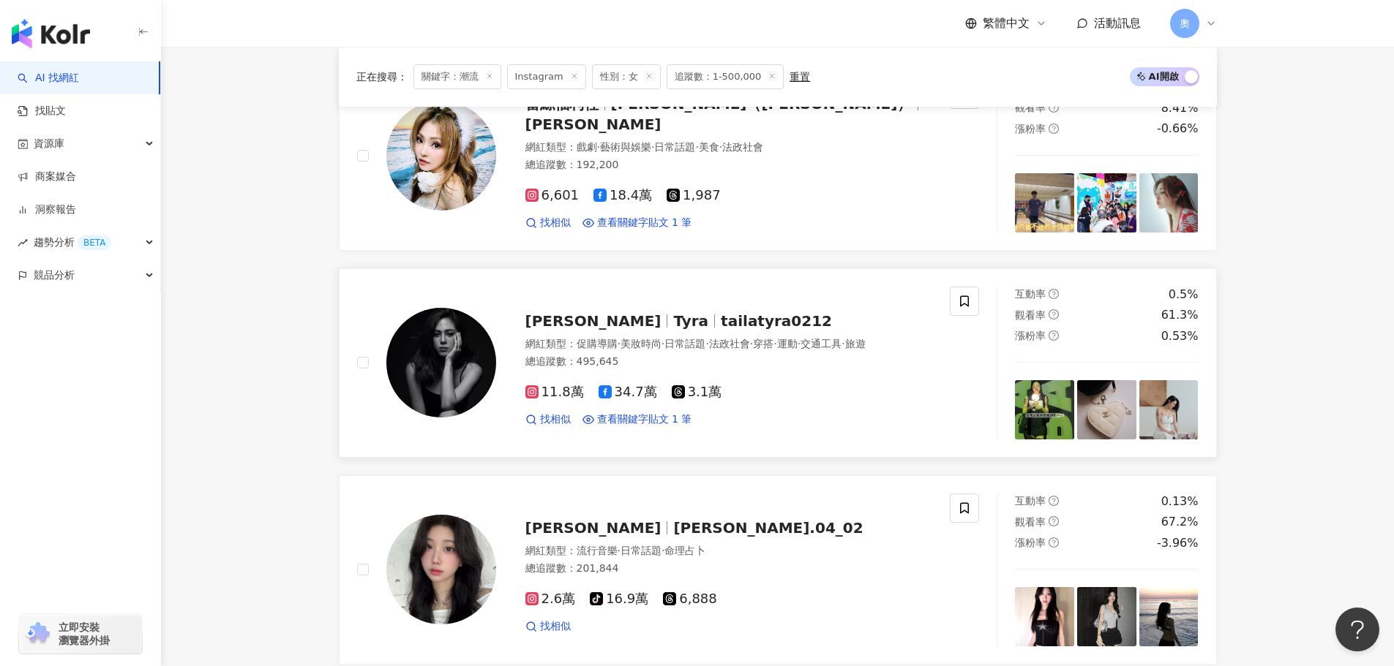
click at [721, 312] on span "tailatyra0212" at bounding box center [776, 321] width 111 height 18
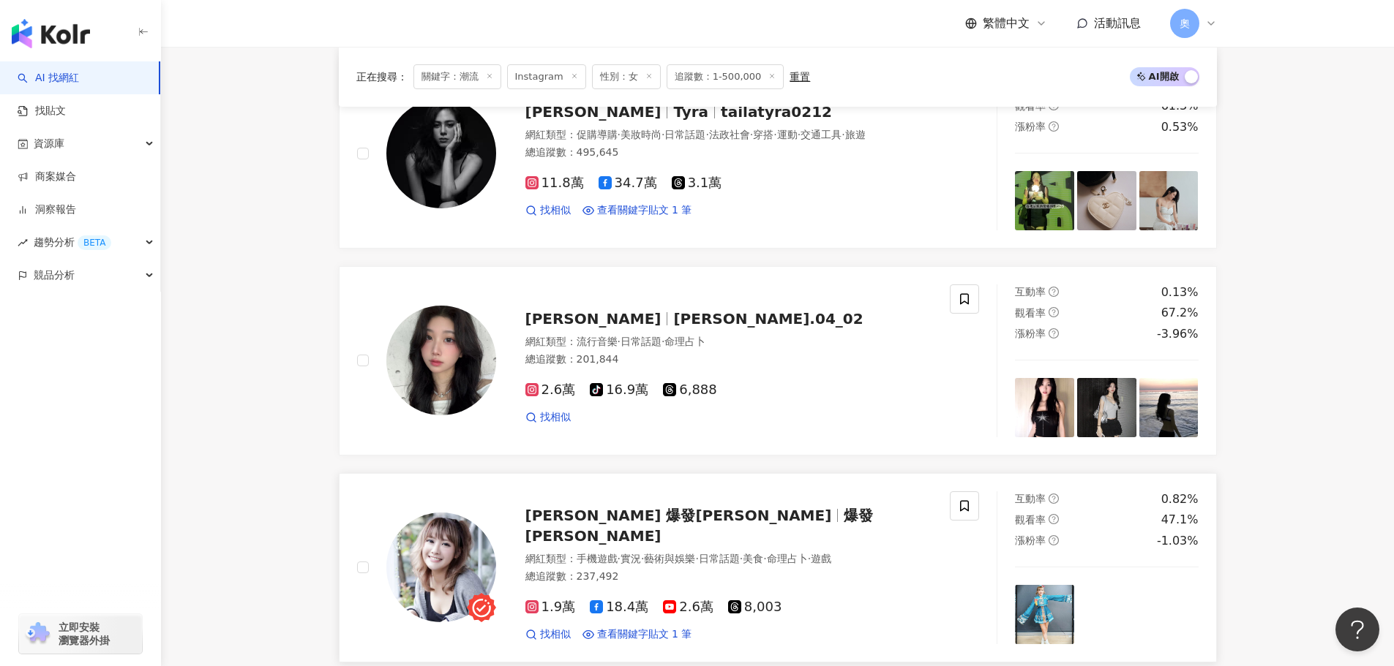
scroll to position [1317, 0]
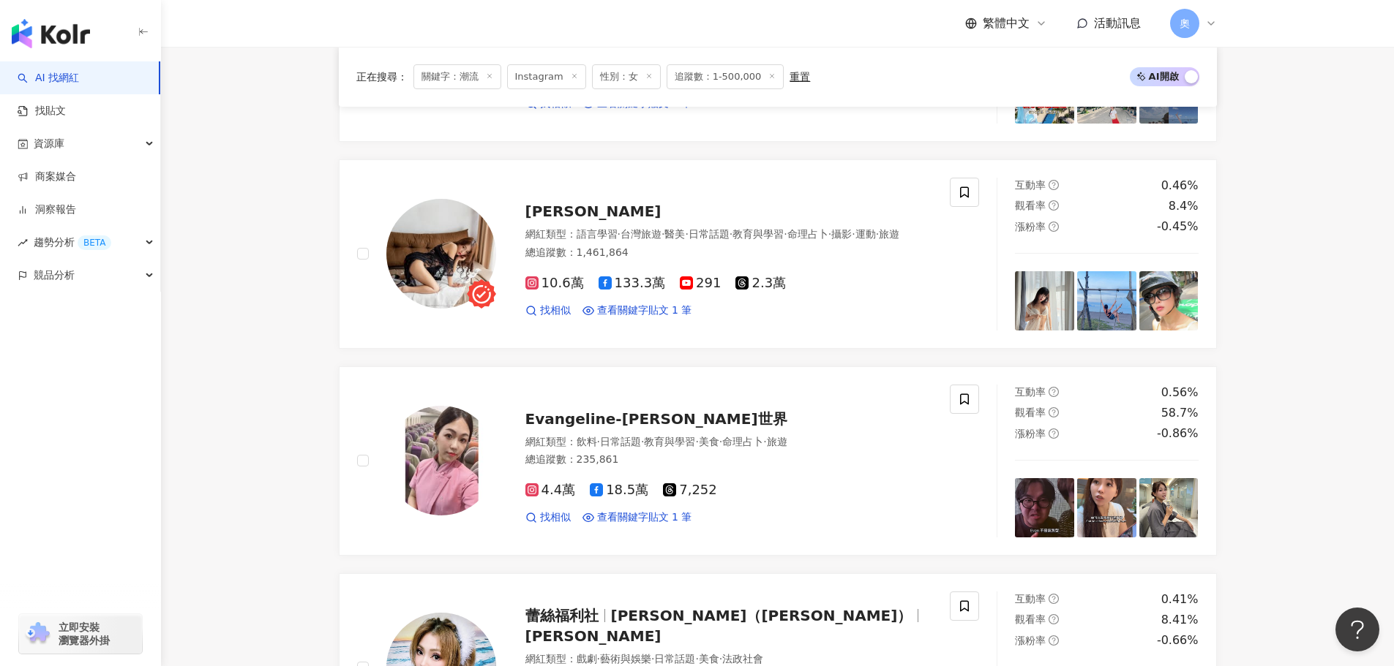
click at [488, 77] on icon at bounding box center [489, 75] width 7 height 7
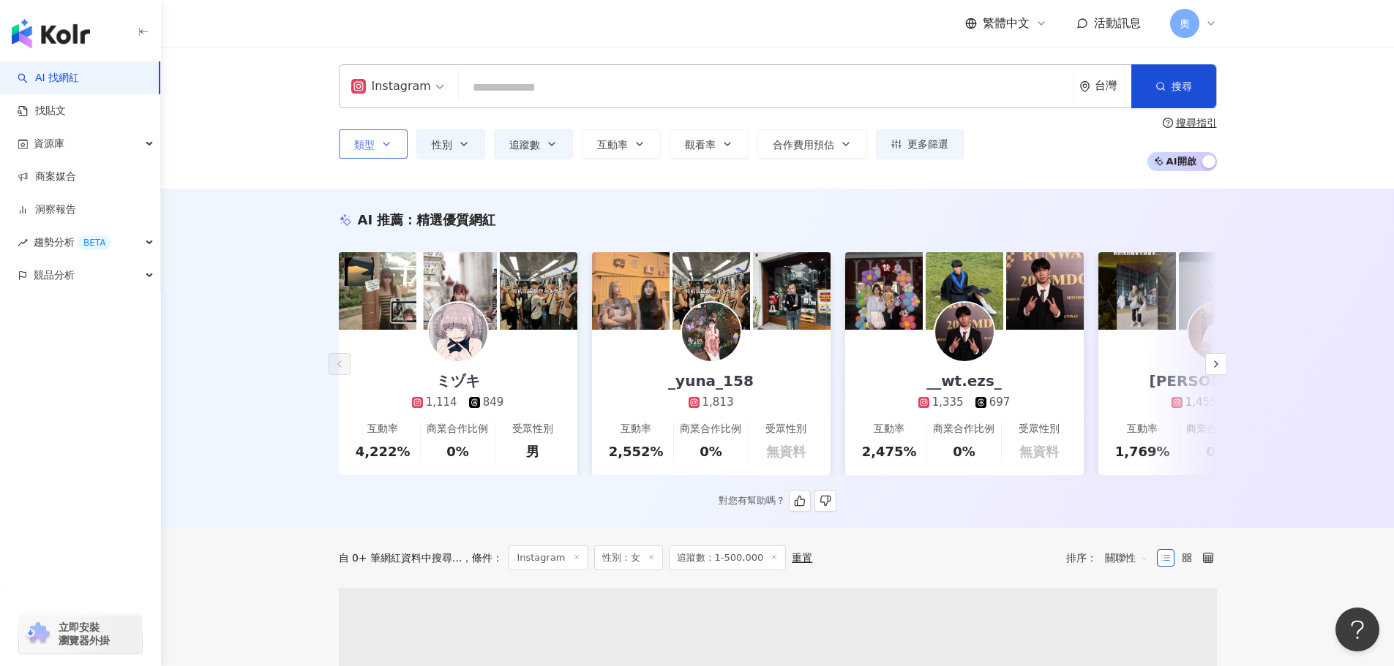
click at [355, 150] on span "類型" at bounding box center [364, 145] width 20 height 12
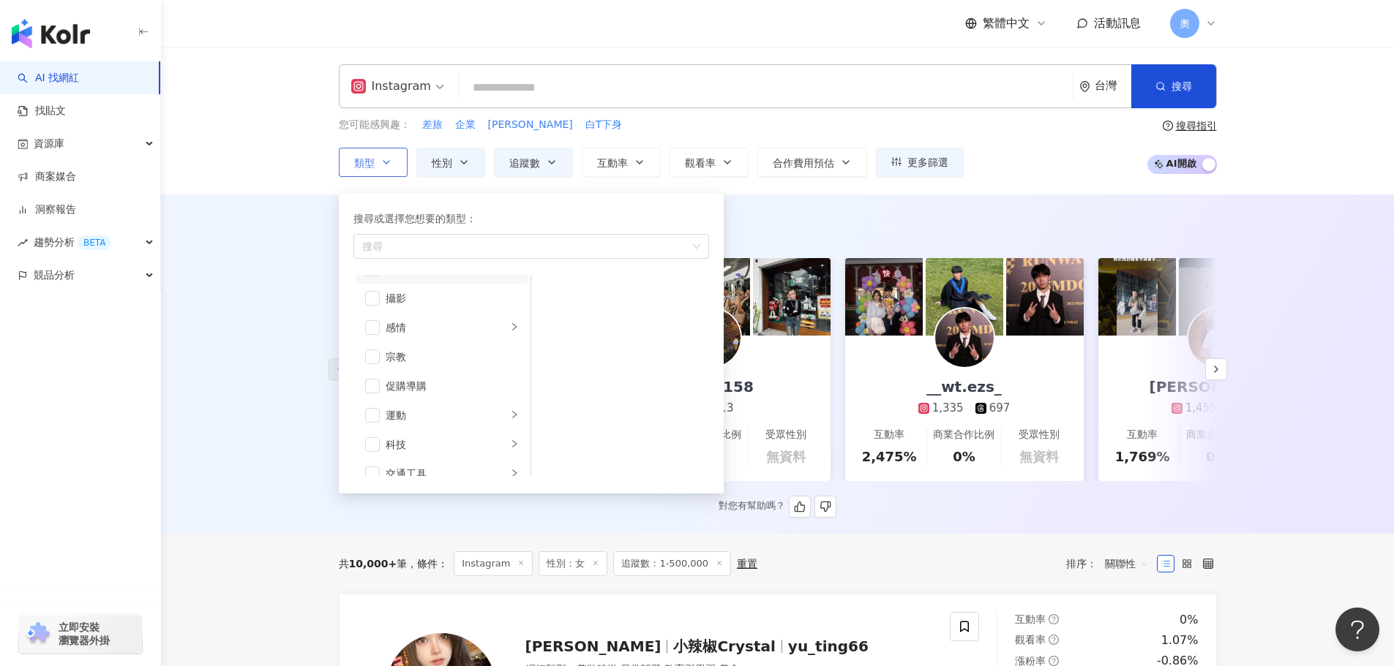
scroll to position [439, 0]
click at [436, 298] on div "攝影" at bounding box center [452, 293] width 133 height 16
click at [272, 395] on div "AI 推薦 ： 精選優質網紅 ミヅキ 1,114 849 互動率 4,222% 商業合作比例 0% 受眾性別 男 _yuna_158 1,813 互動率 2,…" at bounding box center [777, 364] width 1233 height 339
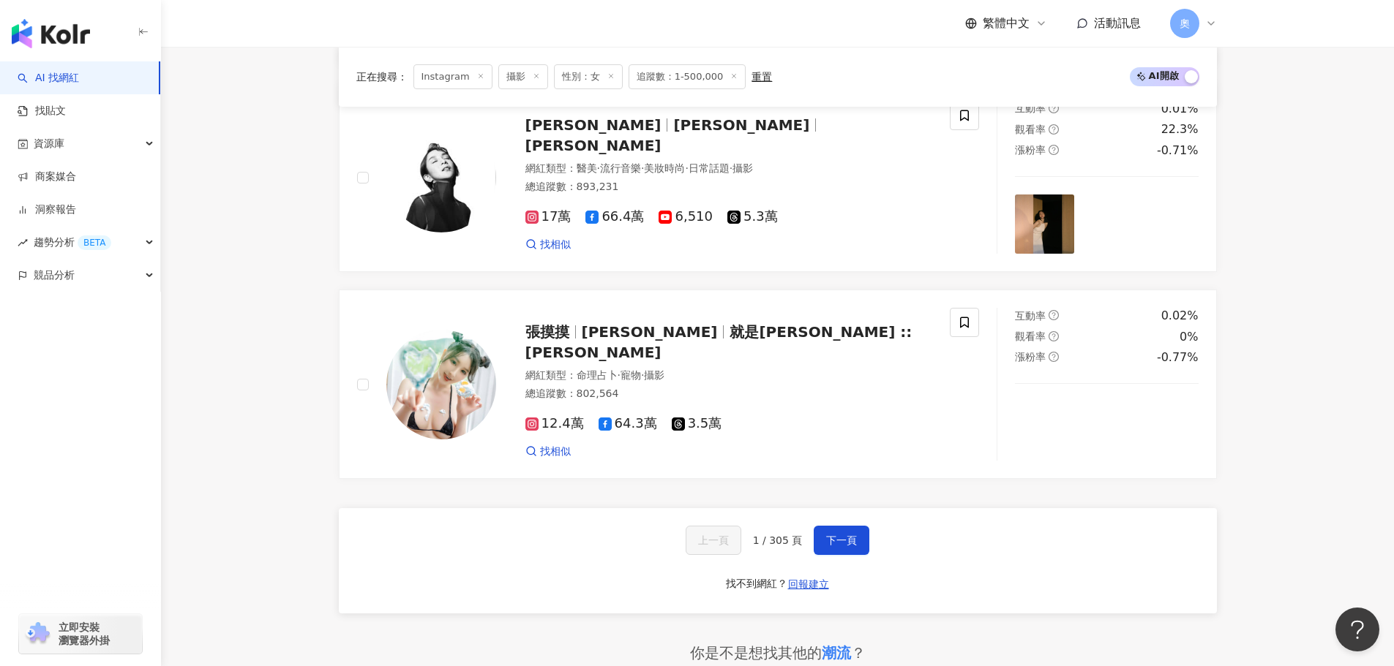
scroll to position [2633, 0]
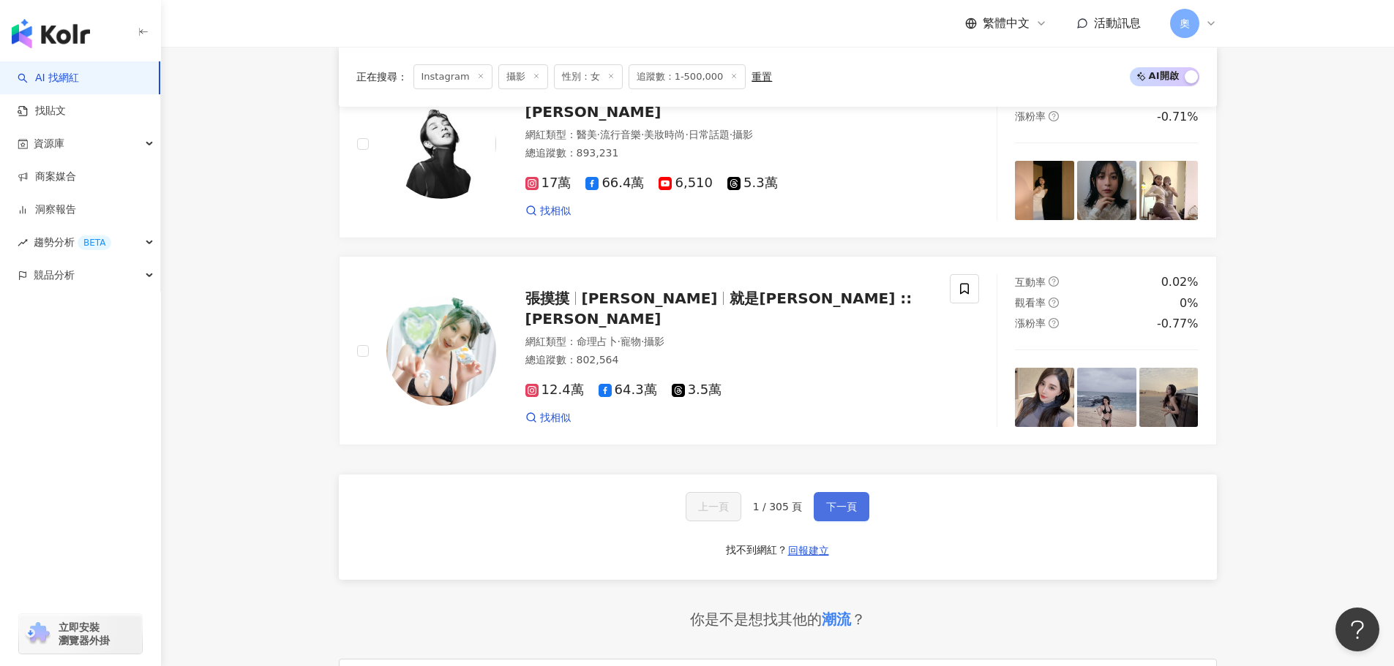
click at [817, 519] on button "下一頁" at bounding box center [841, 506] width 56 height 29
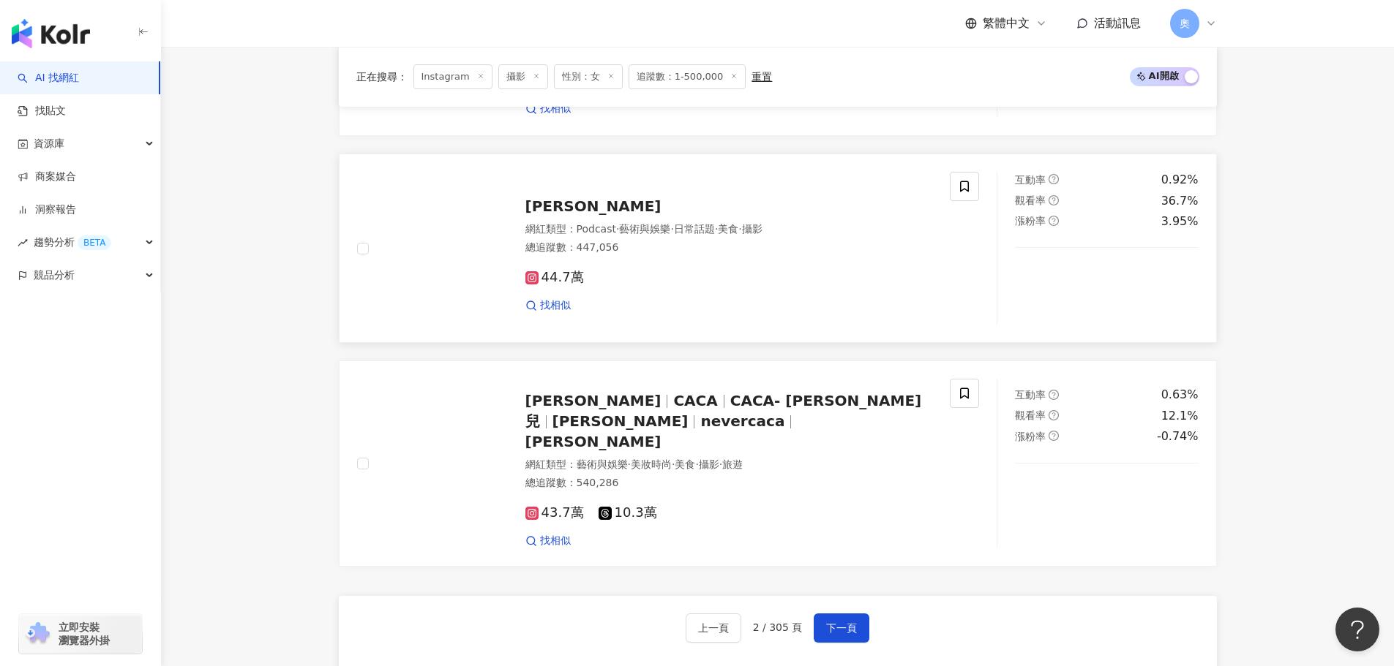
scroll to position [2530, 0]
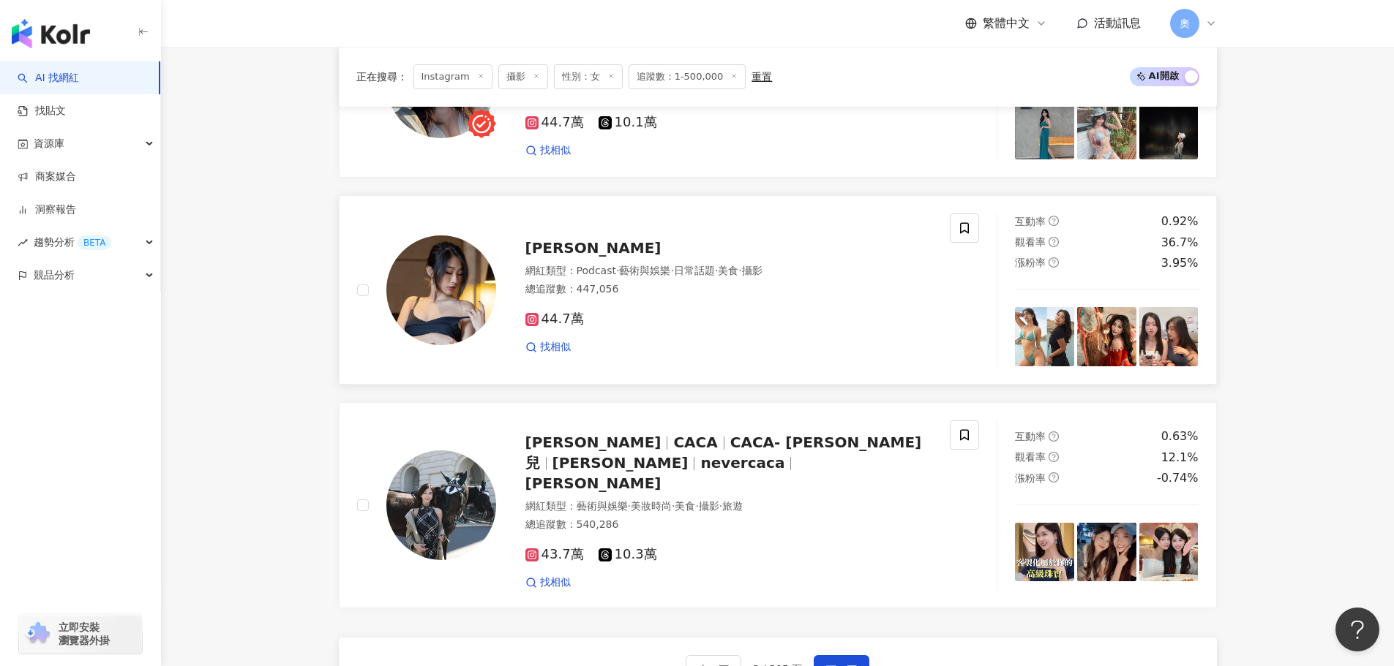
click at [574, 257] on span "Yueh Chen Kao" at bounding box center [593, 248] width 136 height 18
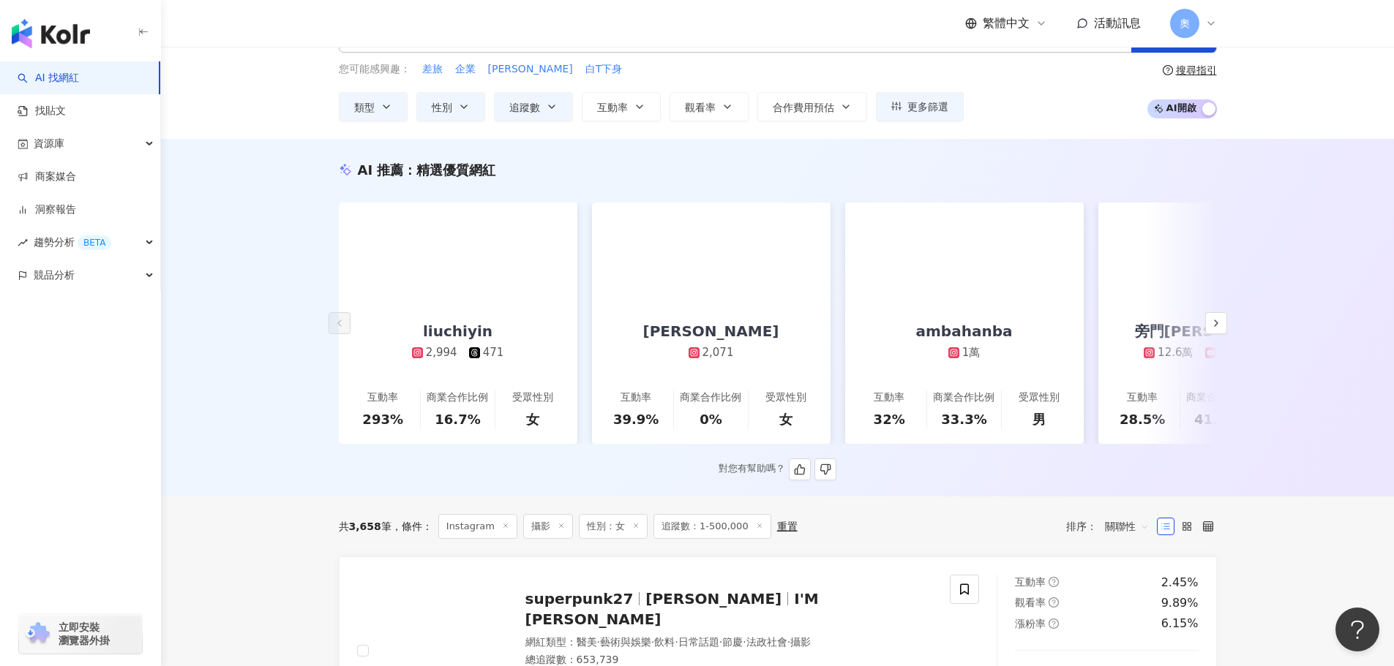
scroll to position [0, 0]
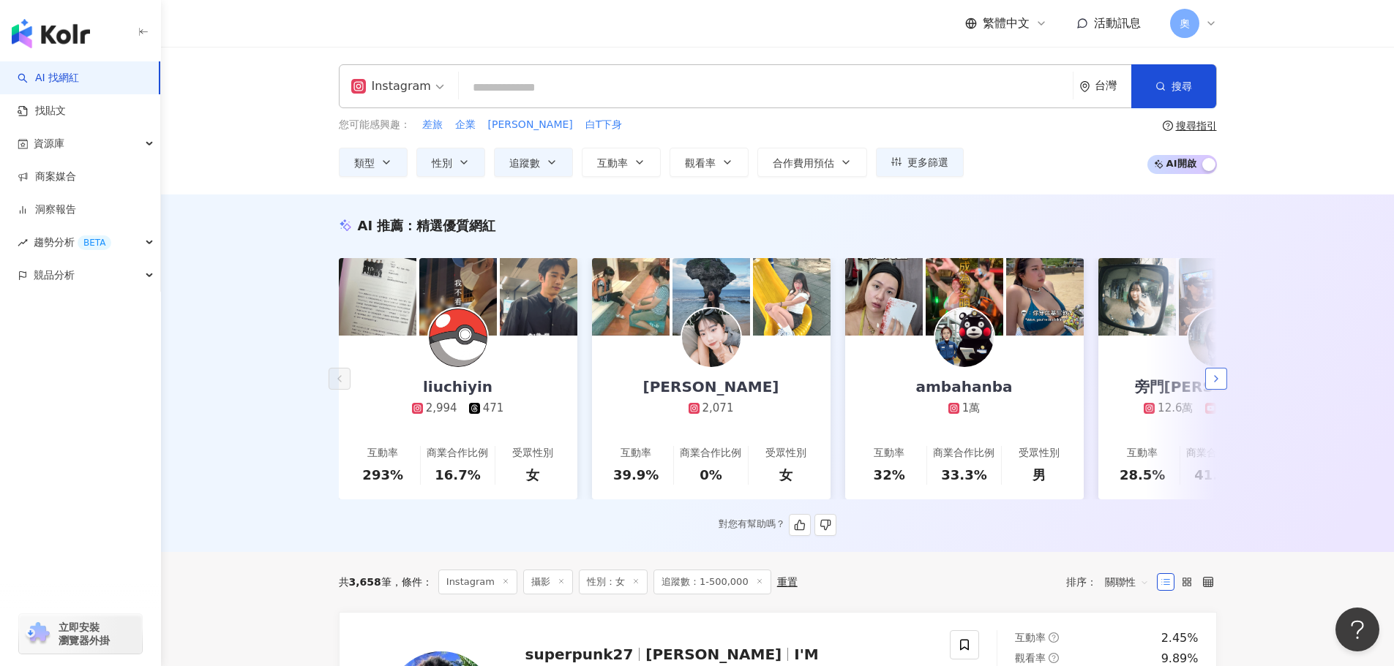
click at [1219, 376] on button "button" at bounding box center [1216, 379] width 22 height 22
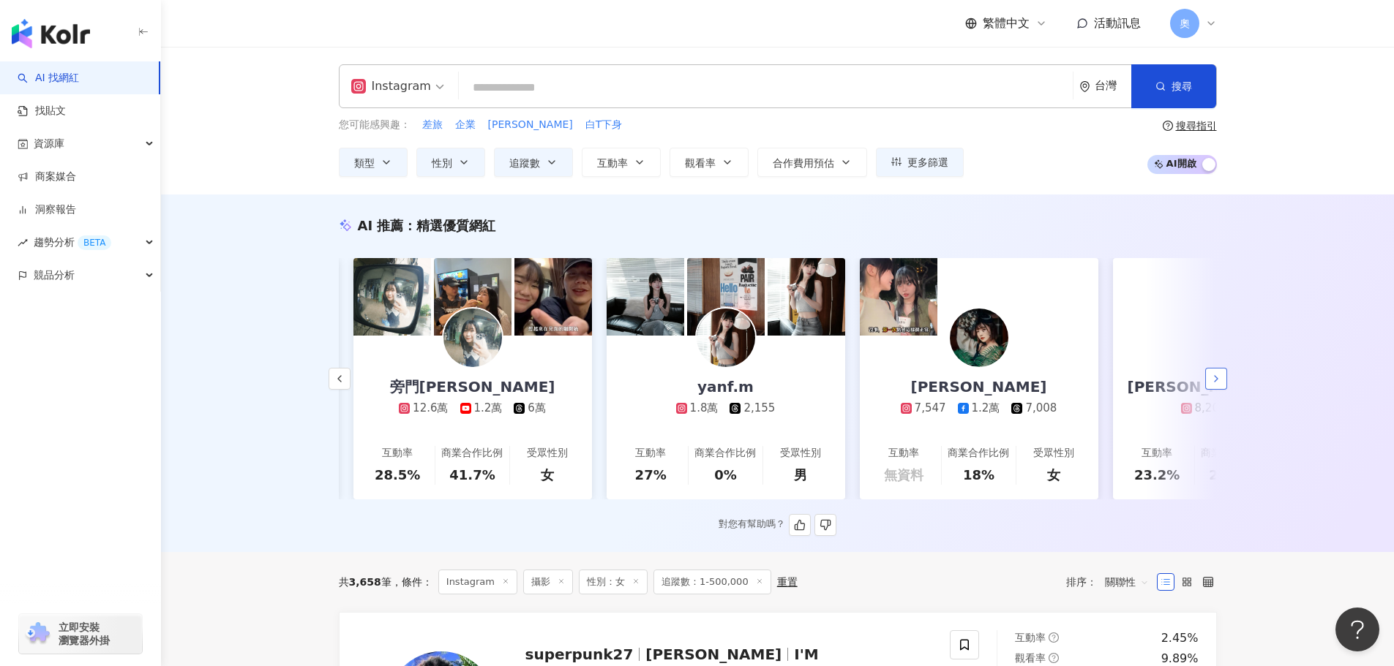
scroll to position [0, 759]
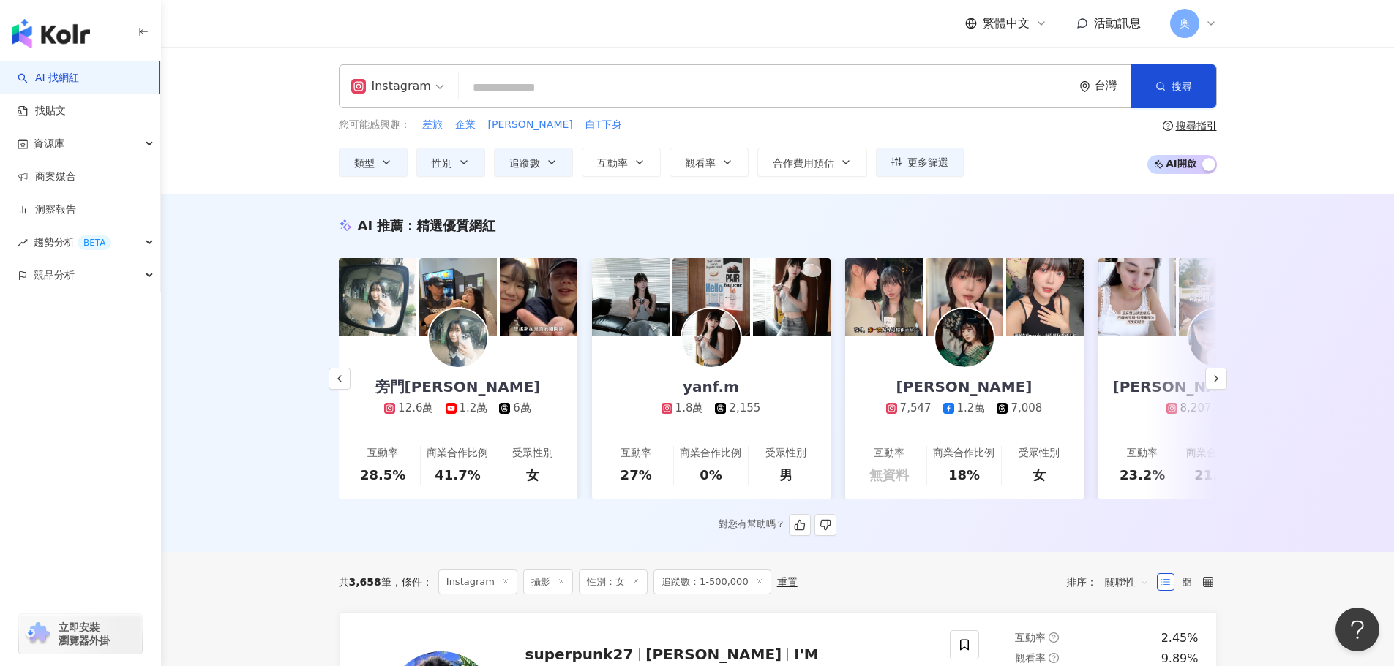
click at [726, 372] on div "yanf.m 1.8萬 2,155" at bounding box center [711, 376] width 129 height 80
drag, startPoint x: 432, startPoint y: 159, endPoint x: 443, endPoint y: 173, distance: 18.3
click at [432, 159] on span "性別" at bounding box center [442, 163] width 20 height 12
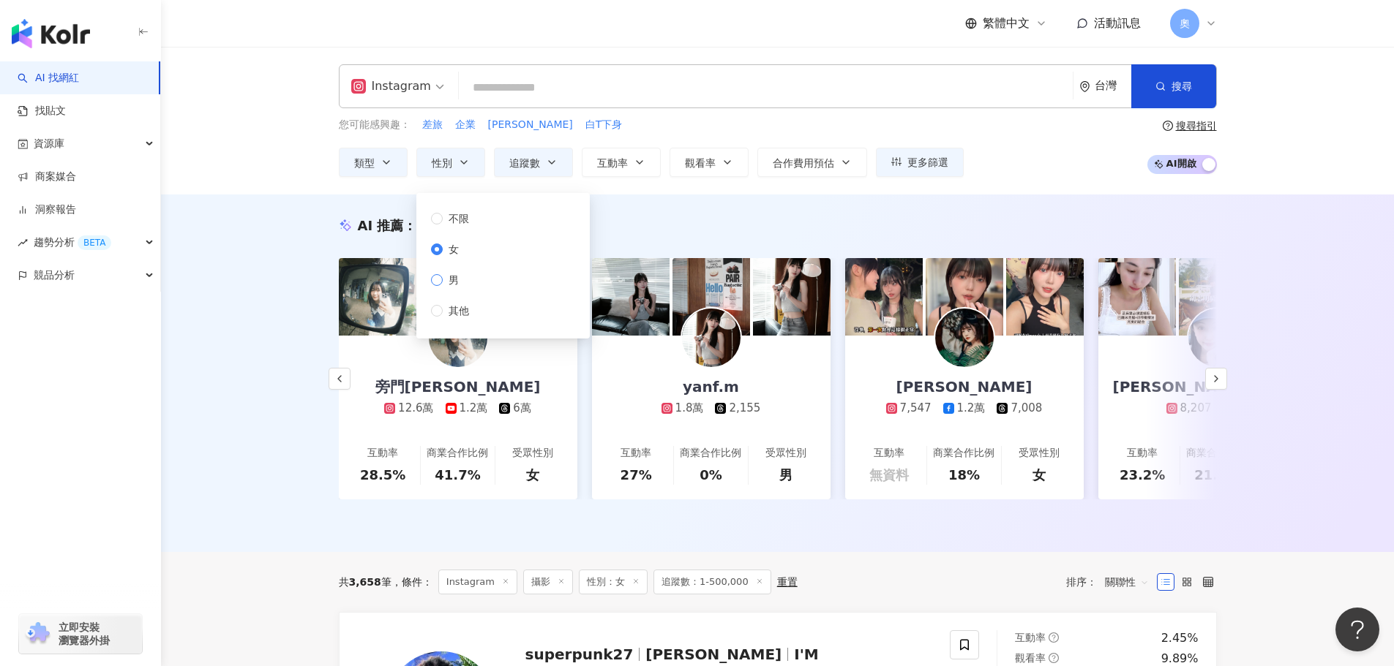
click at [449, 284] on span "男" at bounding box center [454, 280] width 22 height 16
click at [530, 86] on input "search" at bounding box center [766, 88] width 602 height 28
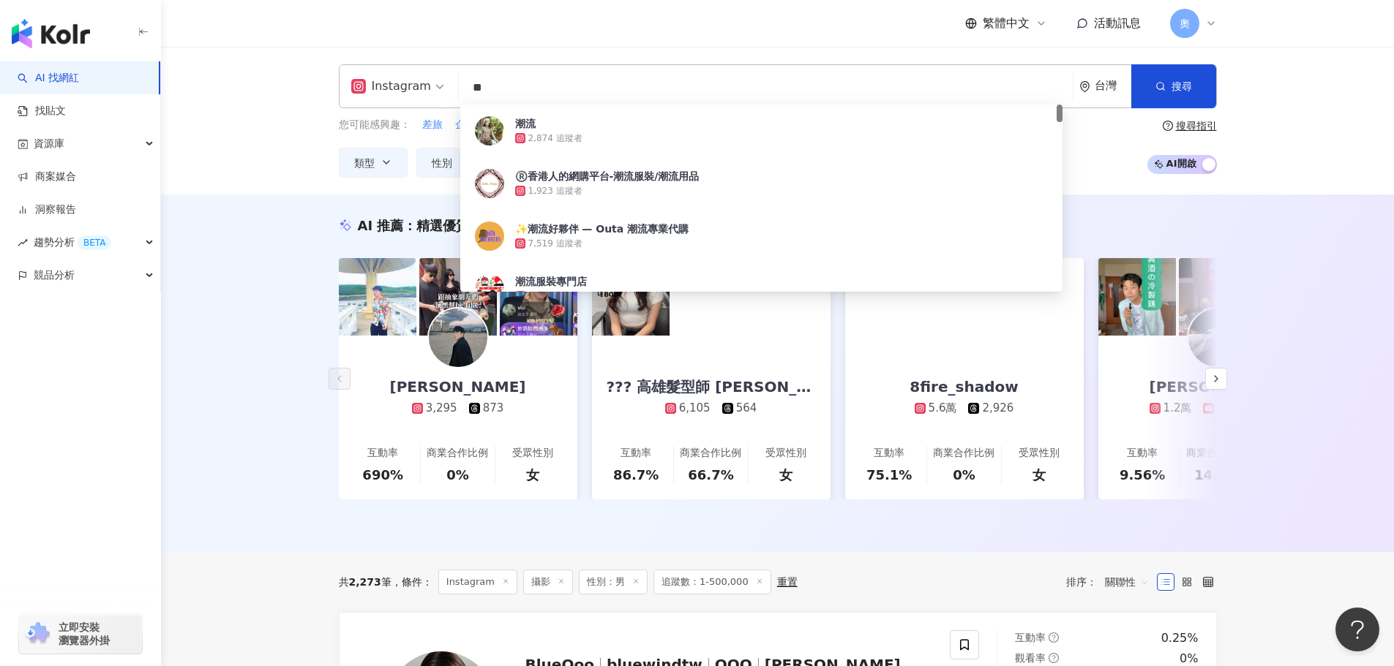
type input "*"
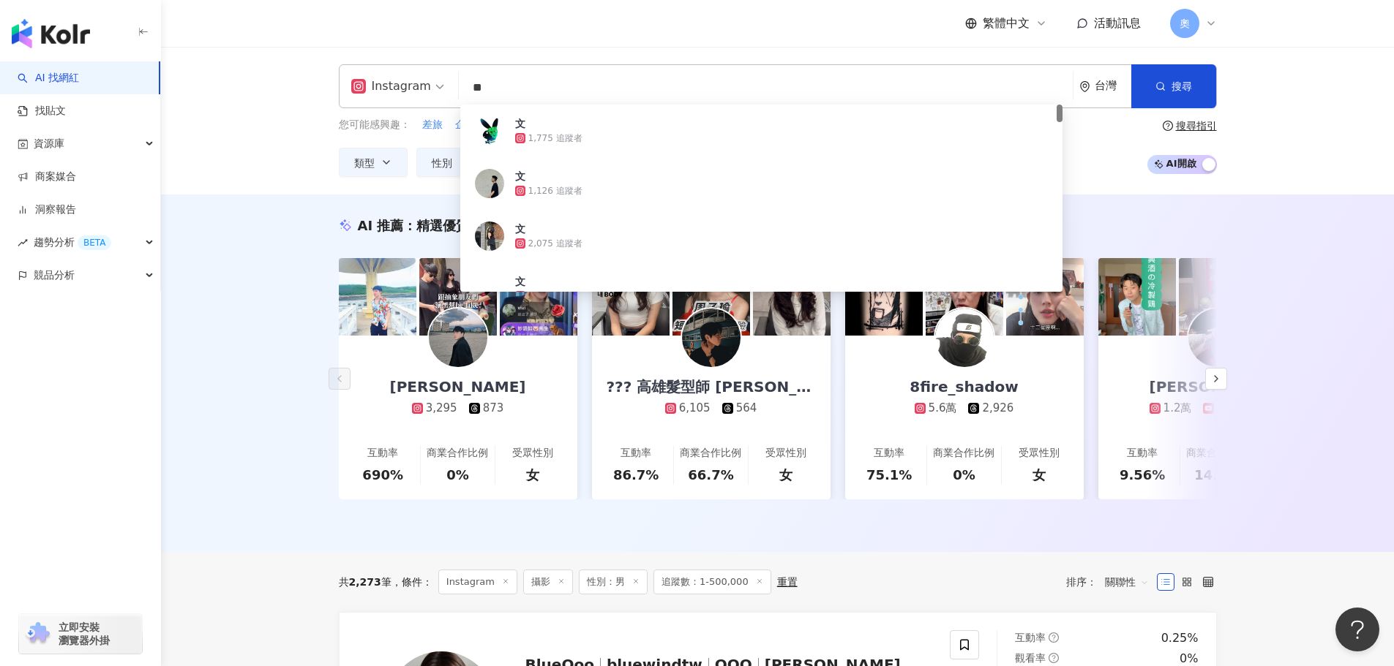
type input "**"
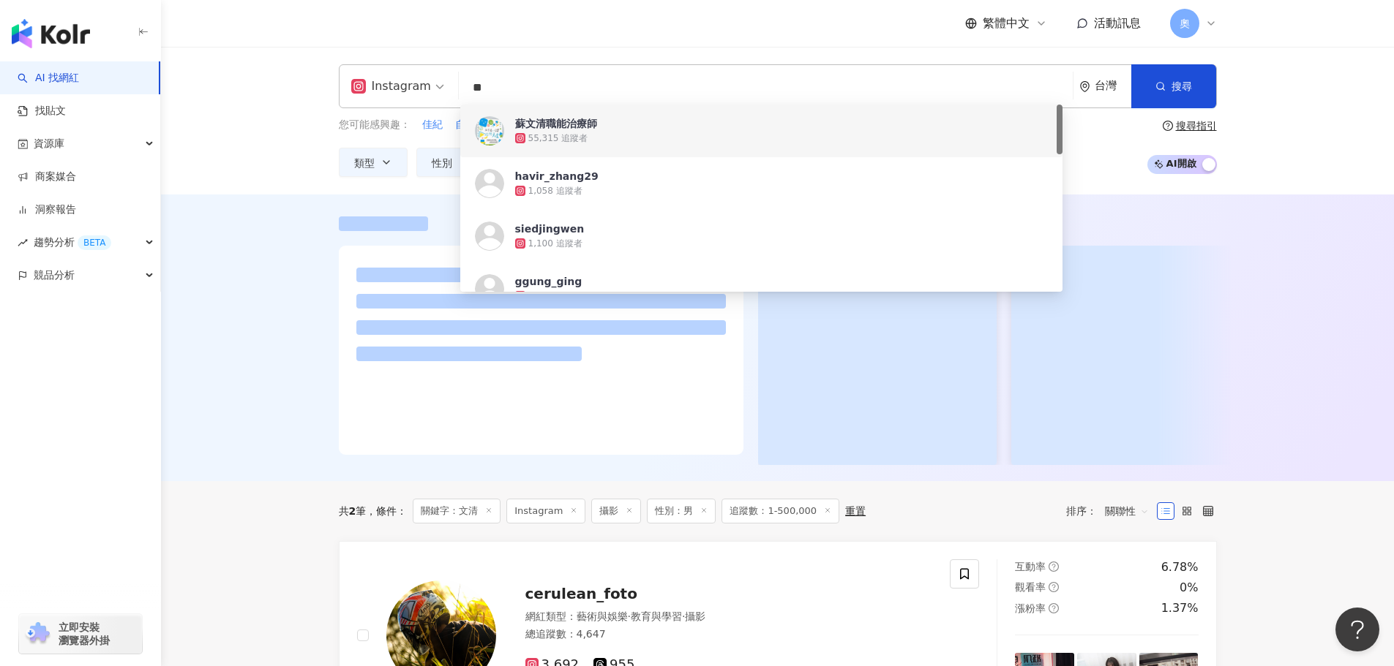
drag, startPoint x: 532, startPoint y: 86, endPoint x: 296, endPoint y: 85, distance: 235.6
click at [298, 85] on div "Instagram ** 台灣 搜尋 7b5ed1fc-cc95-4d80-84de-f97a20d051a1 https://www.instagram.c…" at bounding box center [777, 121] width 1233 height 148
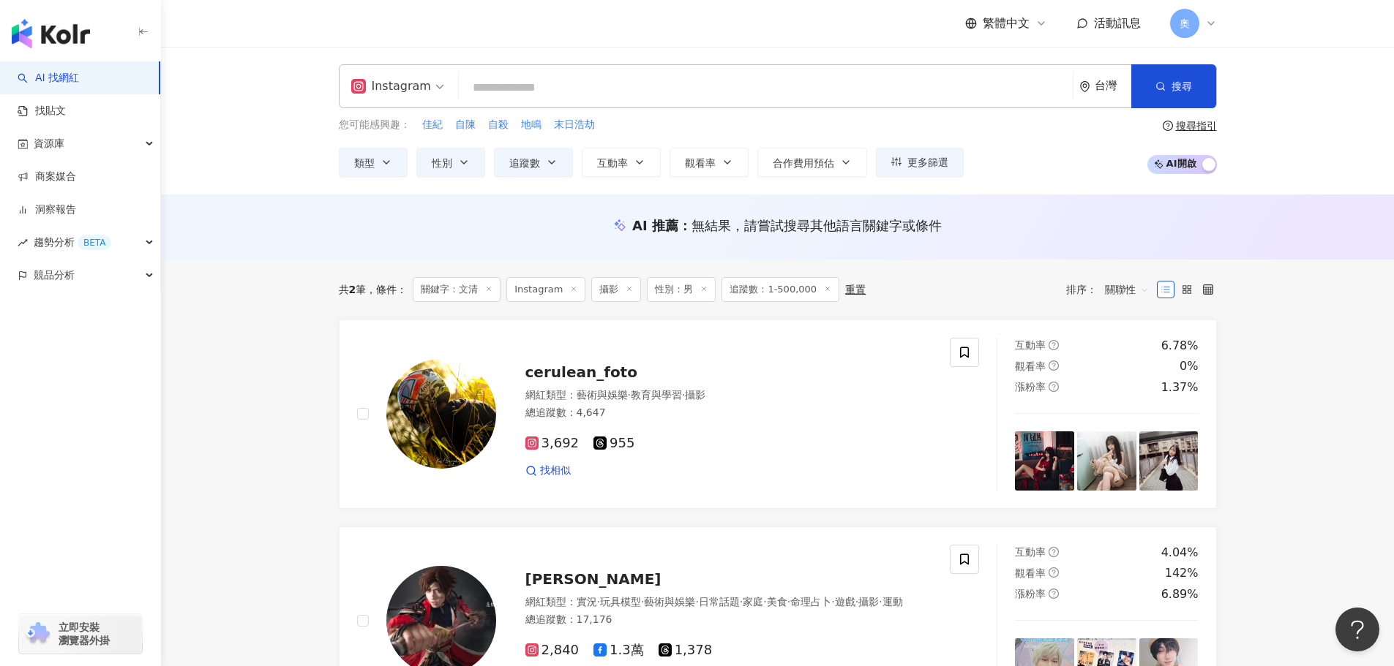
click at [540, 91] on input "search" at bounding box center [766, 88] width 602 height 28
click at [459, 166] on icon "button" at bounding box center [464, 163] width 12 height 12
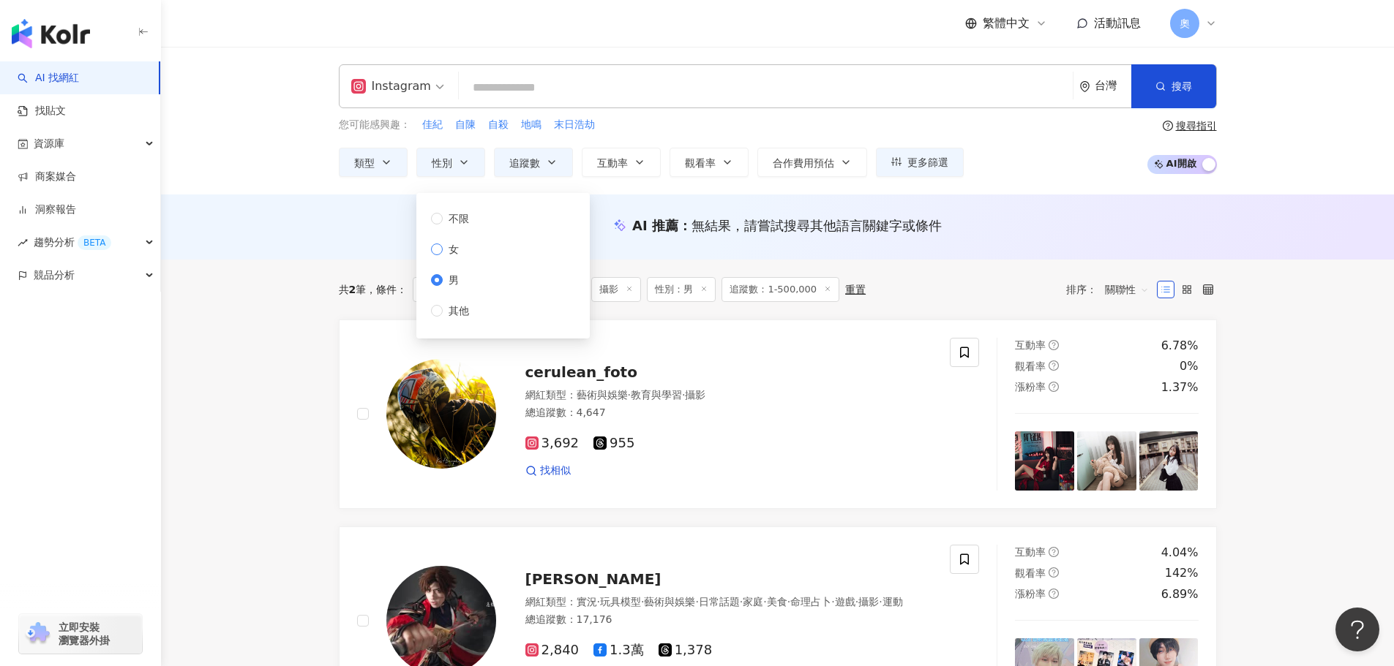
click at [456, 251] on span "女" at bounding box center [454, 249] width 22 height 16
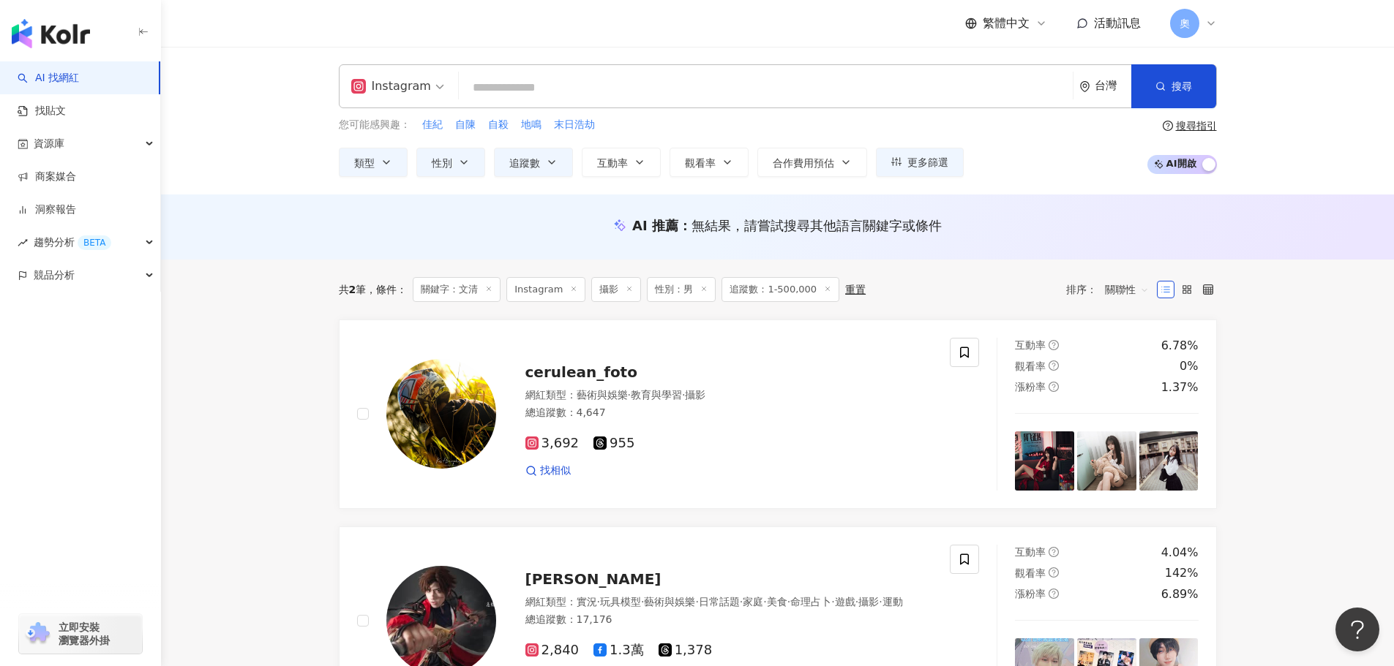
click at [531, 86] on input "search" at bounding box center [766, 88] width 602 height 28
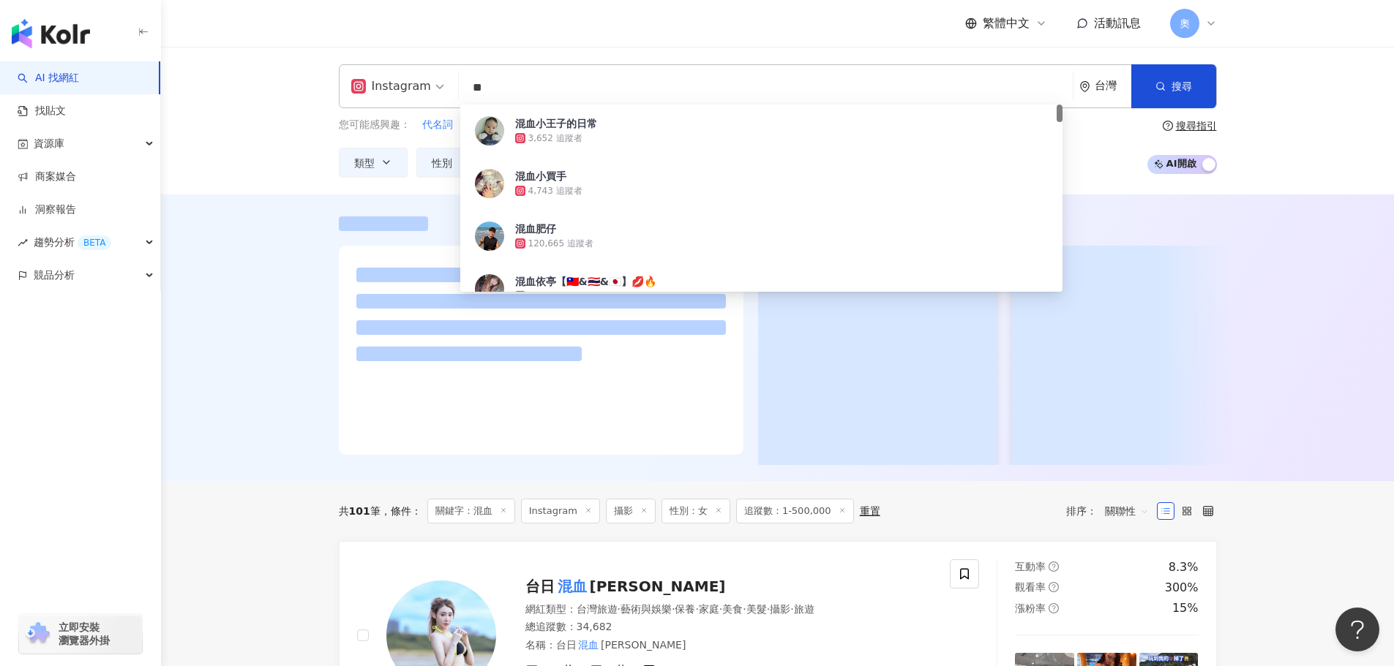
type input "**"
click at [254, 296] on div at bounding box center [777, 338] width 1233 height 287
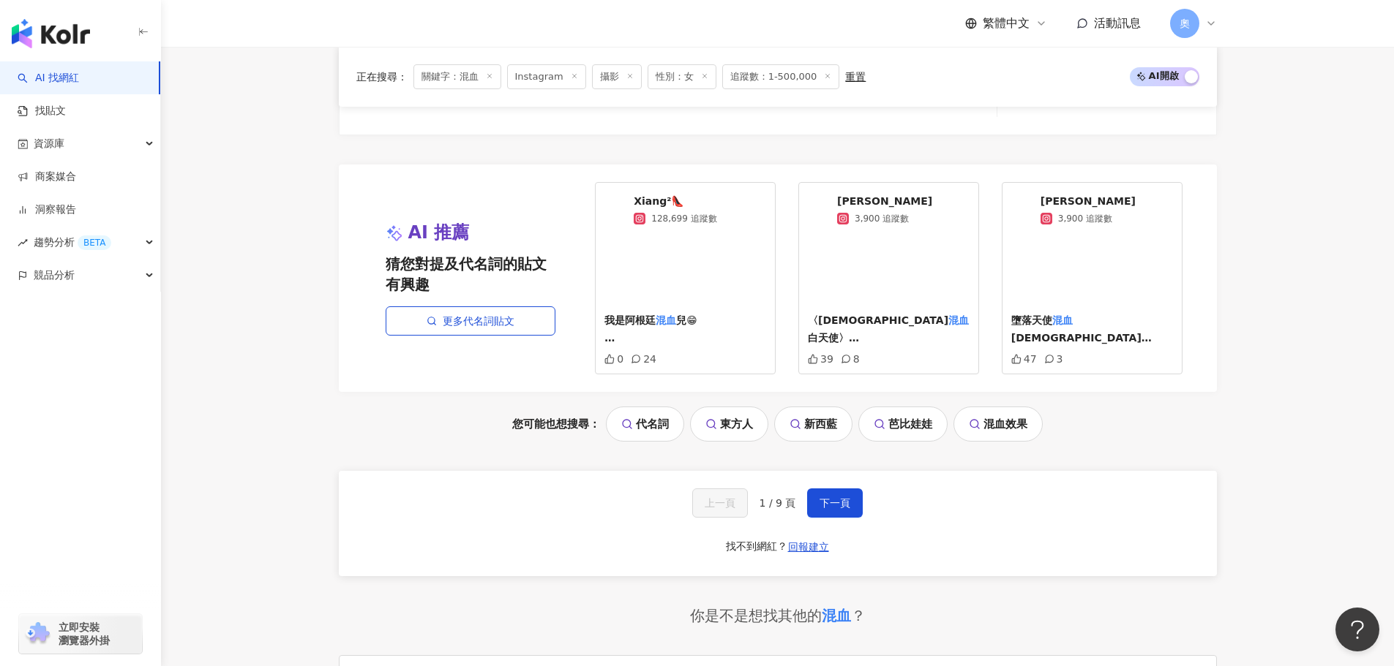
scroll to position [3008, 0]
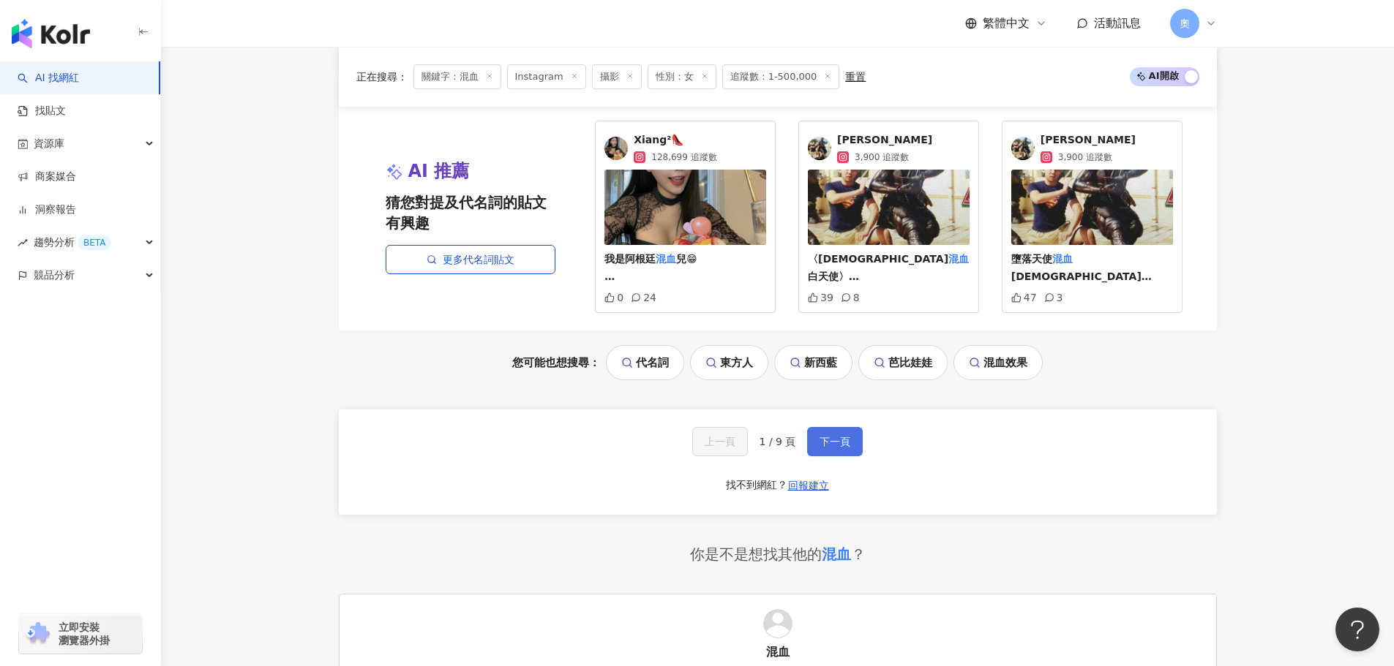
click at [843, 437] on span "下一頁" at bounding box center [834, 442] width 31 height 12
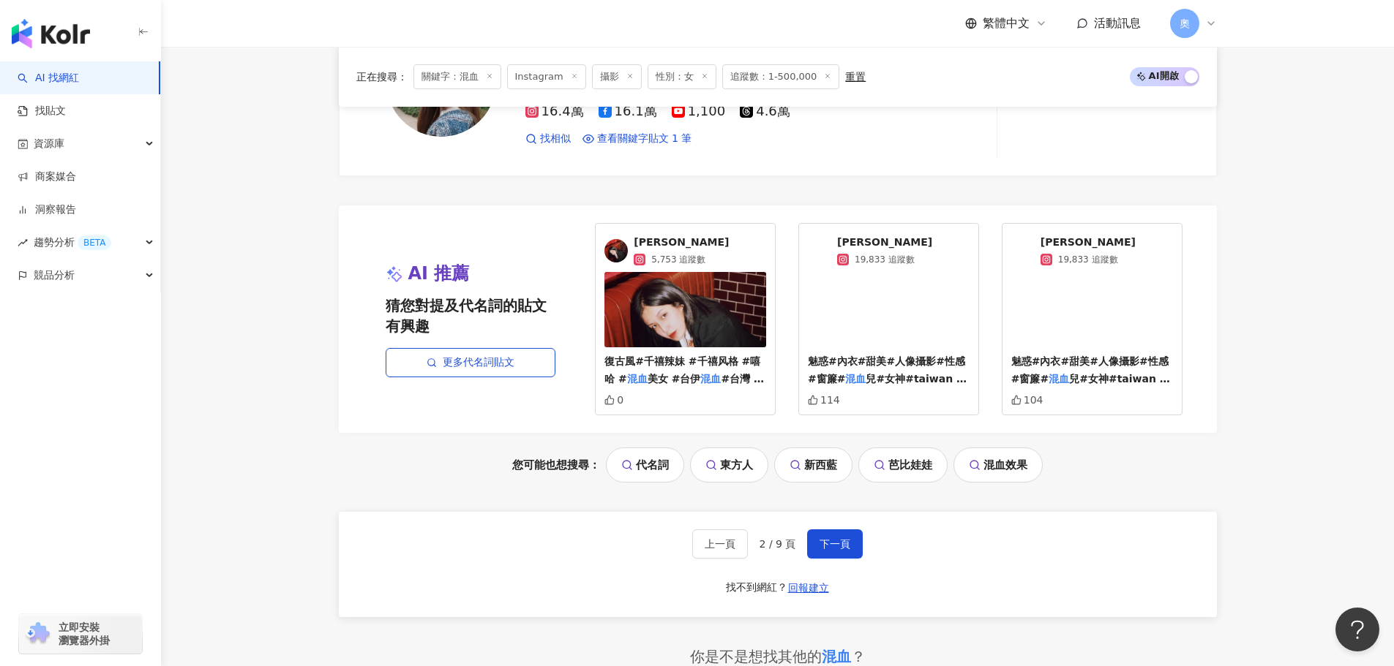
scroll to position [3154, 0]
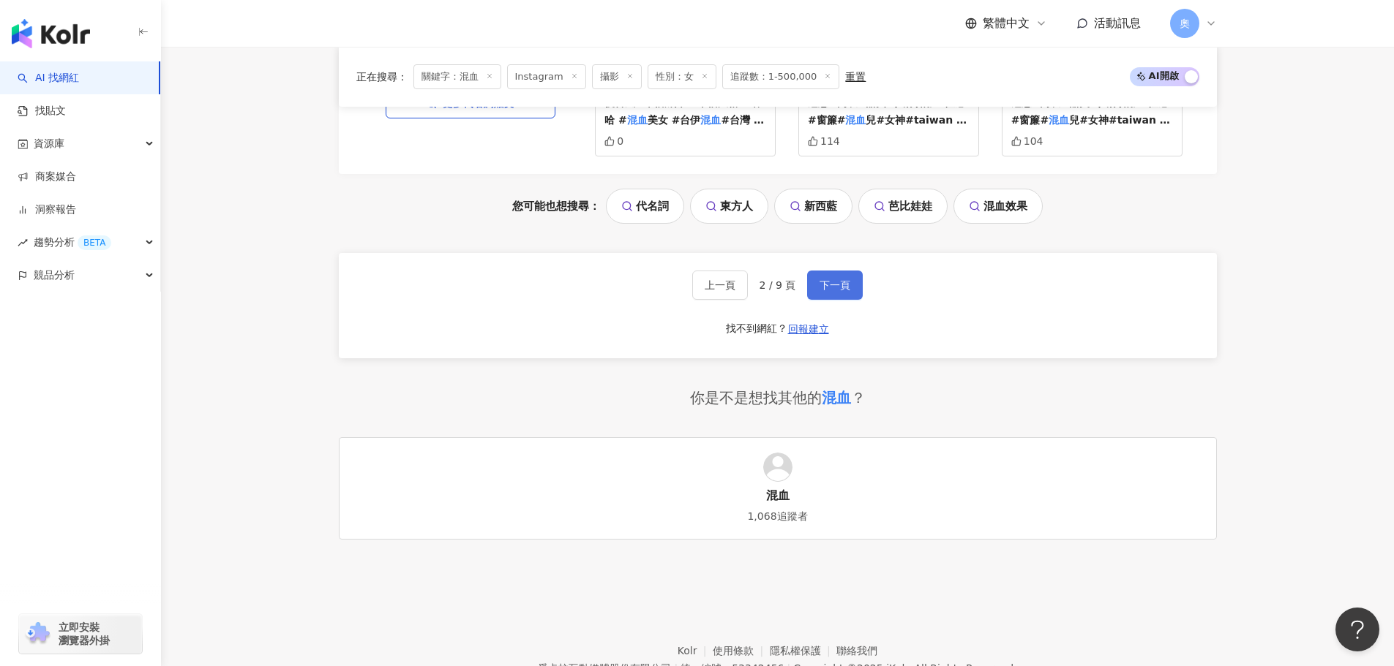
click at [840, 280] on span "下一頁" at bounding box center [834, 285] width 31 height 12
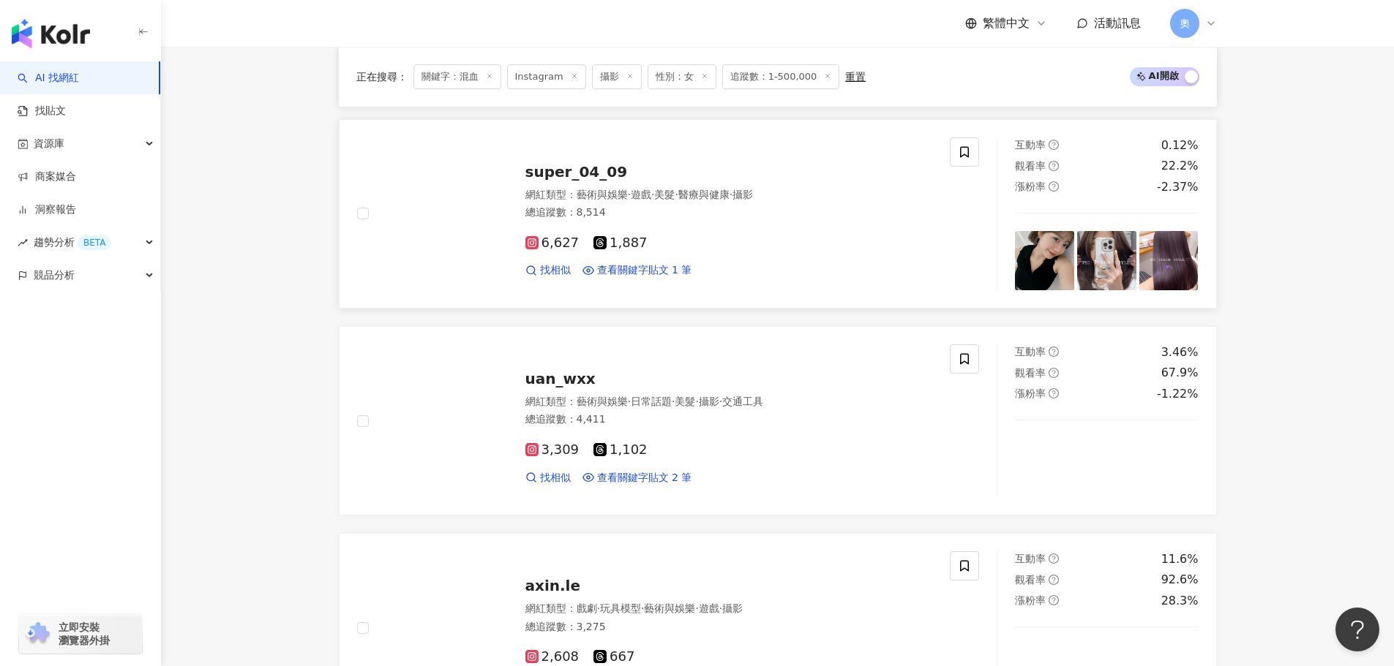
scroll to position [666, 0]
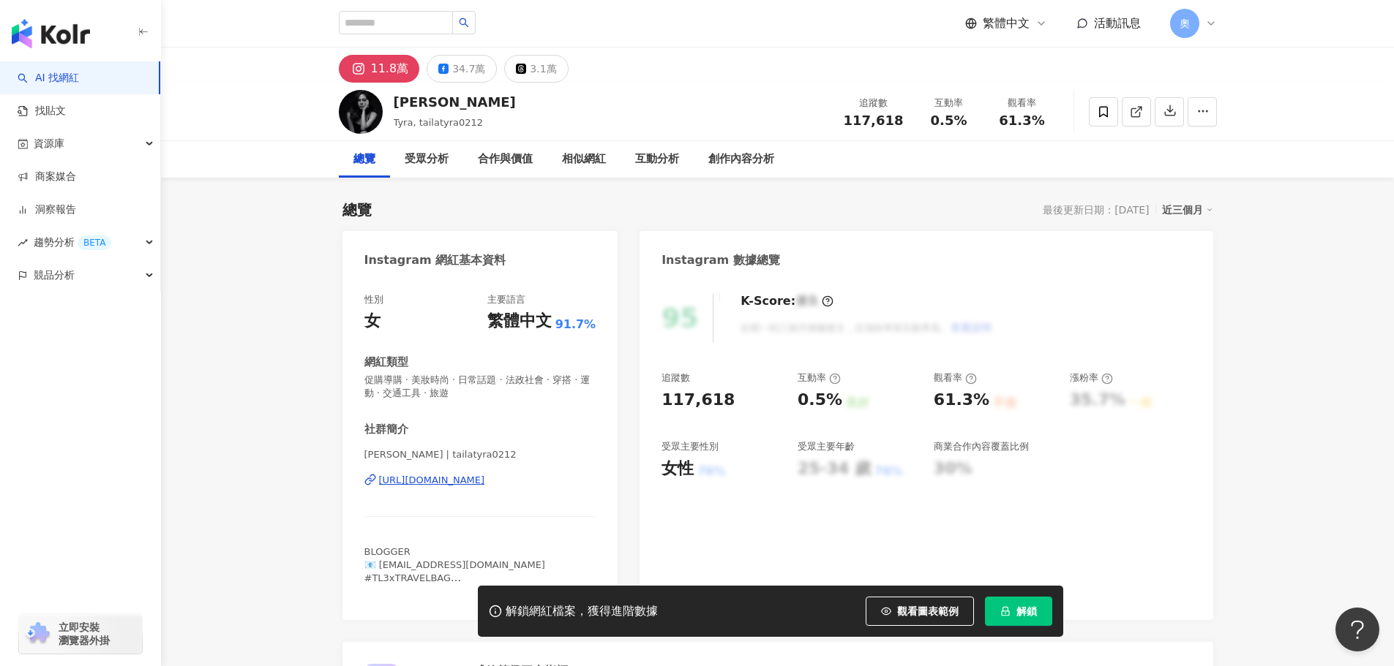
click at [485, 479] on div "[URL][DOMAIN_NAME]" at bounding box center [432, 480] width 106 height 13
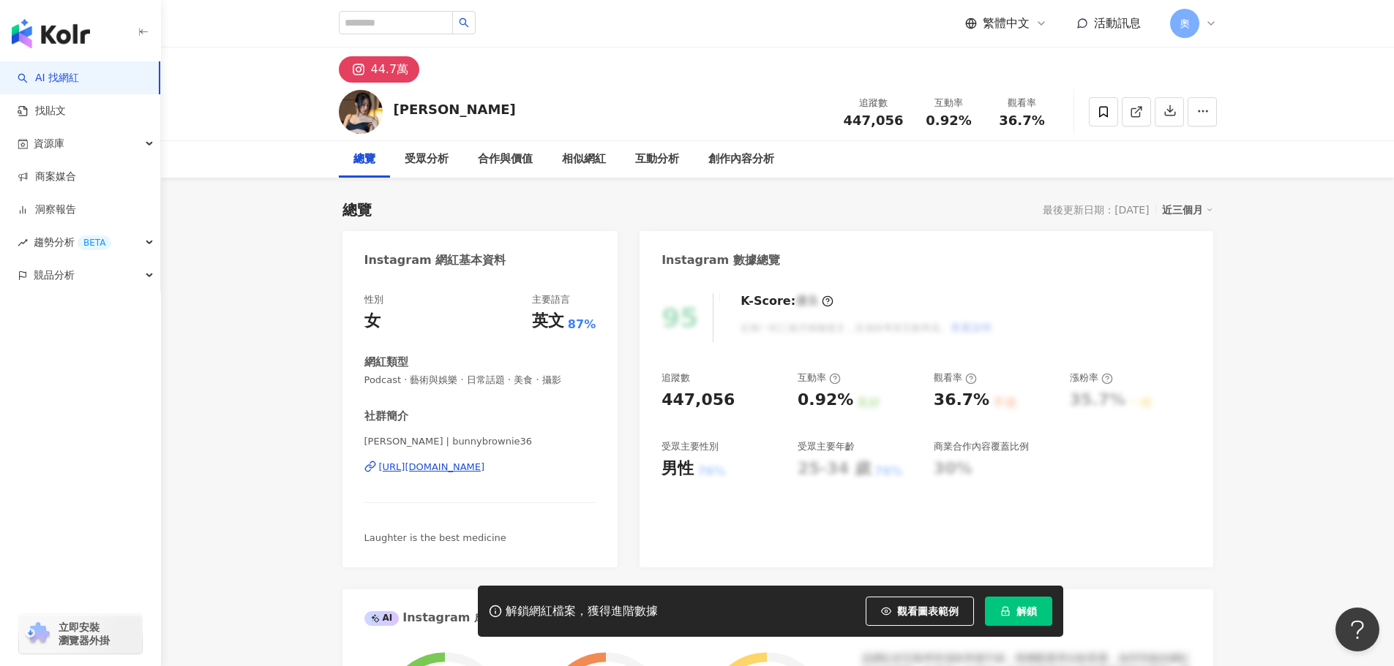
click at [485, 462] on div "https://www.instagram.com/bunnybrownie36/" at bounding box center [432, 467] width 106 height 13
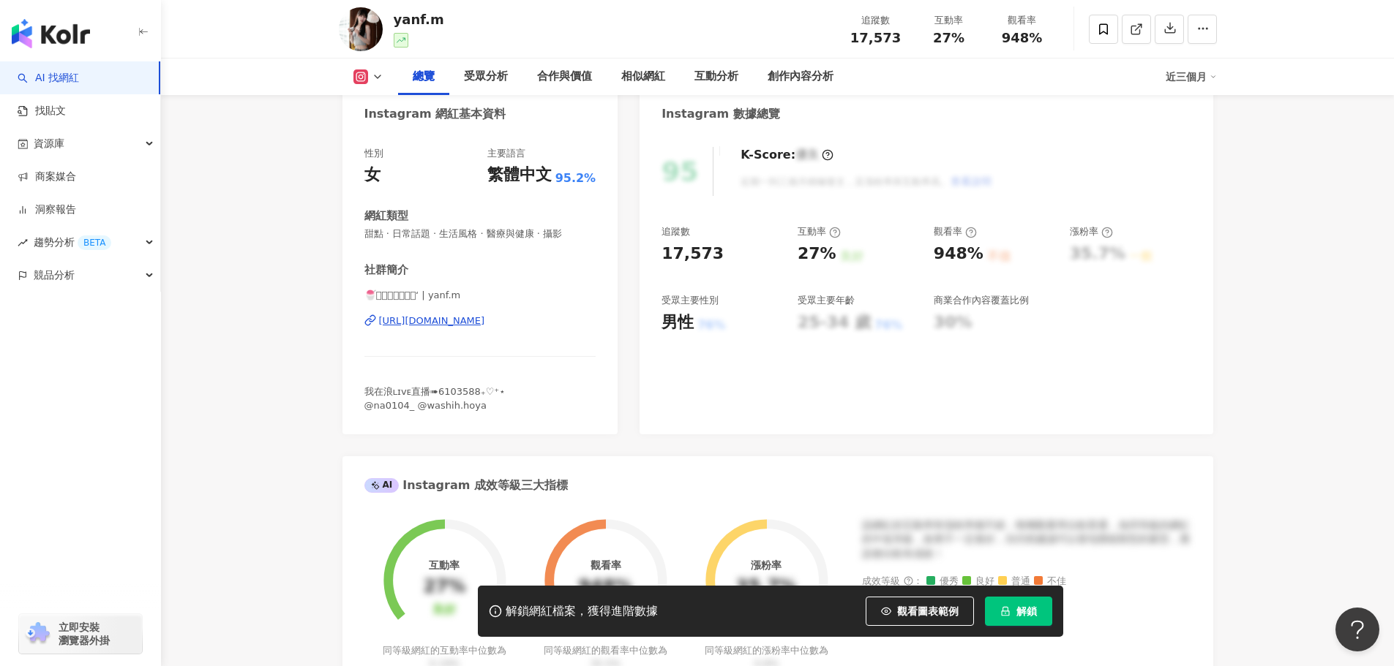
click at [427, 318] on div "[URL][DOMAIN_NAME]" at bounding box center [432, 321] width 106 height 13
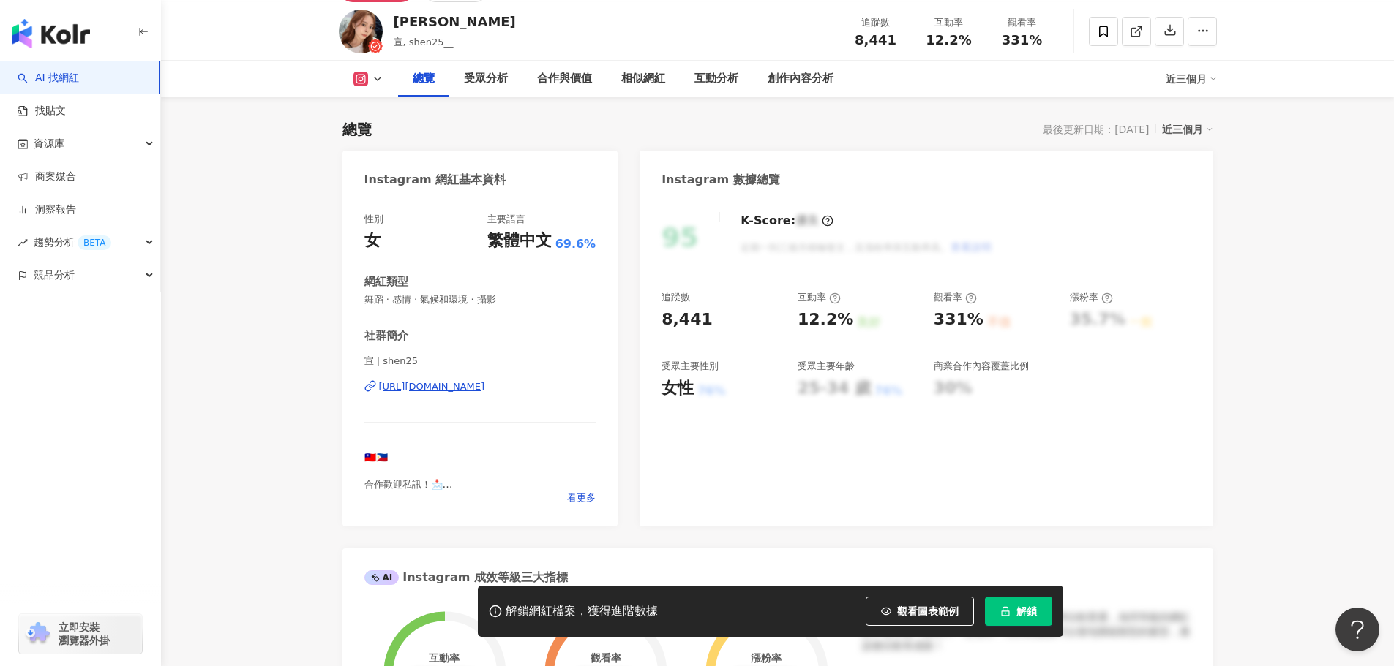
scroll to position [219, 0]
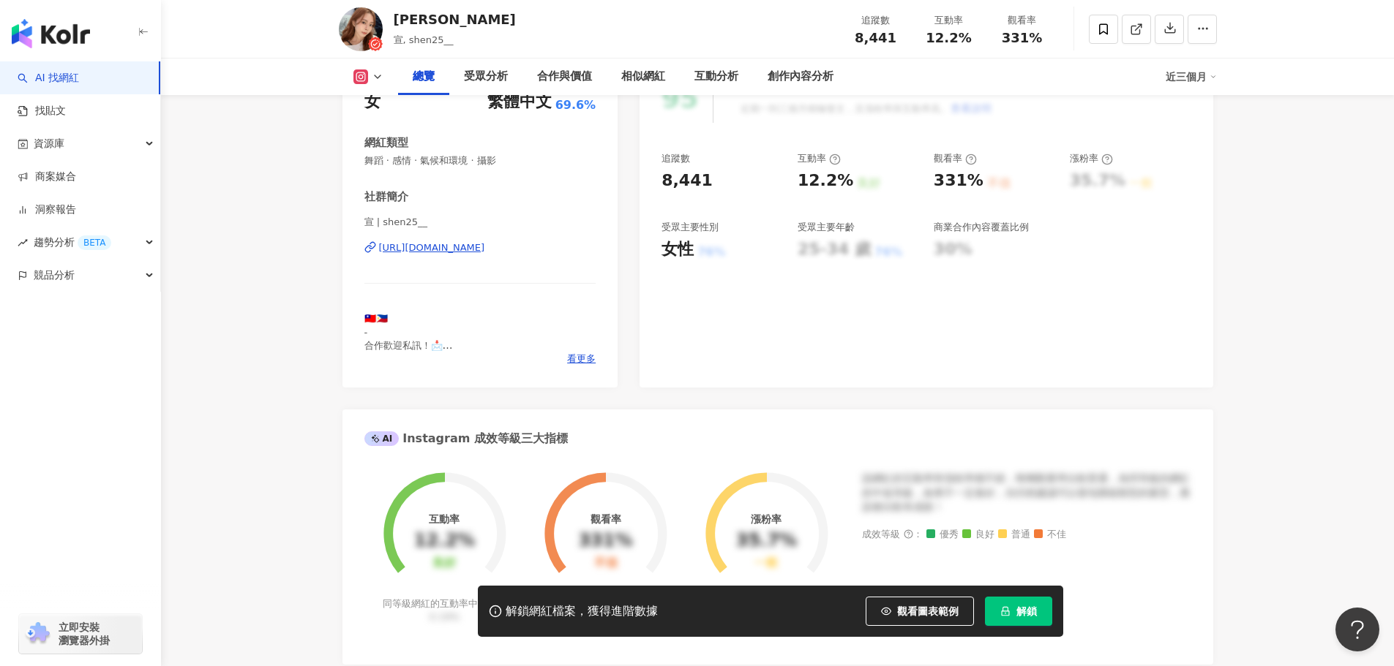
click at [485, 249] on div "[URL][DOMAIN_NAME]" at bounding box center [432, 247] width 106 height 13
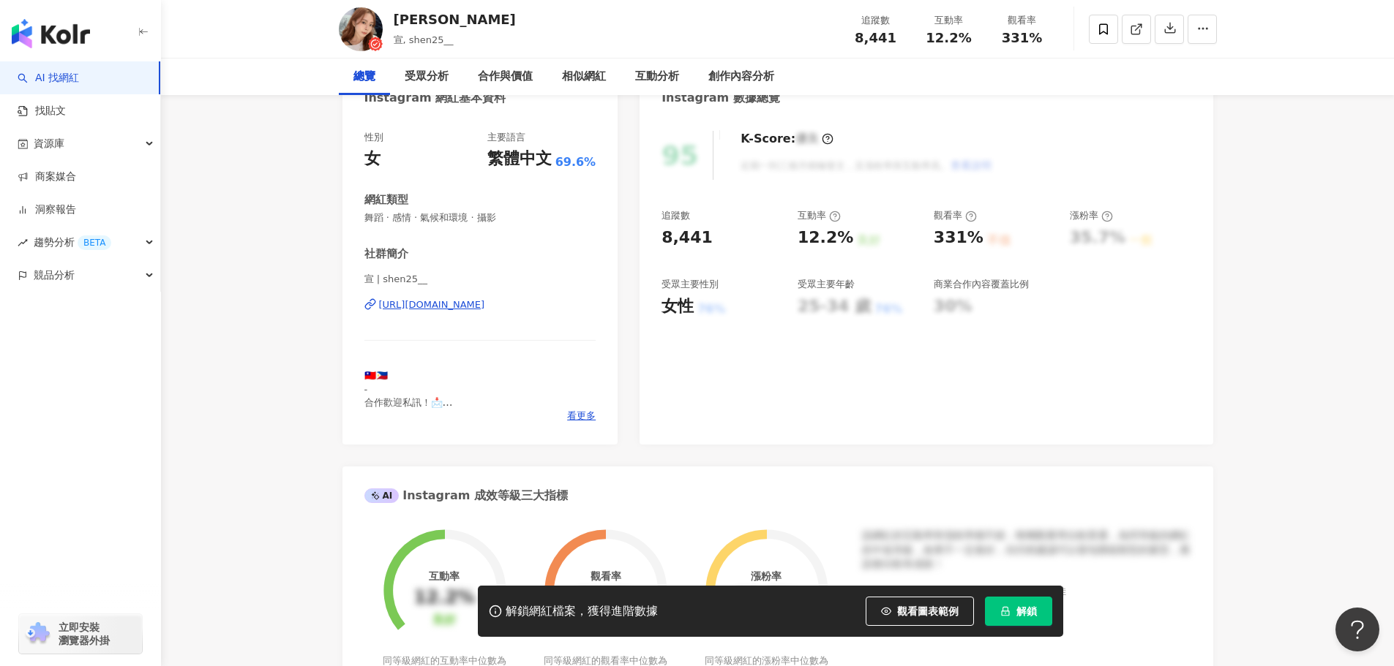
scroll to position [0, 0]
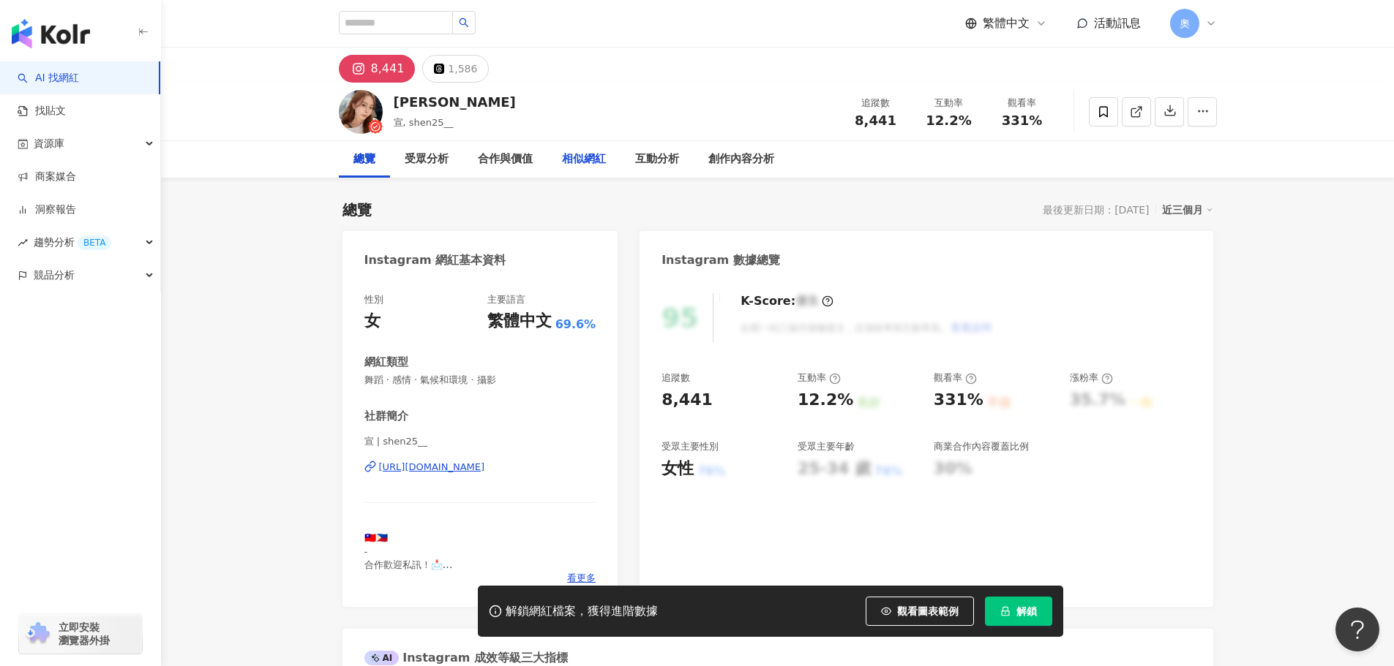
click at [571, 162] on div "相似網紅" at bounding box center [584, 160] width 44 height 18
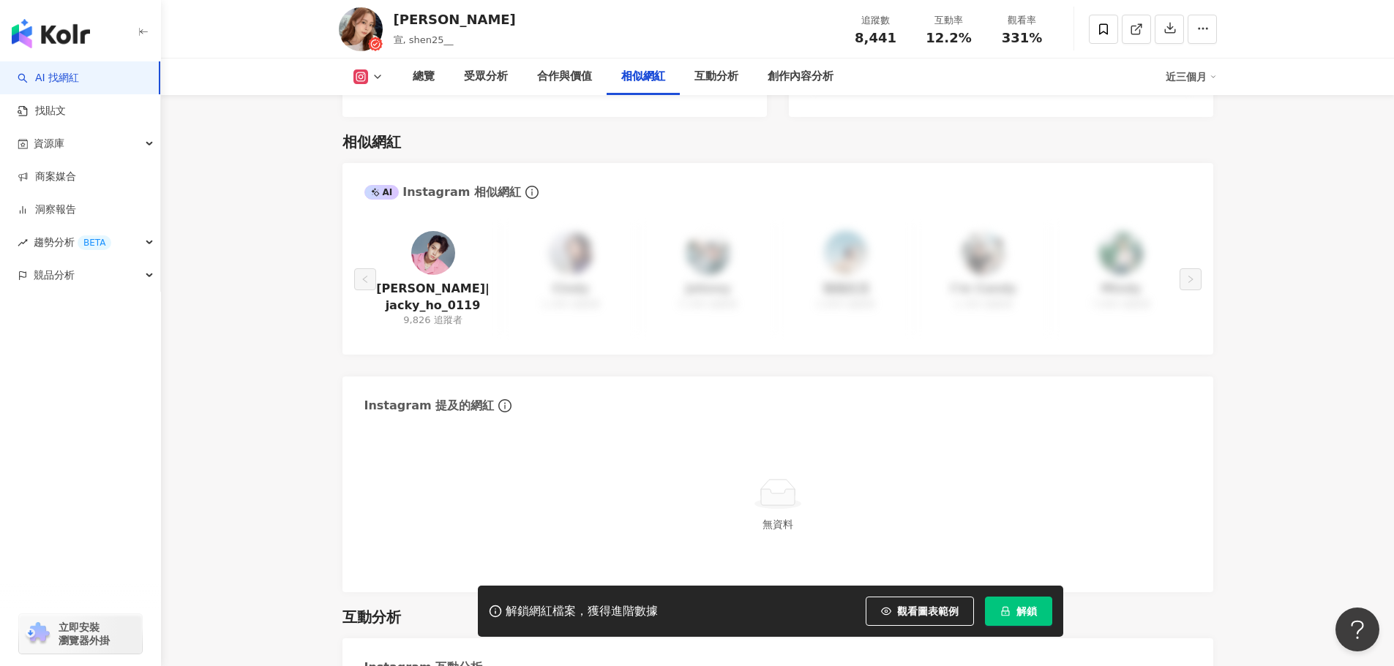
click at [422, 235] on img at bounding box center [433, 253] width 44 height 44
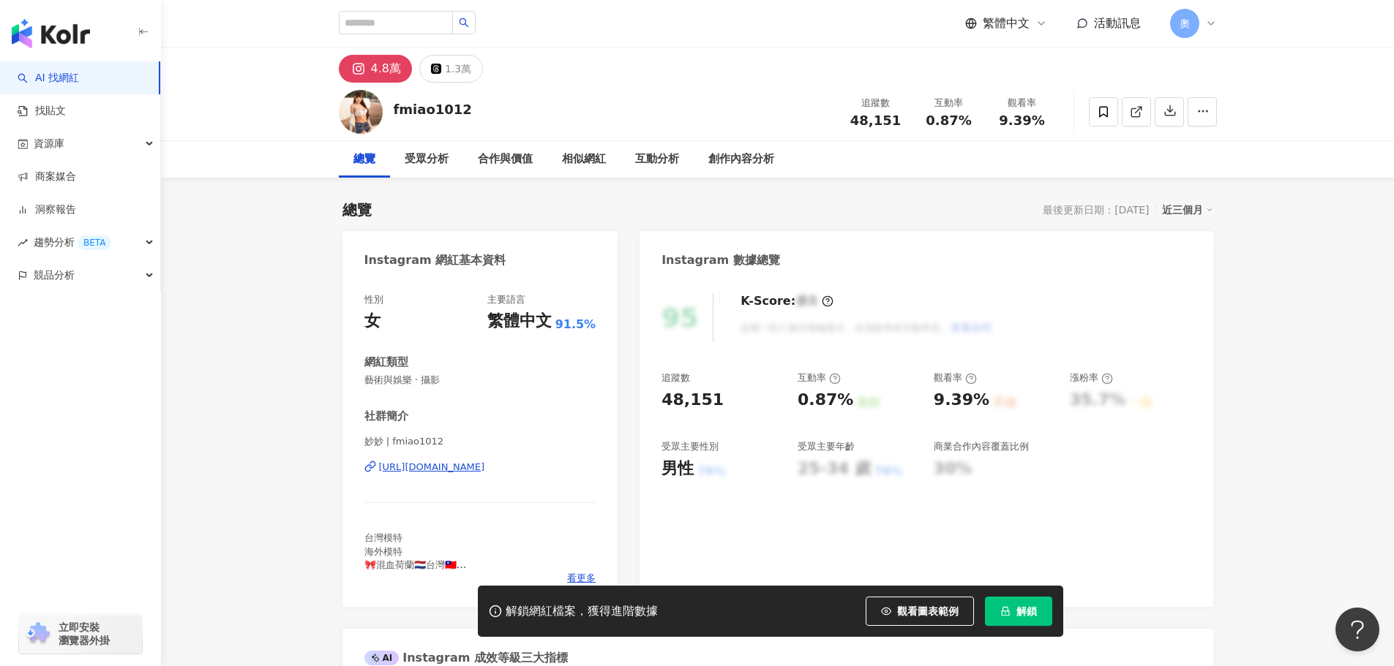
click at [485, 463] on div "https://www.instagram.com/fmiao1012/" at bounding box center [432, 467] width 106 height 13
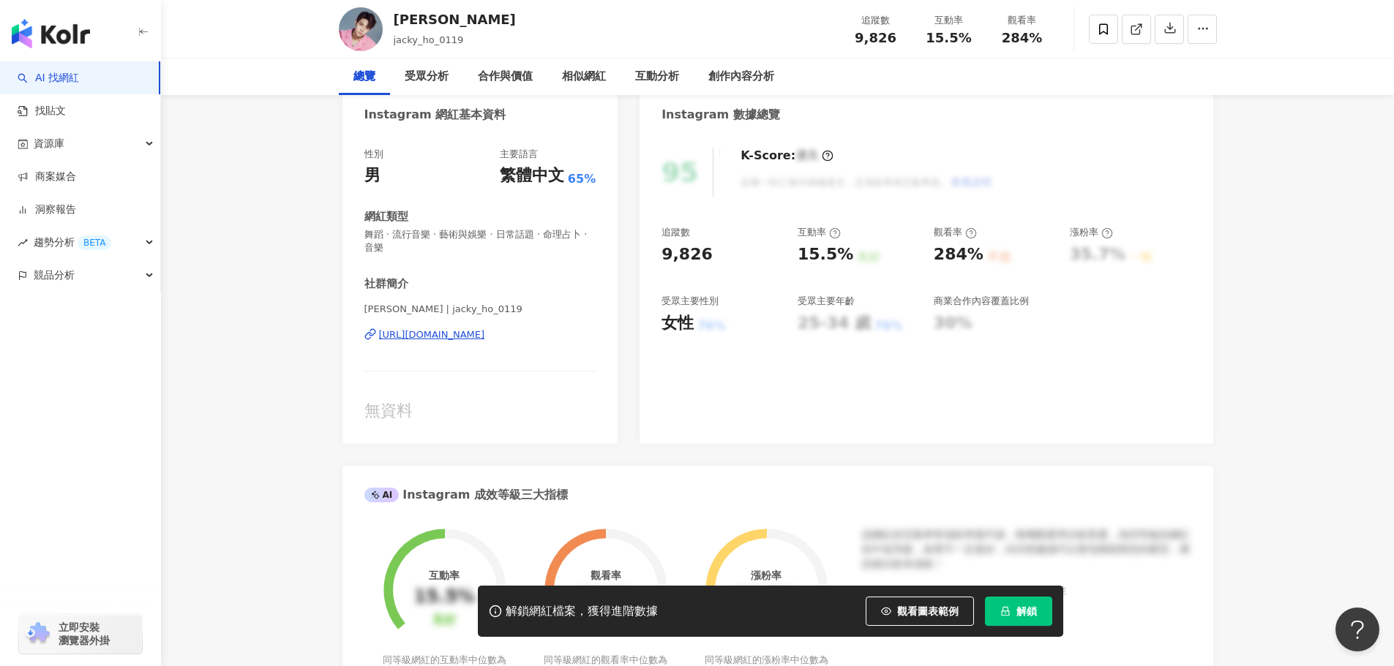
scroll to position [146, 0]
click at [481, 341] on div "[URL][DOMAIN_NAME]" at bounding box center [432, 334] width 106 height 13
click at [639, 74] on div "相似網紅" at bounding box center [643, 77] width 44 height 18
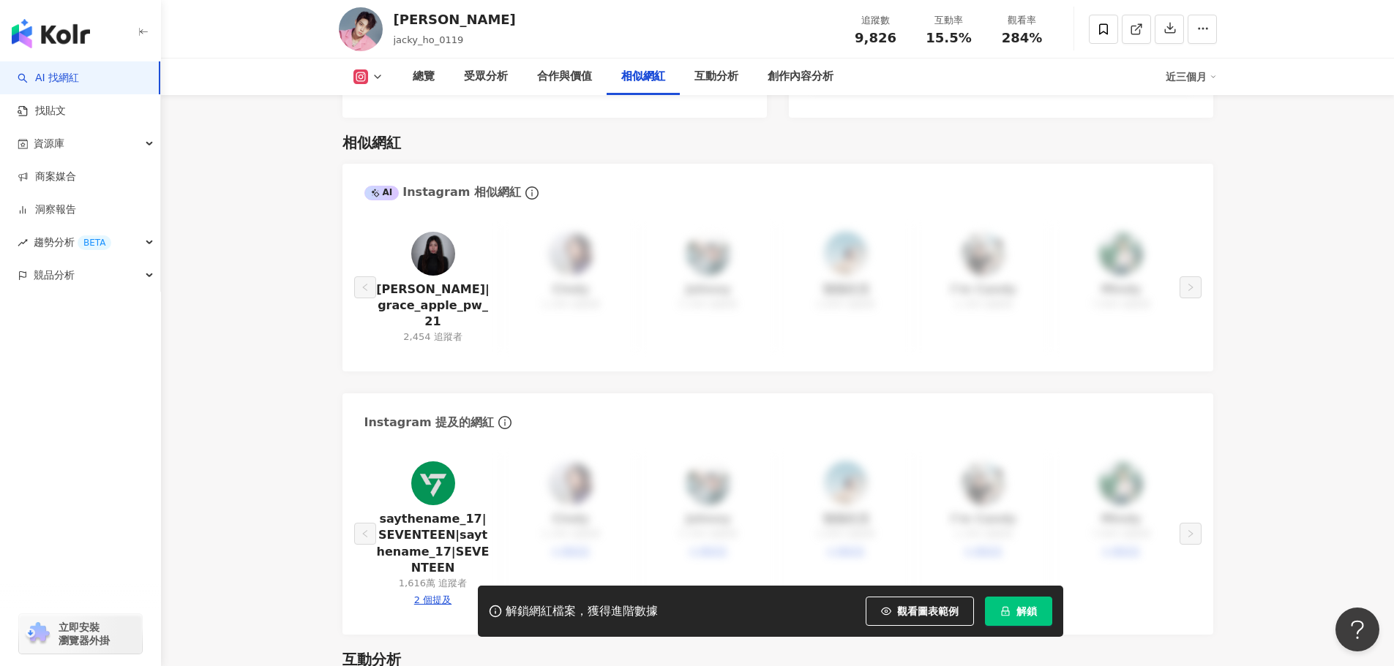
click at [426, 235] on img at bounding box center [433, 254] width 44 height 44
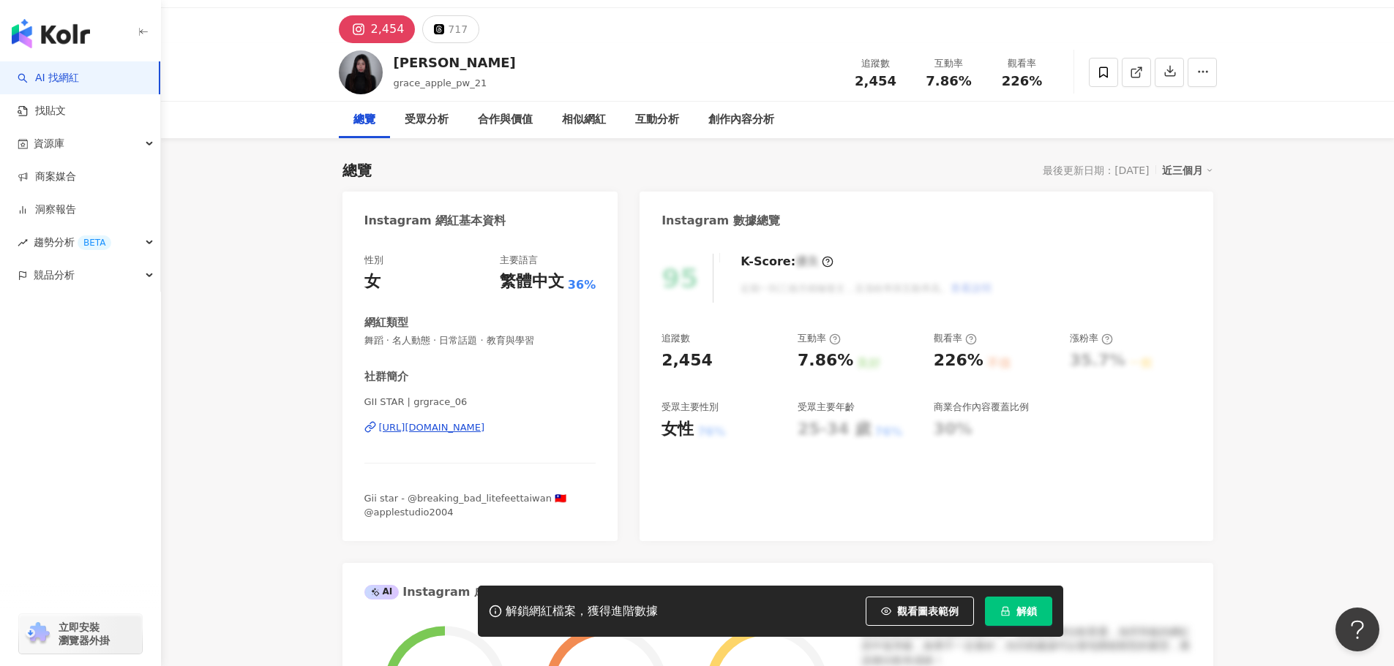
scroll to position [146, 0]
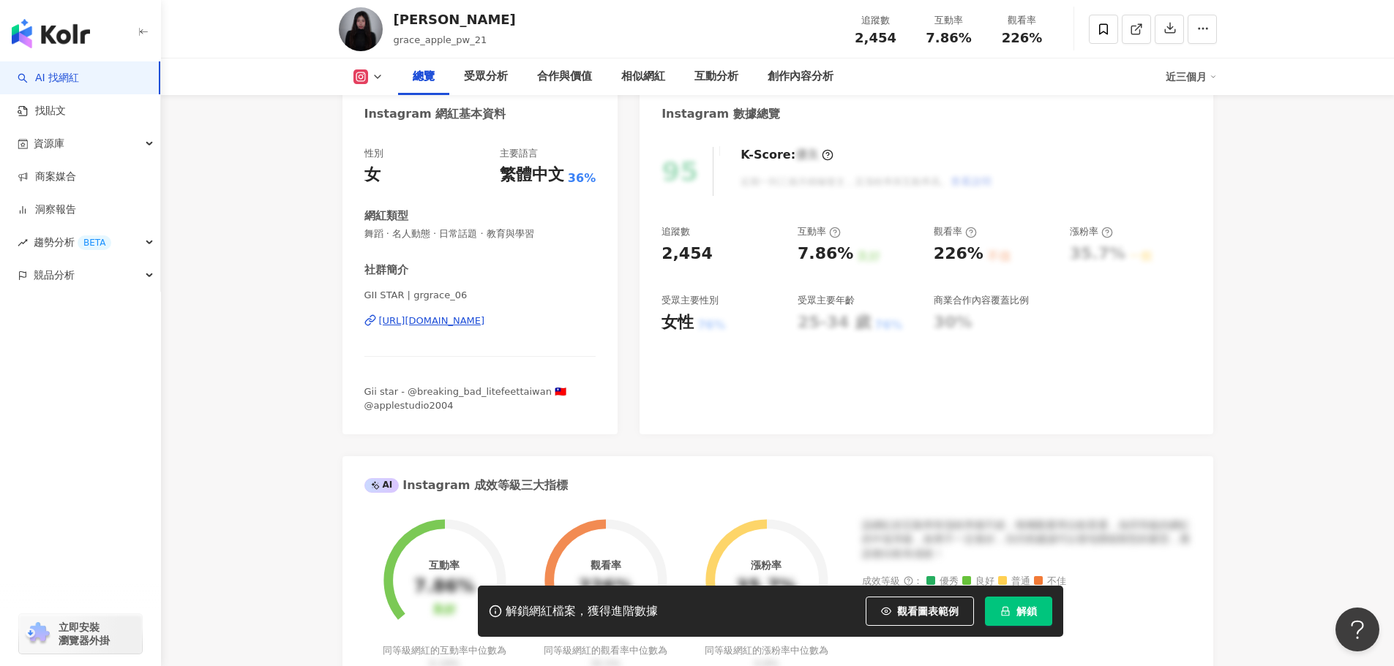
click at [449, 322] on div "[URL][DOMAIN_NAME]" at bounding box center [432, 321] width 106 height 13
click at [644, 85] on div "相似網紅" at bounding box center [643, 77] width 44 height 18
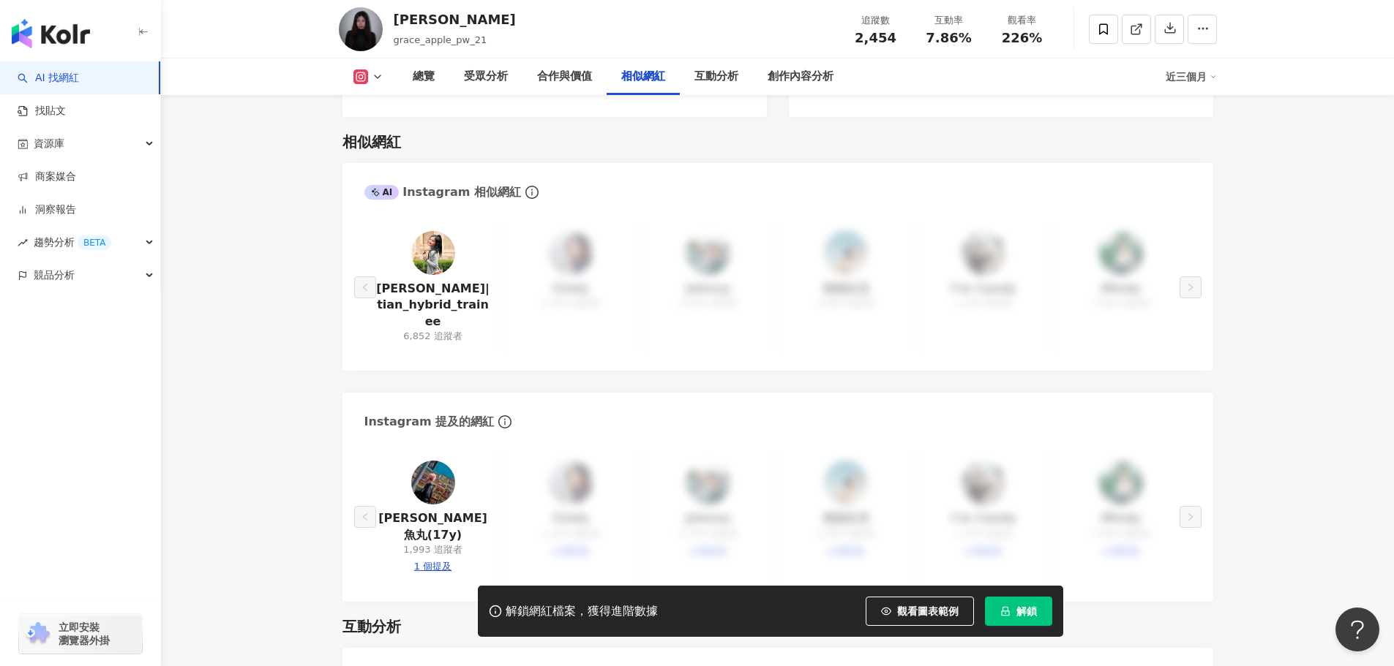
click at [439, 231] on img at bounding box center [433, 253] width 44 height 44
